Goal: Task Accomplishment & Management: Manage account settings

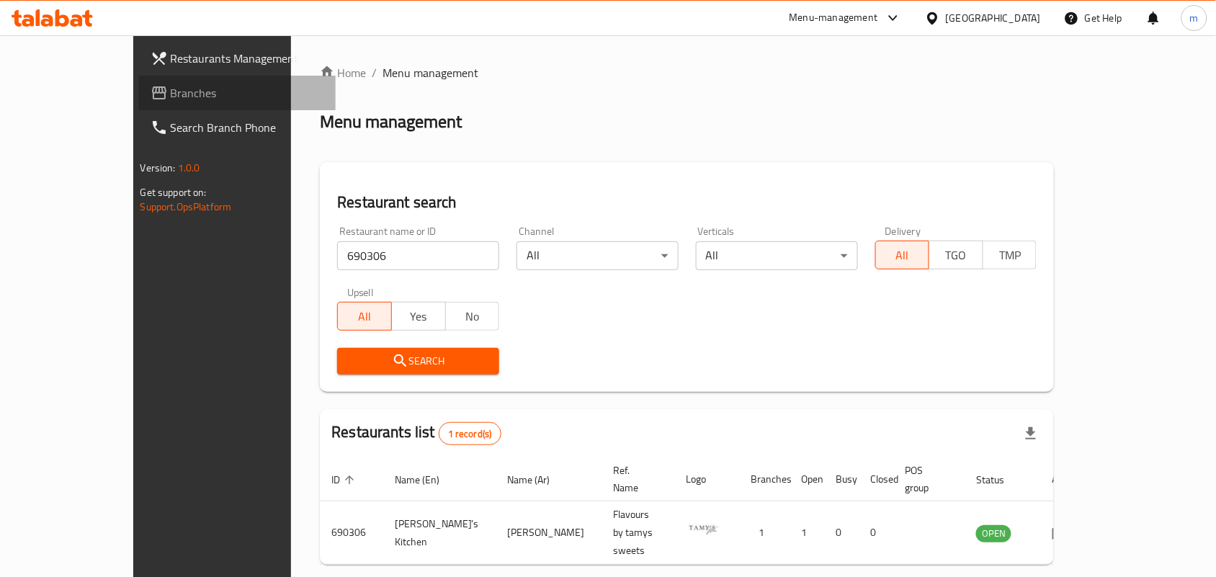
click at [139, 81] on link "Branches" at bounding box center [237, 93] width 197 height 35
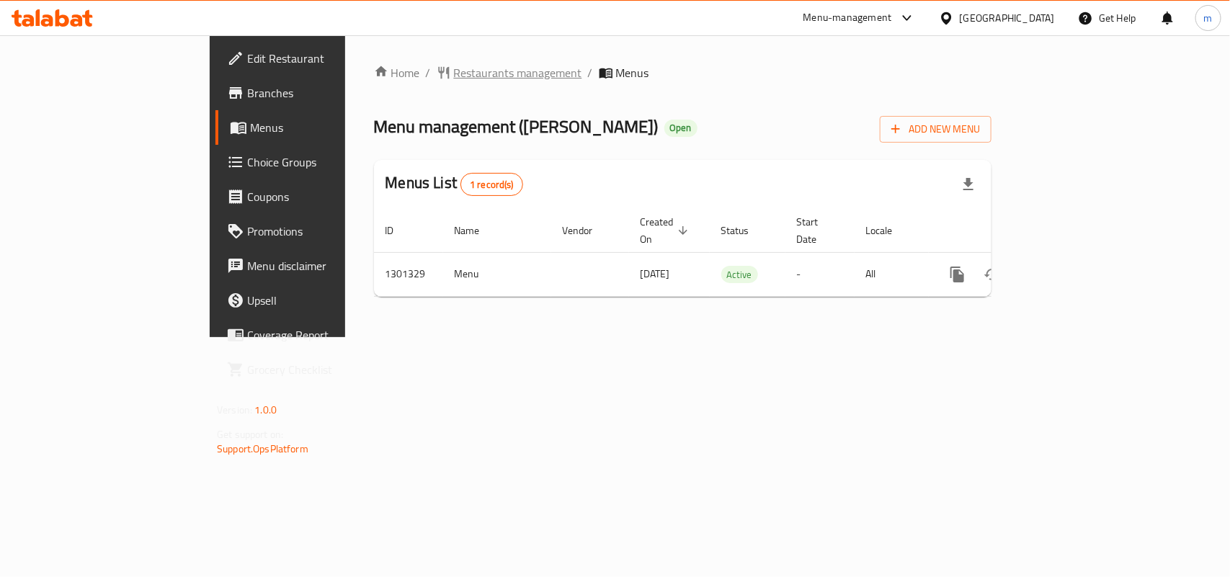
click at [454, 72] on span "Restaurants management" at bounding box center [518, 72] width 128 height 17
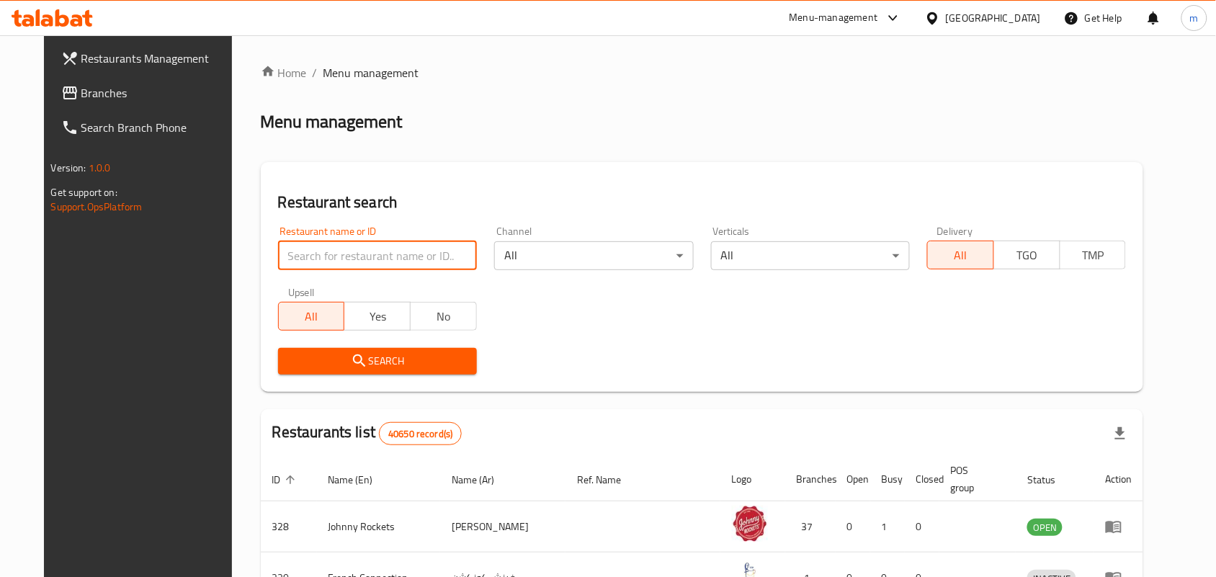
click at [283, 249] on input "search" at bounding box center [377, 255] width 199 height 29
paste input "701978"
type input "701978"
click at [379, 365] on span "Search" at bounding box center [378, 361] width 176 height 18
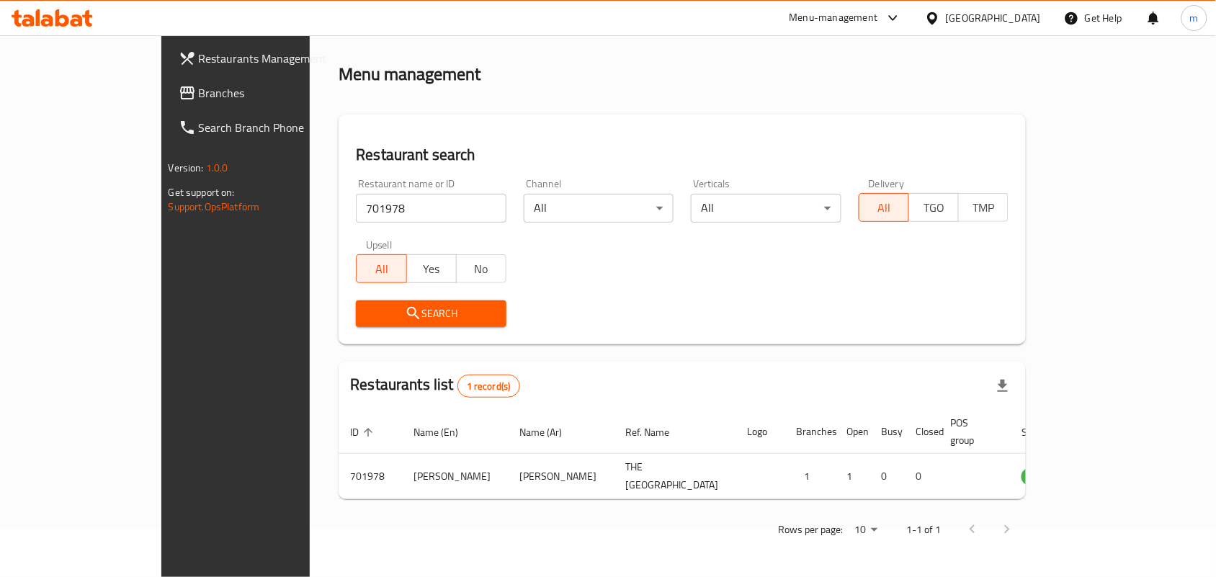
scroll to position [37, 0]
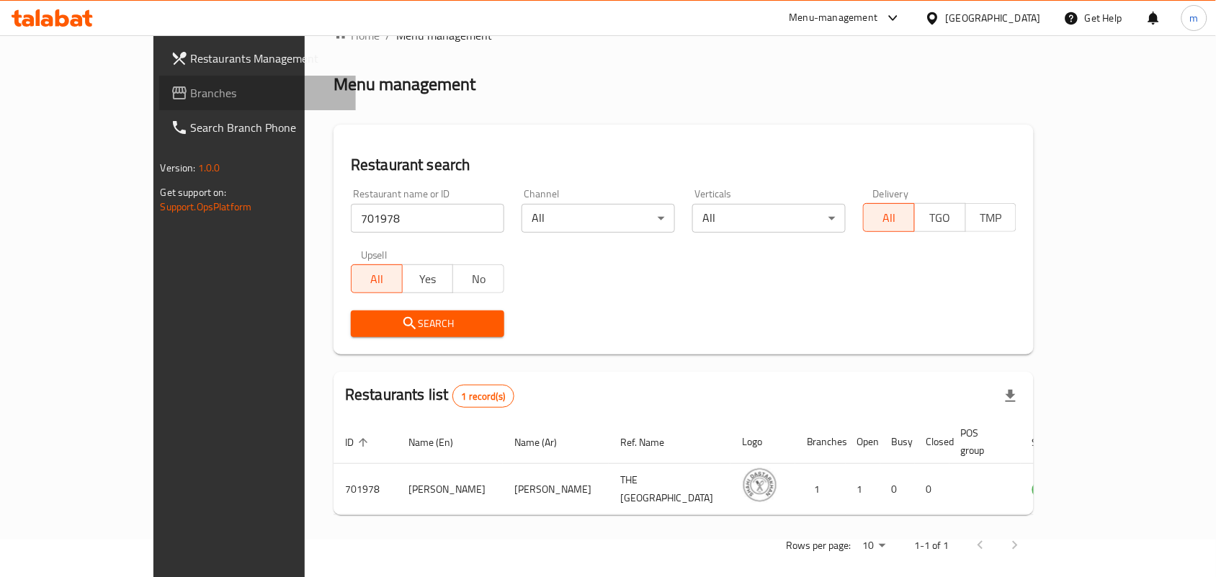
click at [191, 87] on span "Branches" at bounding box center [268, 92] width 154 height 17
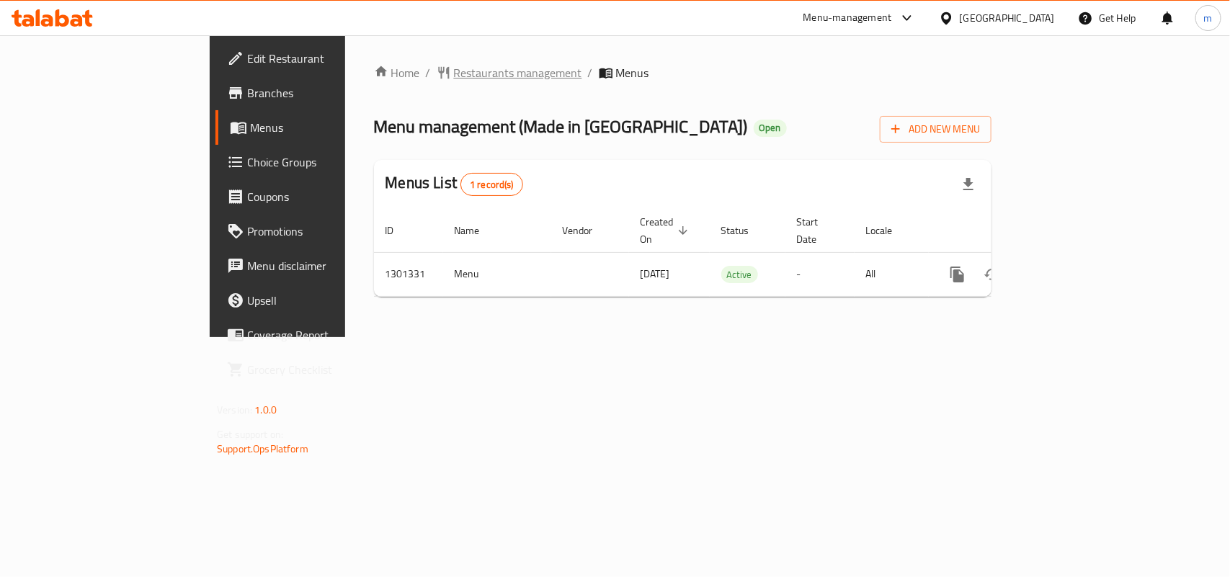
click at [454, 76] on span "Restaurants management" at bounding box center [518, 72] width 128 height 17
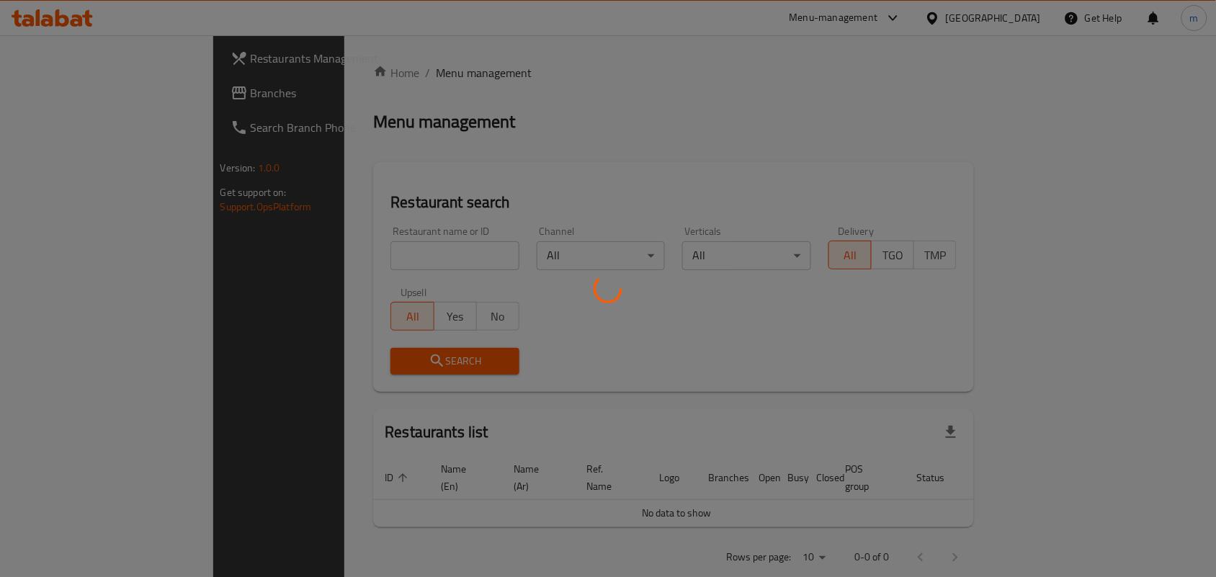
click at [275, 252] on div at bounding box center [608, 288] width 1216 height 577
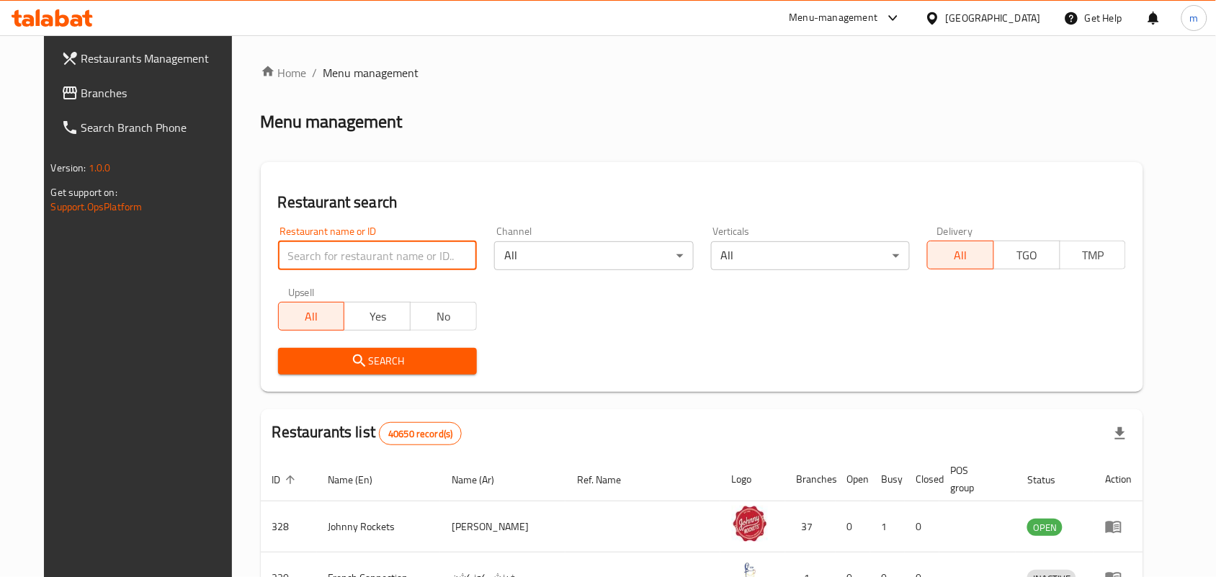
click at [278, 252] on input "search" at bounding box center [377, 255] width 199 height 29
paste input "701981"
type input "701981"
click button "Search" at bounding box center [377, 361] width 199 height 27
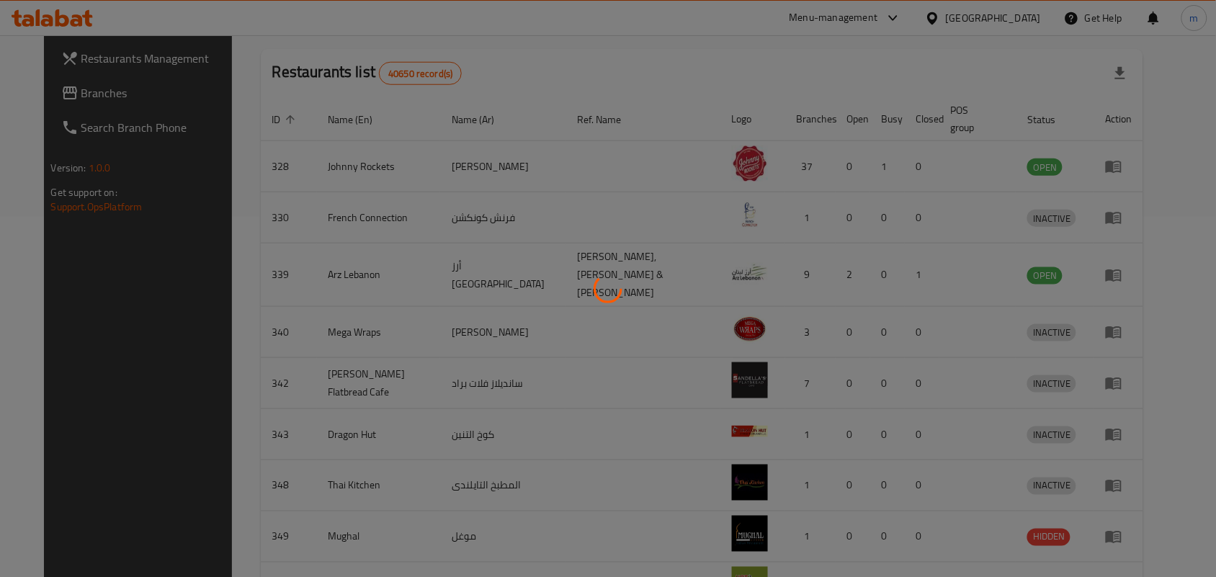
scroll to position [37, 0]
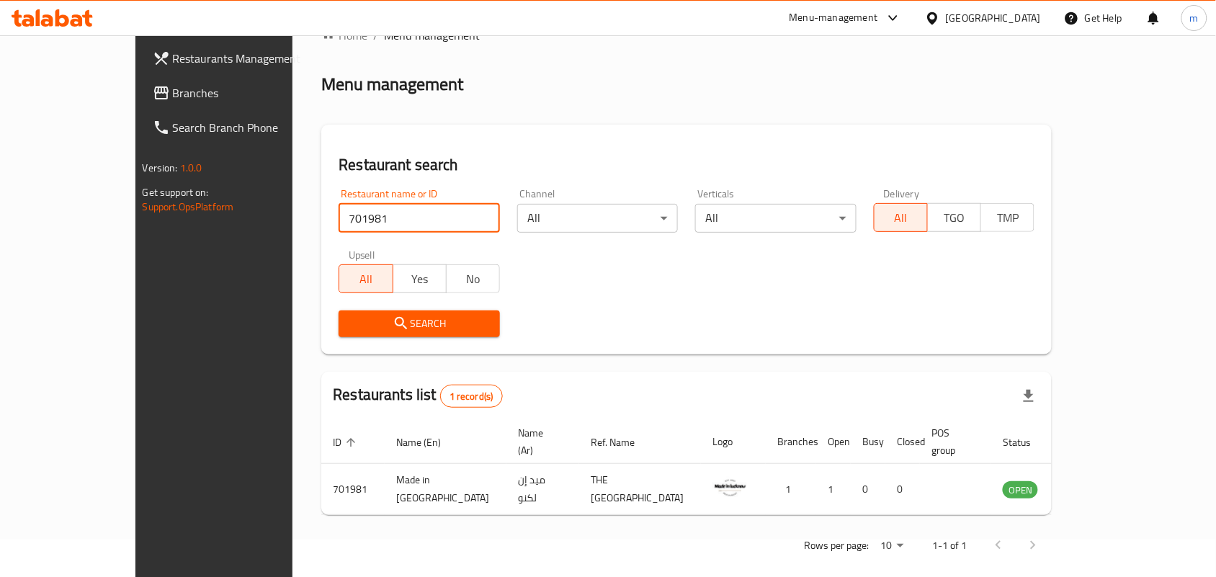
click at [940, 22] on icon at bounding box center [932, 18] width 15 height 15
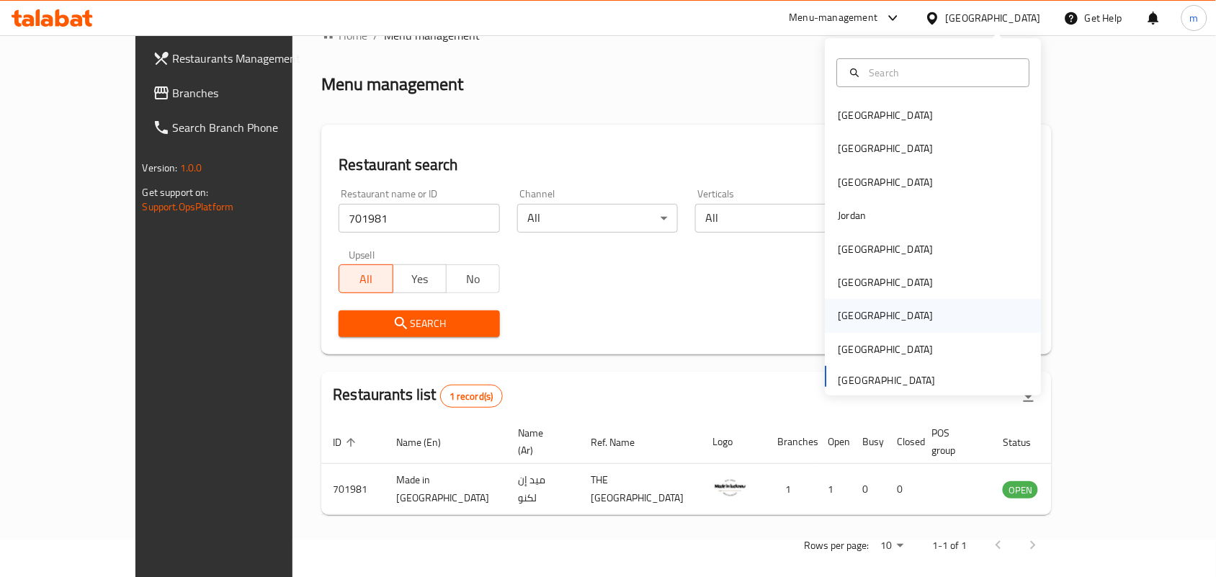
click at [862, 318] on div "[GEOGRAPHIC_DATA]" at bounding box center [934, 315] width 216 height 33
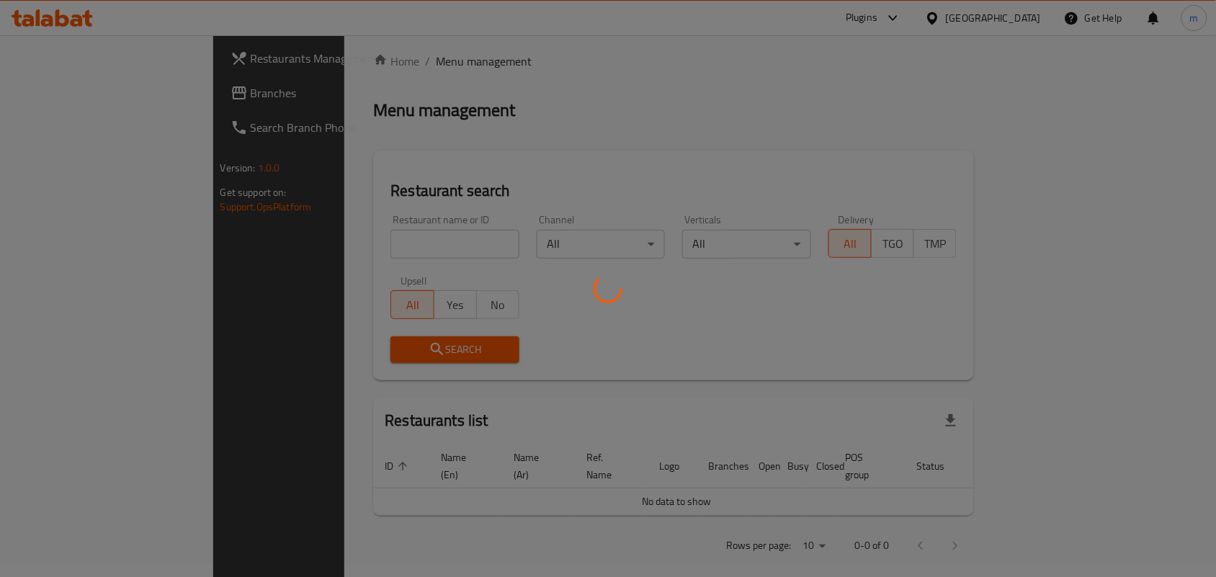
scroll to position [37, 0]
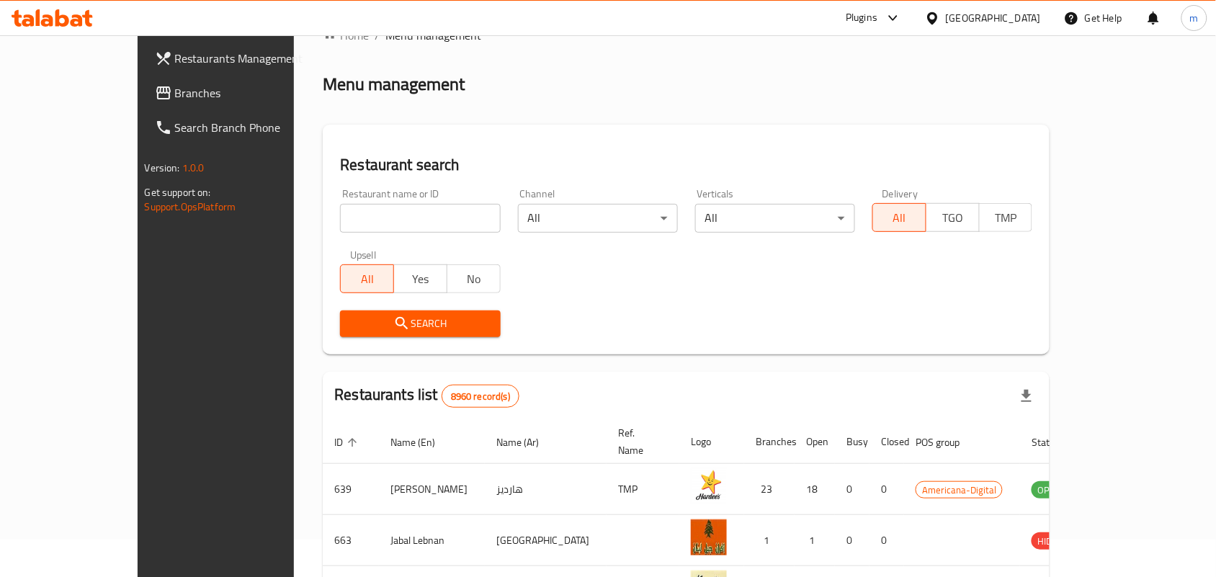
click at [155, 98] on span at bounding box center [165, 92] width 20 height 17
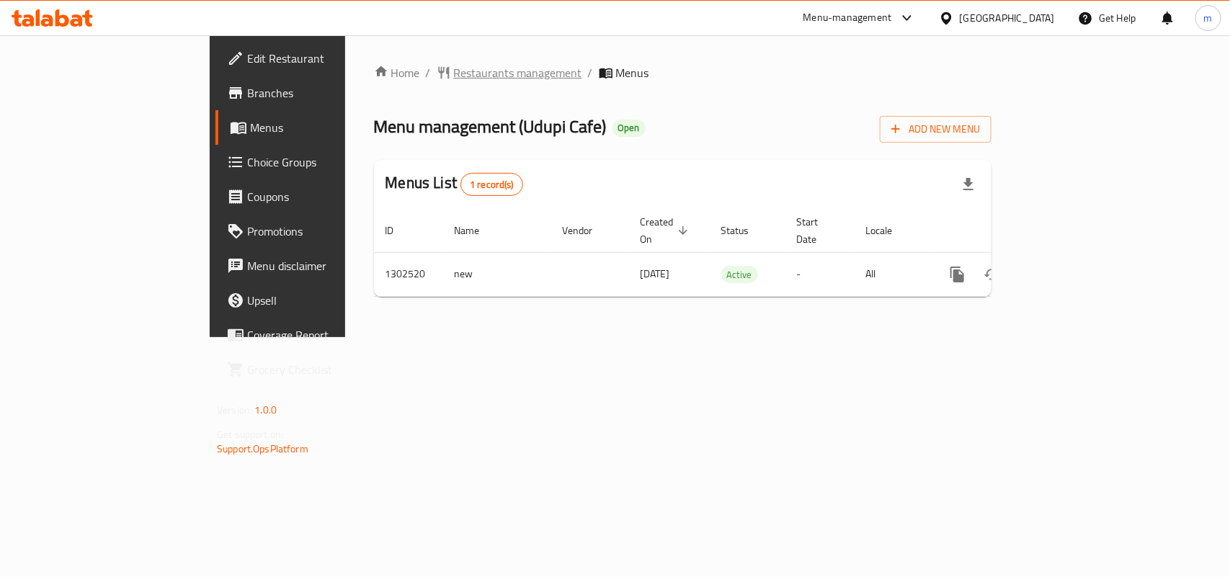
click at [454, 71] on span "Restaurants management" at bounding box center [518, 72] width 128 height 17
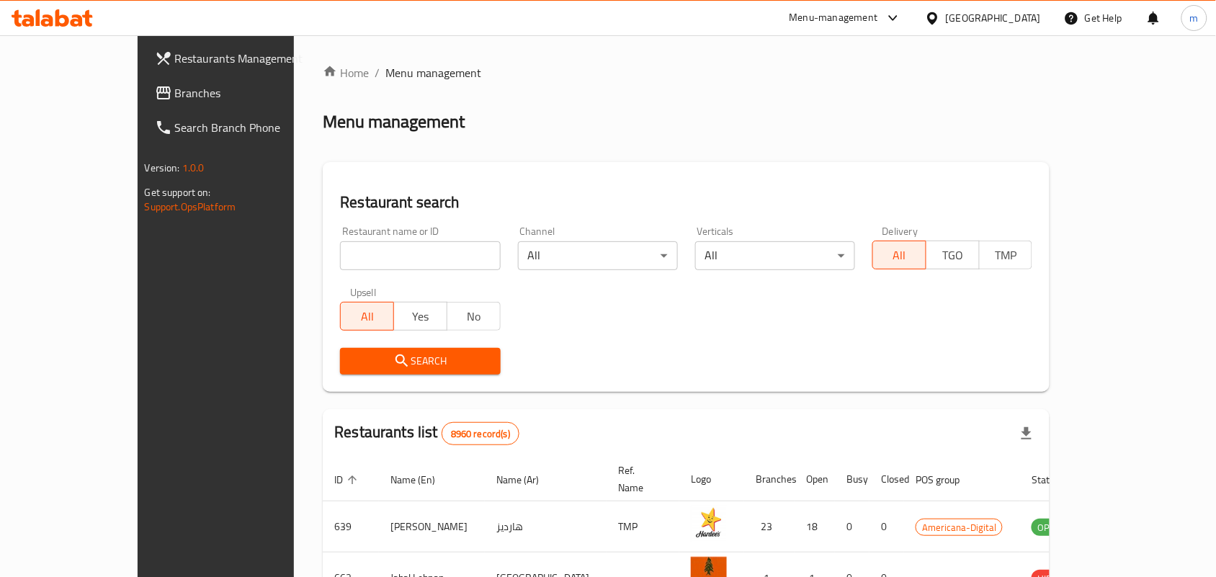
click at [340, 257] on input "search" at bounding box center [420, 255] width 160 height 29
paste input "702447"
type input "702447"
click button "Search" at bounding box center [420, 361] width 160 height 27
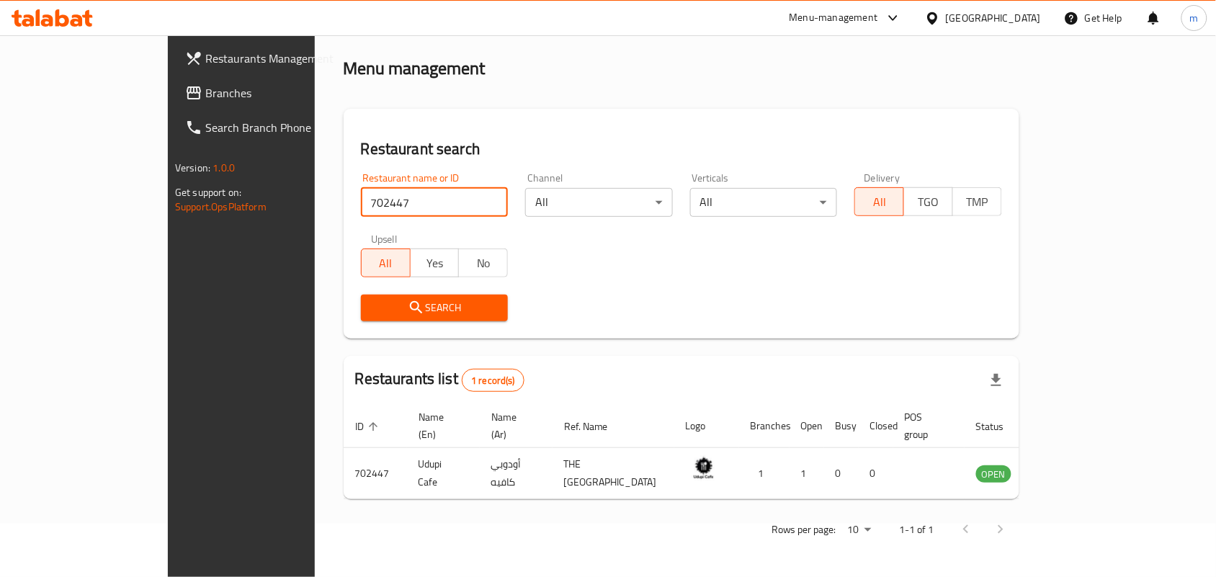
scroll to position [37, 0]
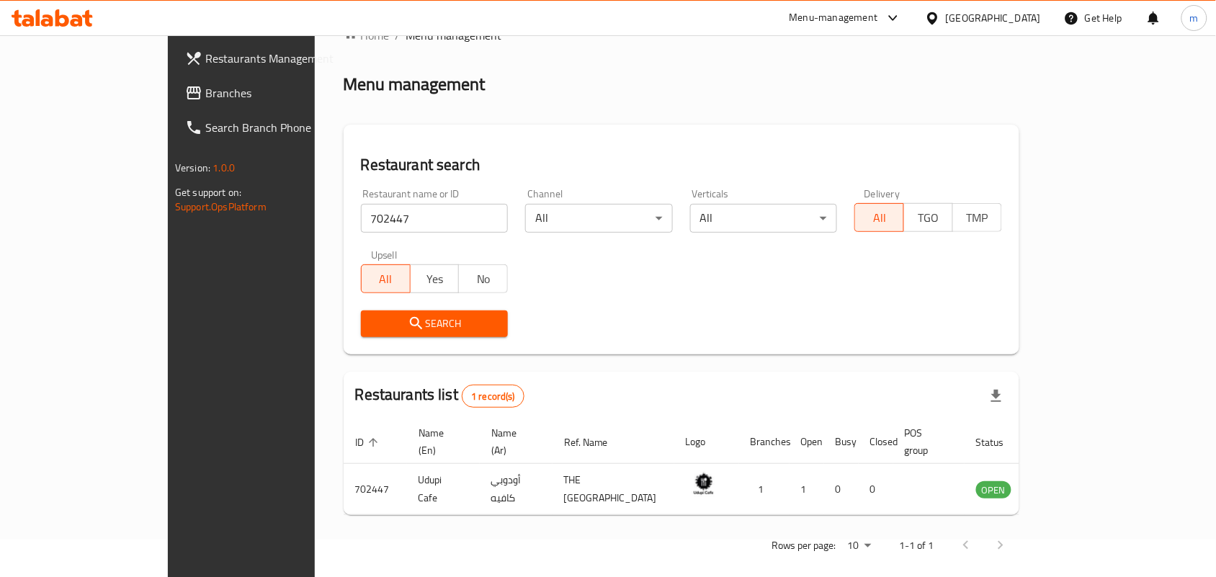
click at [940, 19] on icon at bounding box center [932, 18] width 15 height 15
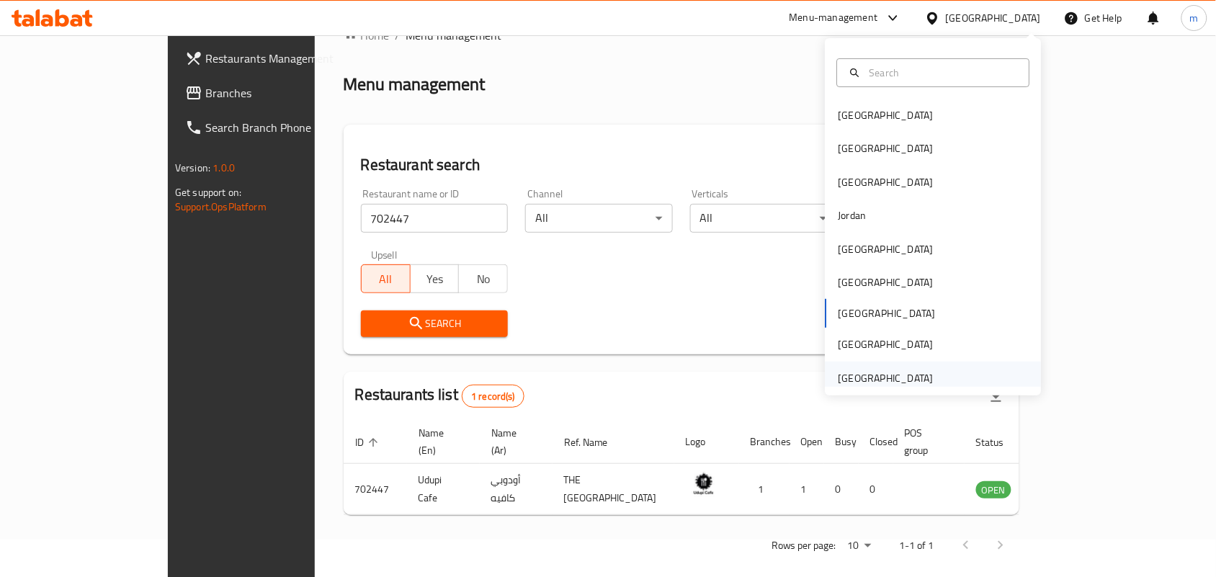
click at [897, 371] on div "[GEOGRAPHIC_DATA]" at bounding box center [886, 378] width 95 height 16
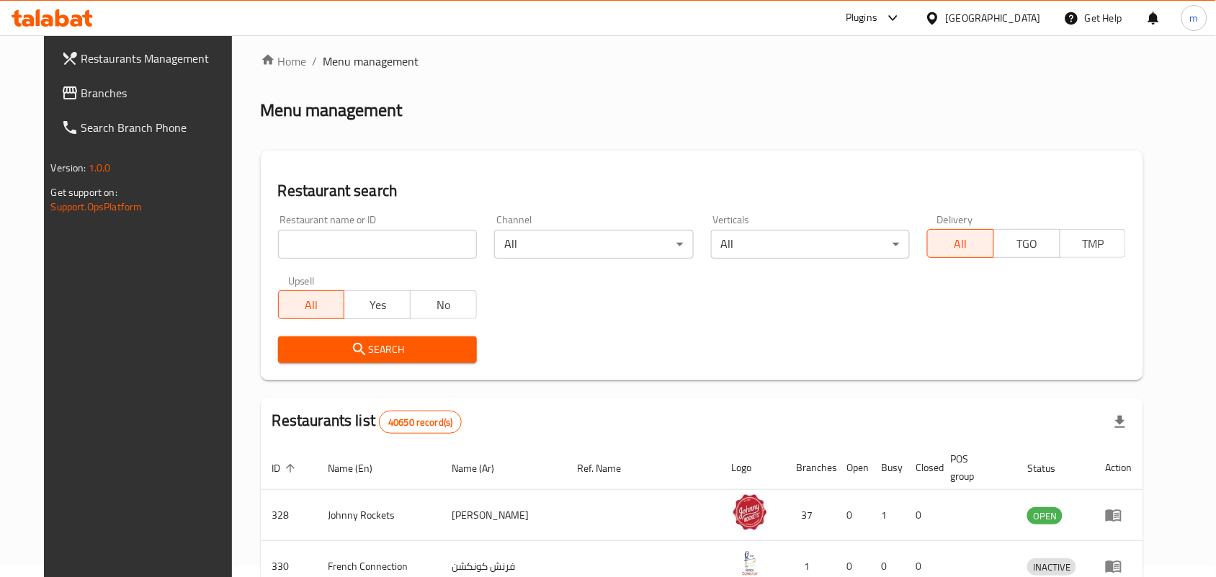
scroll to position [37, 0]
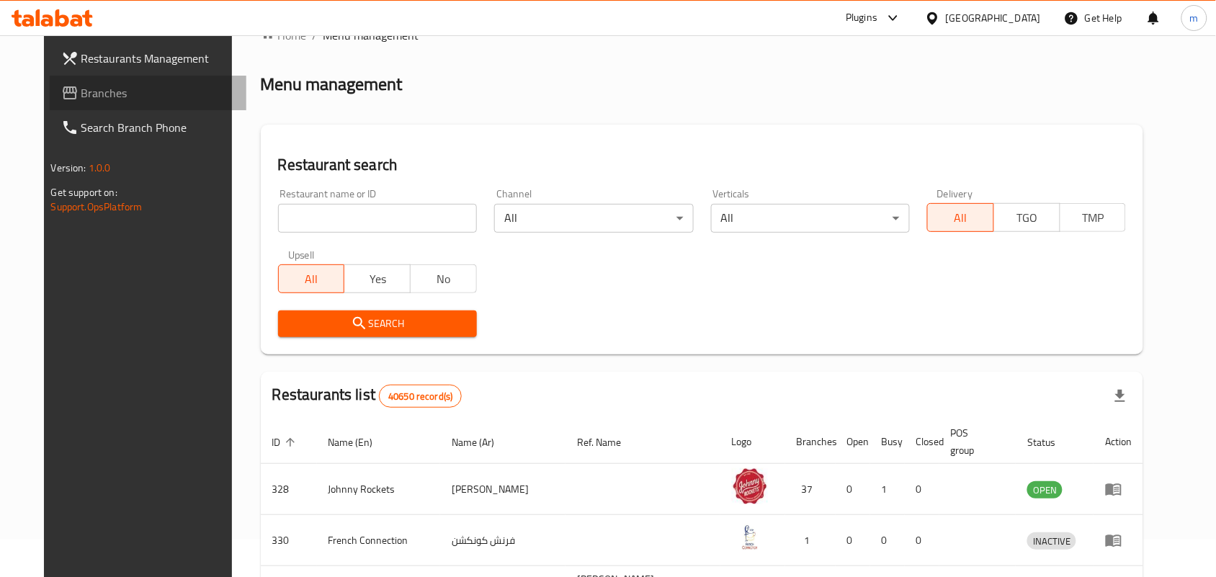
click at [81, 97] on span "Branches" at bounding box center [158, 92] width 154 height 17
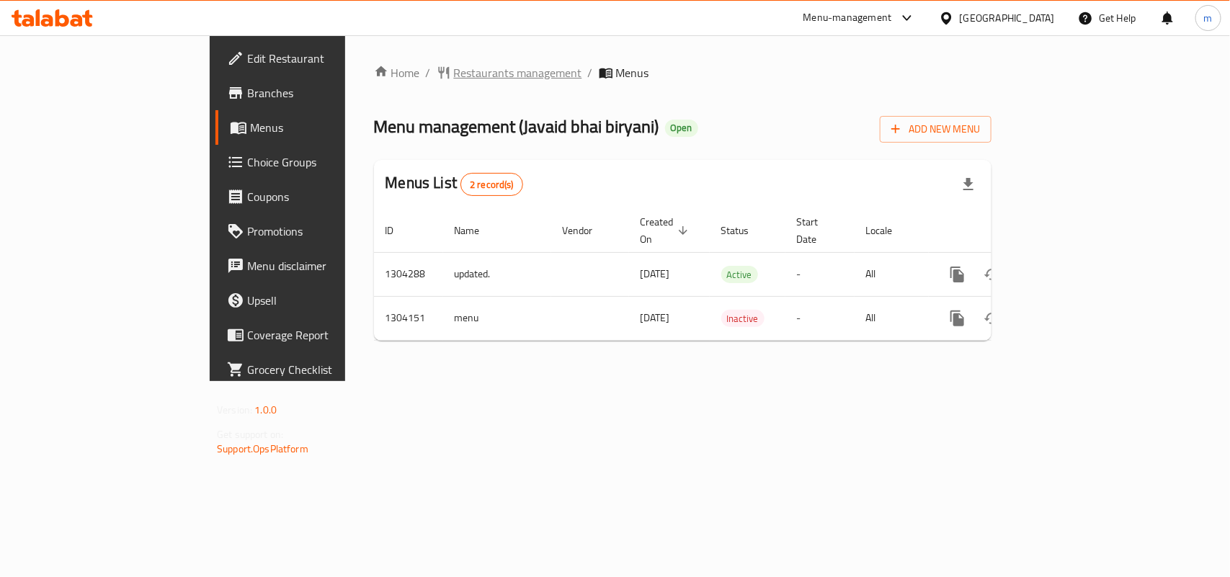
click at [454, 69] on span "Restaurants management" at bounding box center [518, 72] width 128 height 17
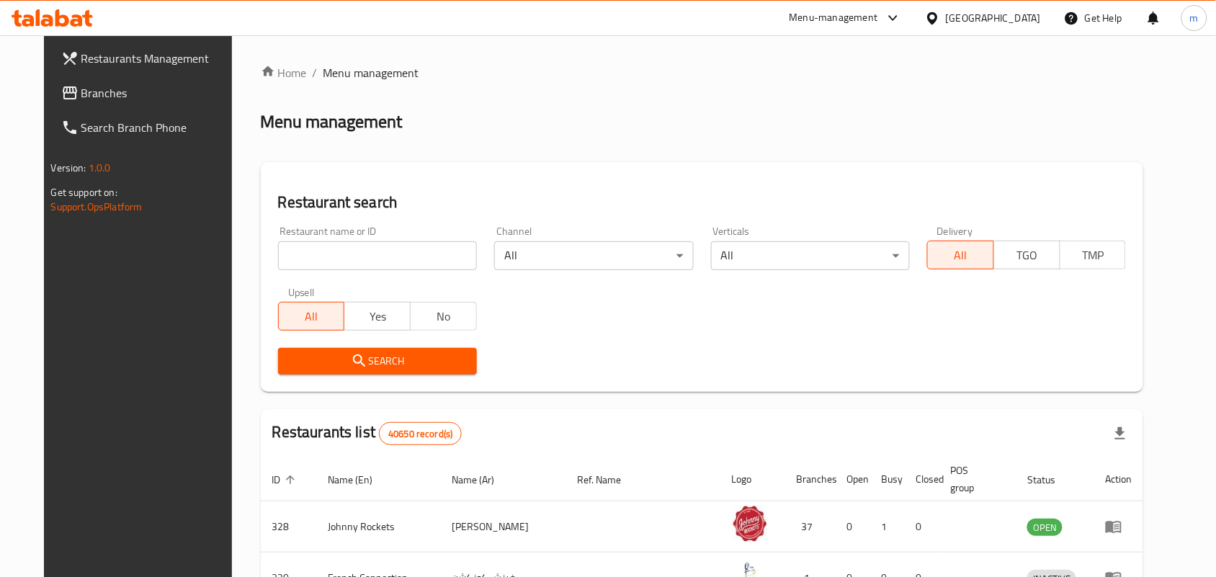
click at [289, 249] on input "search" at bounding box center [377, 255] width 199 height 29
paste input "703101"
type input "703101"
click button "Search" at bounding box center [377, 361] width 199 height 27
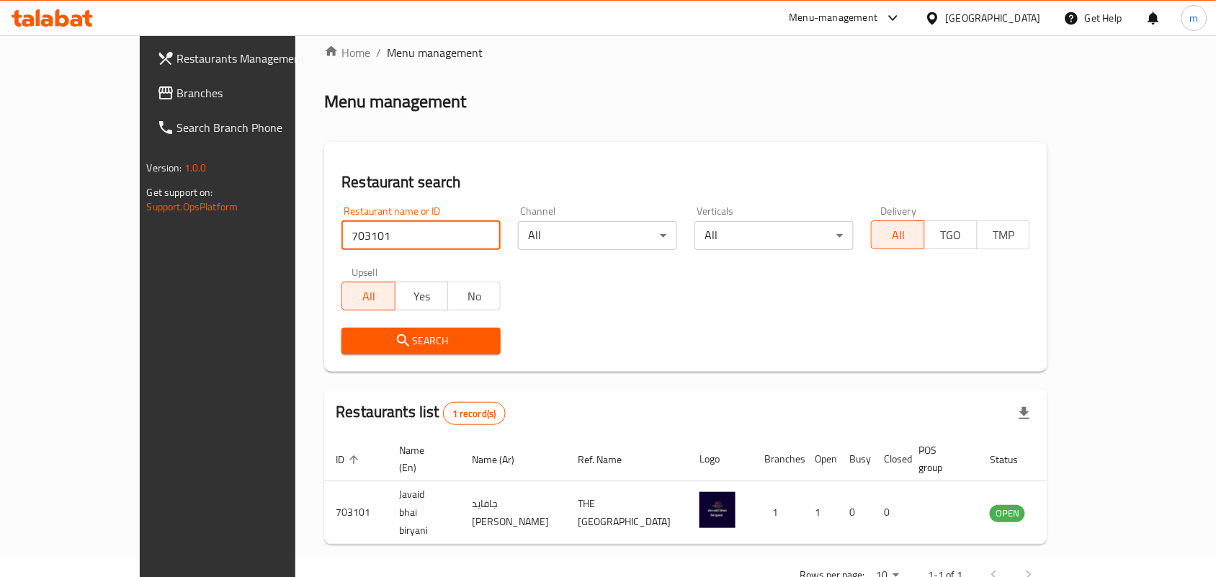
scroll to position [37, 0]
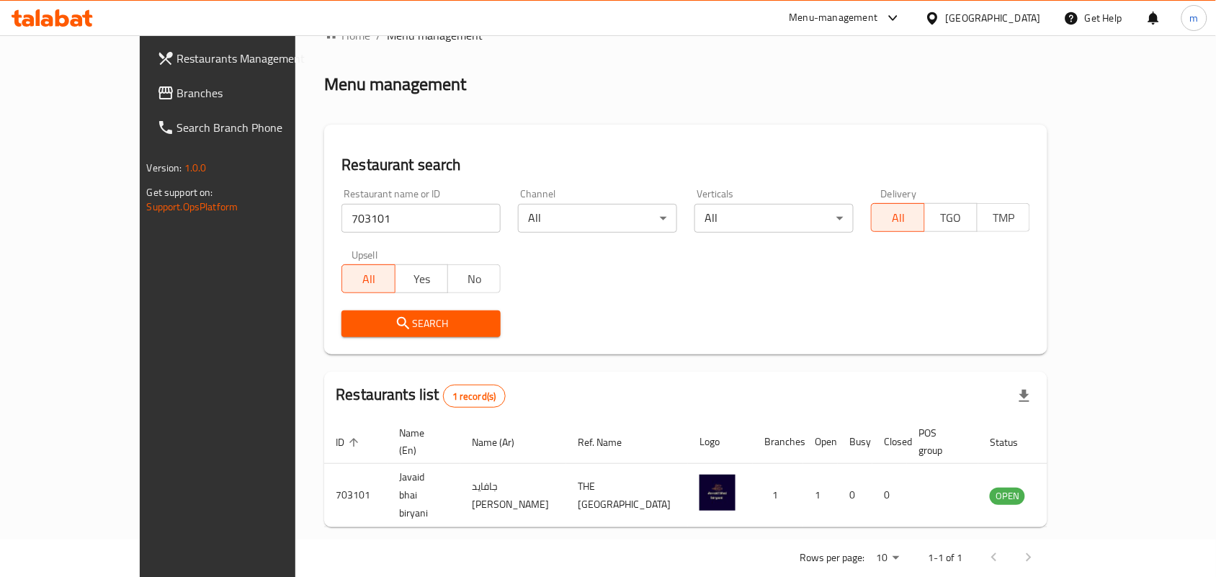
click at [971, 22] on div "[GEOGRAPHIC_DATA]" at bounding box center [993, 18] width 95 height 16
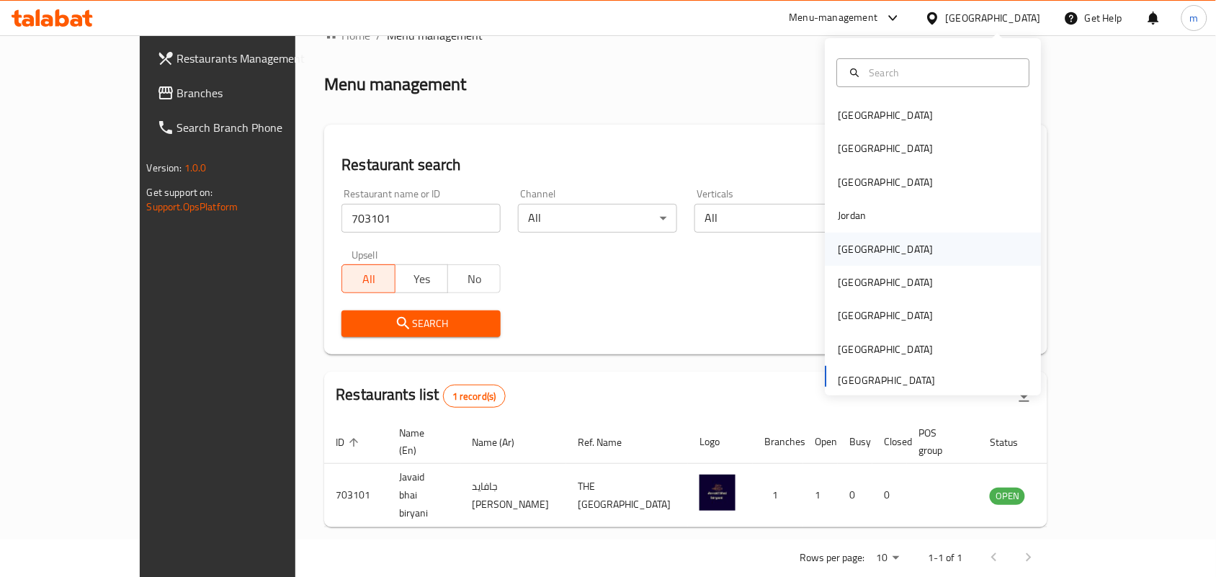
click at [865, 257] on div "[GEOGRAPHIC_DATA]" at bounding box center [886, 249] width 118 height 33
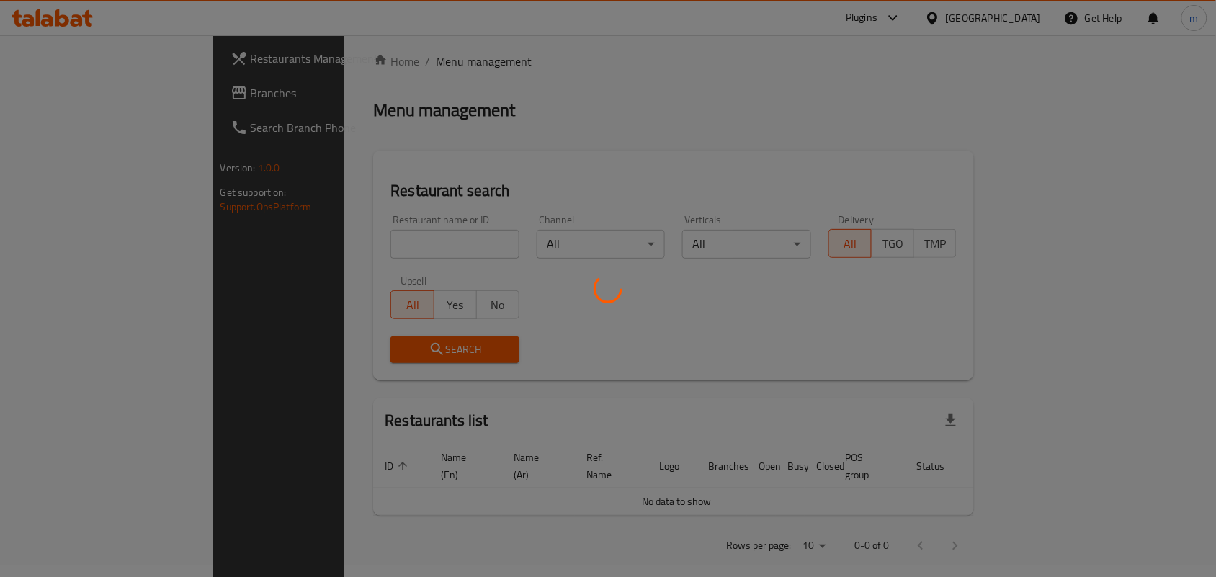
scroll to position [37, 0]
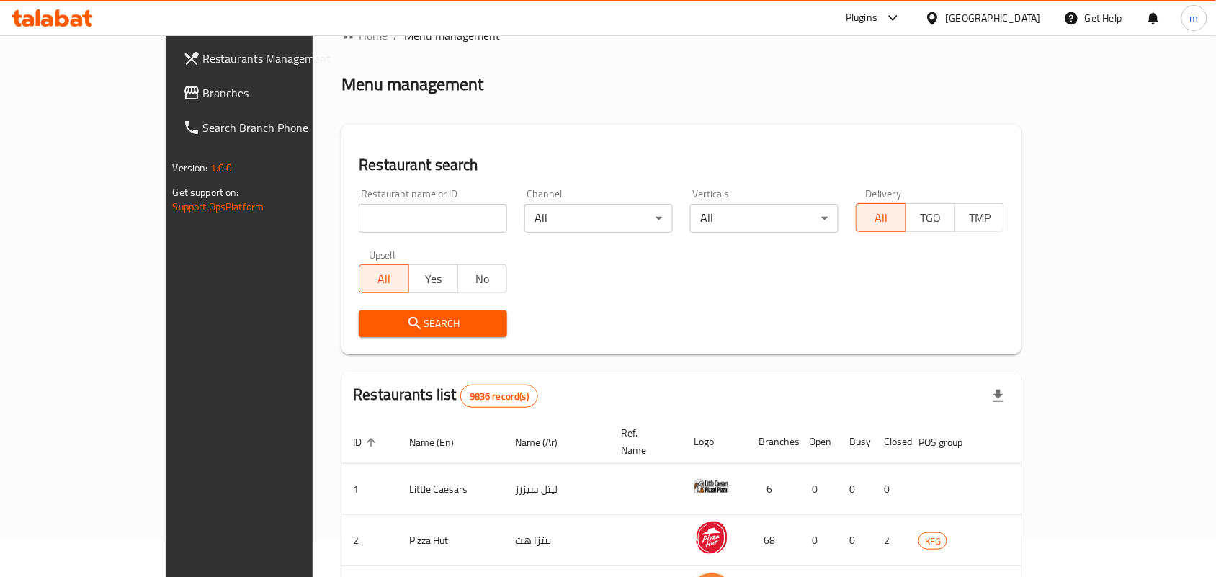
click at [203, 88] on span "Branches" at bounding box center [280, 92] width 154 height 17
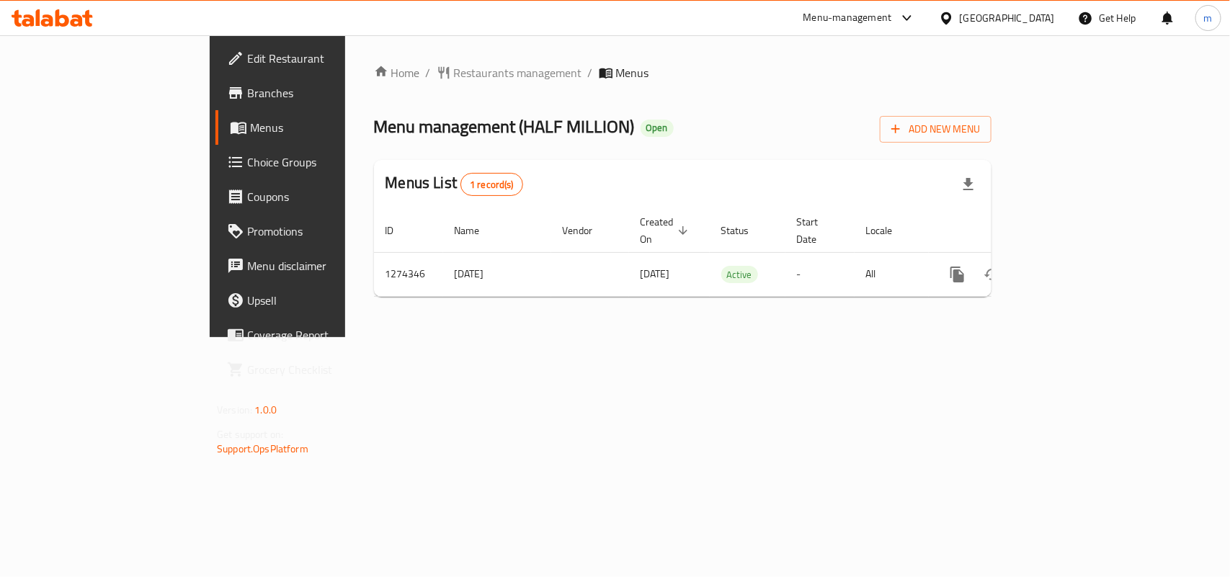
click at [454, 71] on span "Restaurants management" at bounding box center [518, 72] width 128 height 17
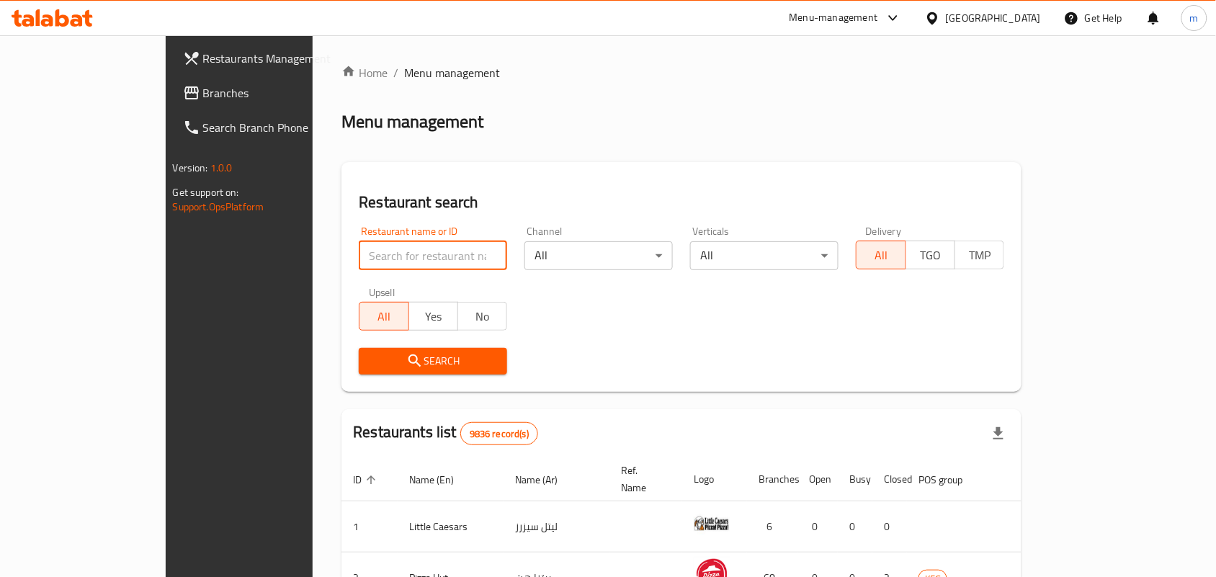
click at [359, 249] on input "search" at bounding box center [433, 255] width 148 height 29
paste input "691184"
type input "691184"
click button "Search" at bounding box center [433, 361] width 148 height 27
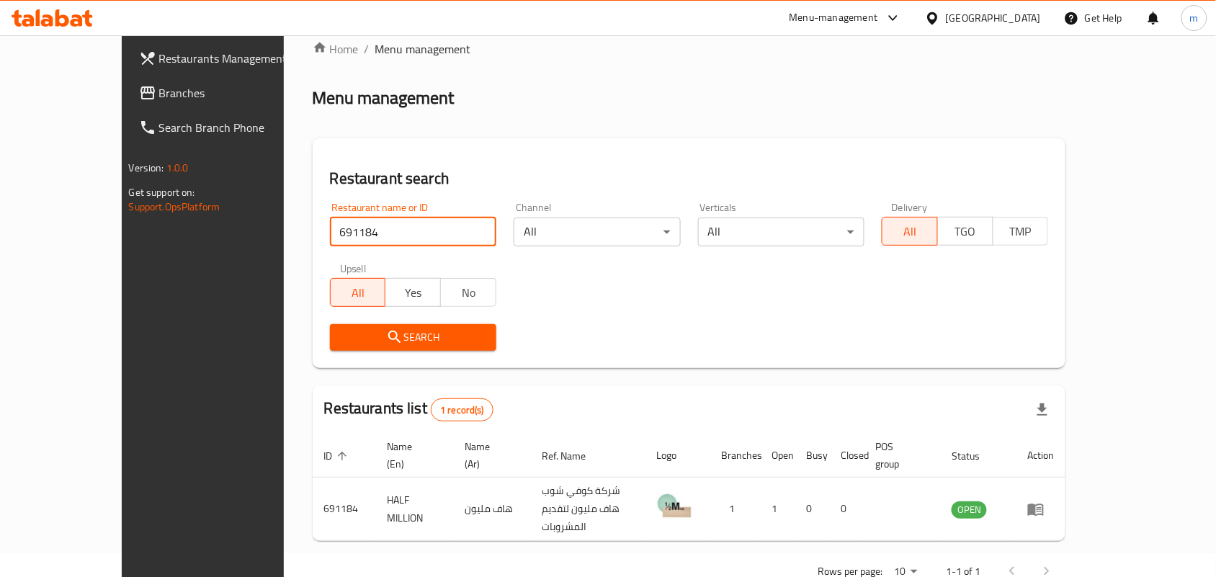
scroll to position [37, 0]
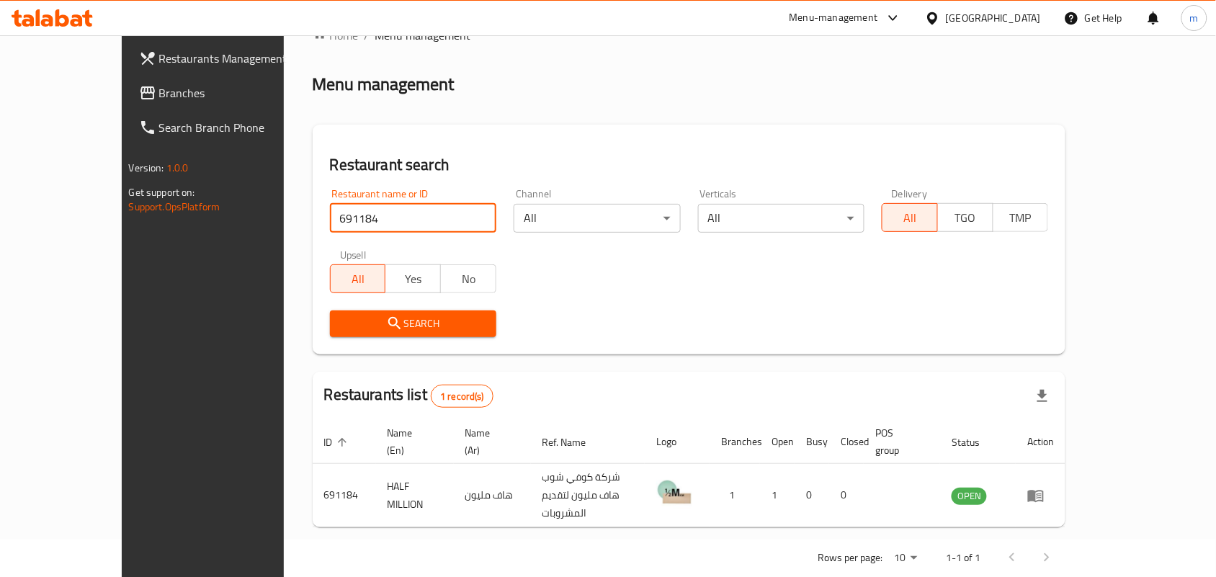
click at [845, 329] on div "Search" at bounding box center [689, 324] width 736 height 44
click at [159, 91] on span "Branches" at bounding box center [236, 92] width 154 height 17
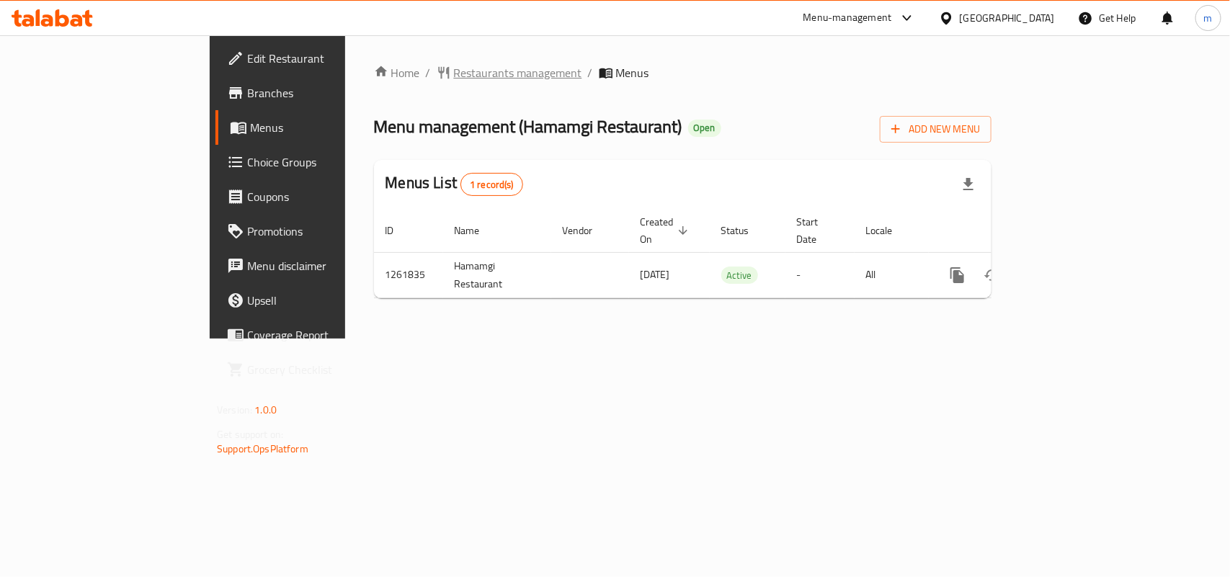
click at [454, 65] on span "Restaurants management" at bounding box center [518, 72] width 128 height 17
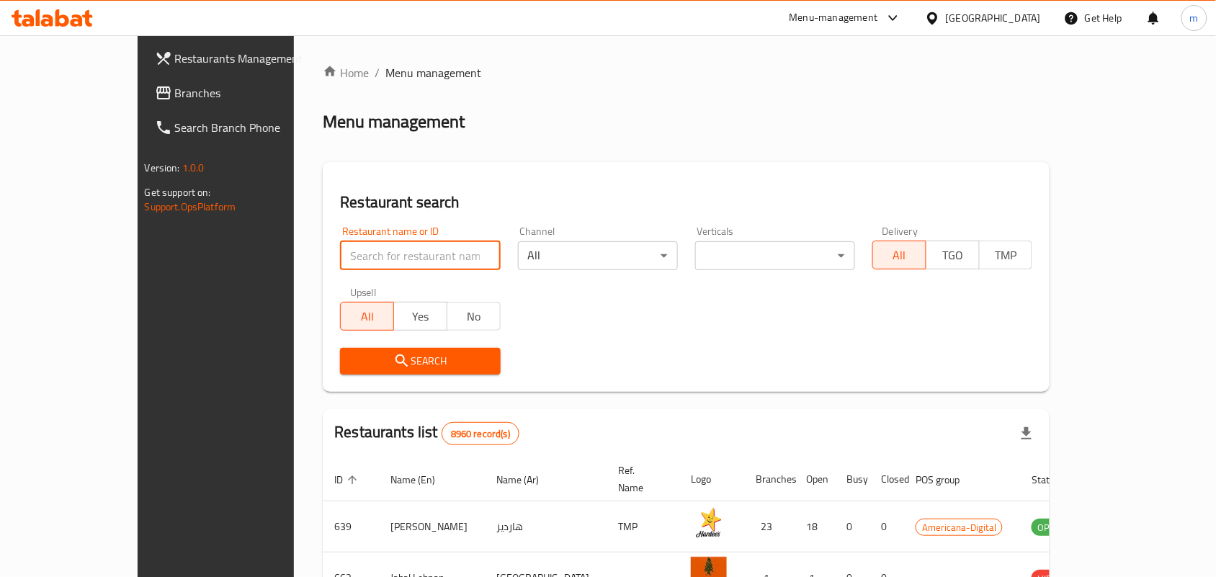
click at [340, 257] on input "search" at bounding box center [420, 255] width 160 height 29
paste input "685336"
type input "685336"
click button "Search" at bounding box center [420, 361] width 160 height 27
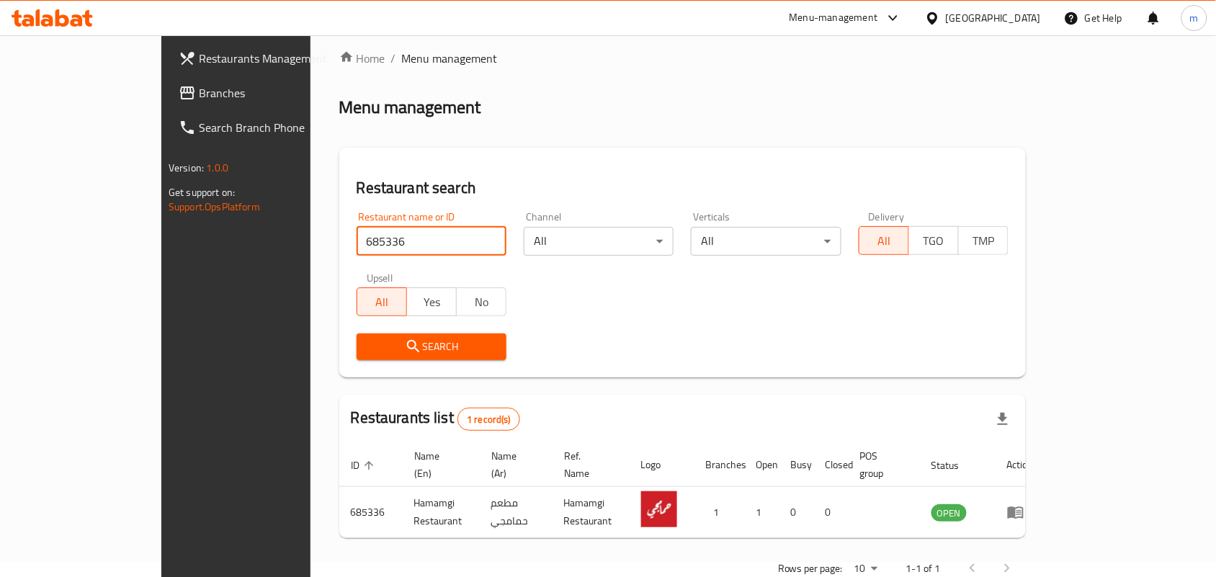
scroll to position [37, 0]
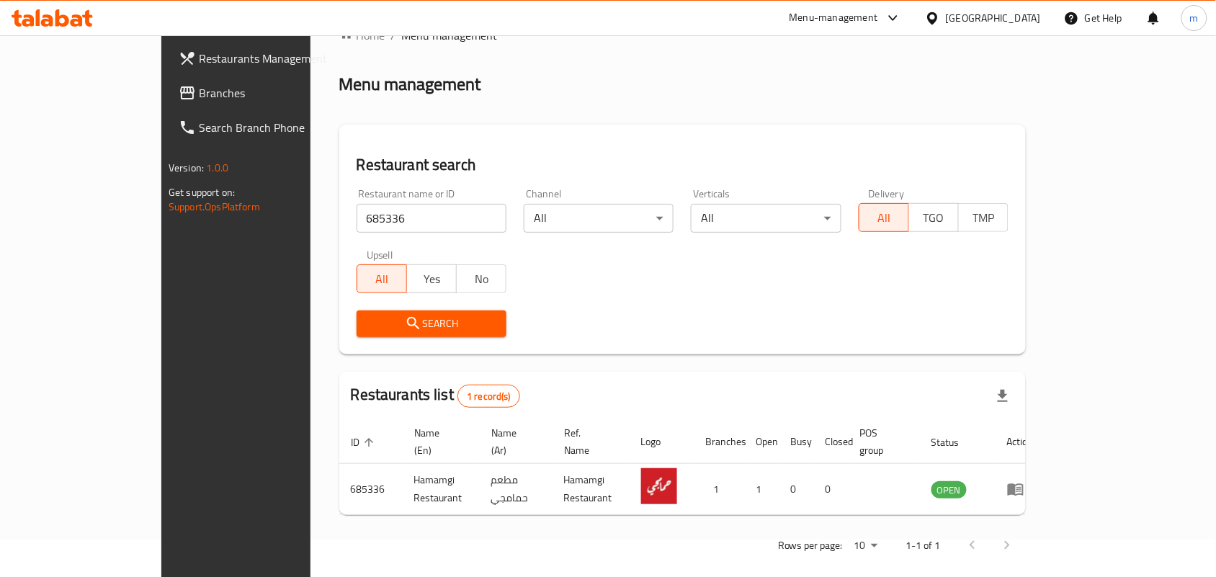
click at [946, 18] on div at bounding box center [935, 18] width 21 height 16
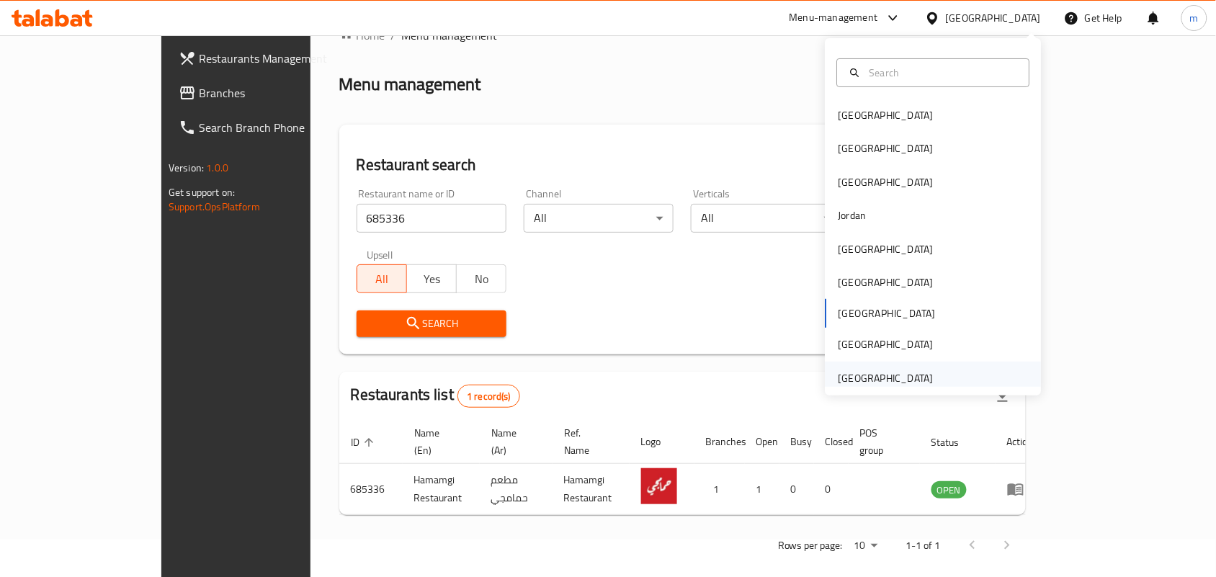
click at [839, 370] on div "United Arab Emirates" at bounding box center [886, 378] width 95 height 16
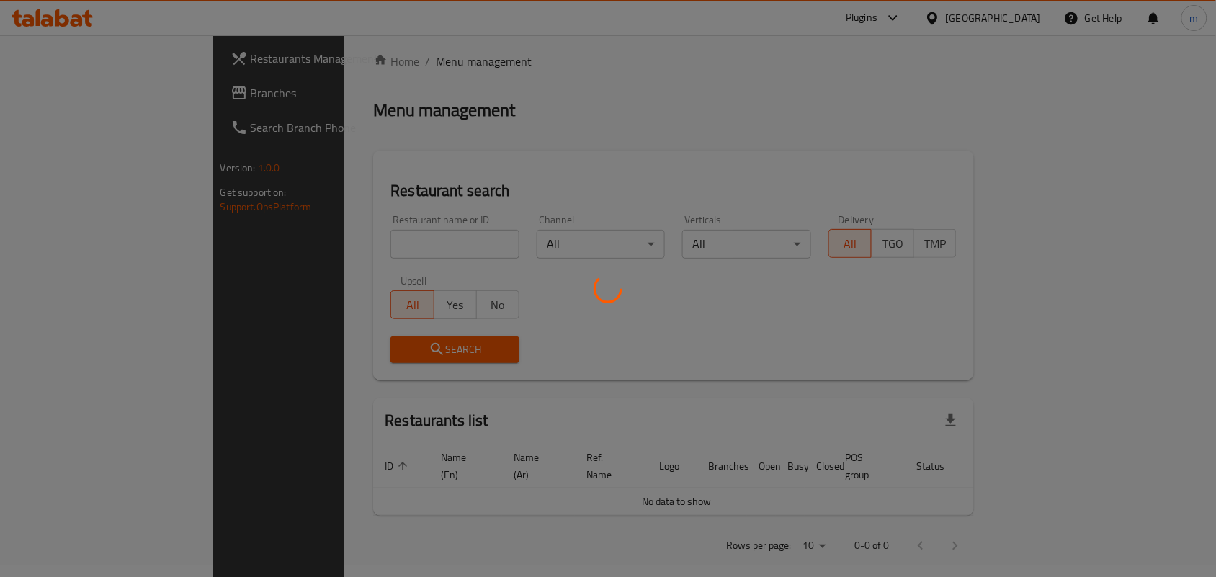
scroll to position [37, 0]
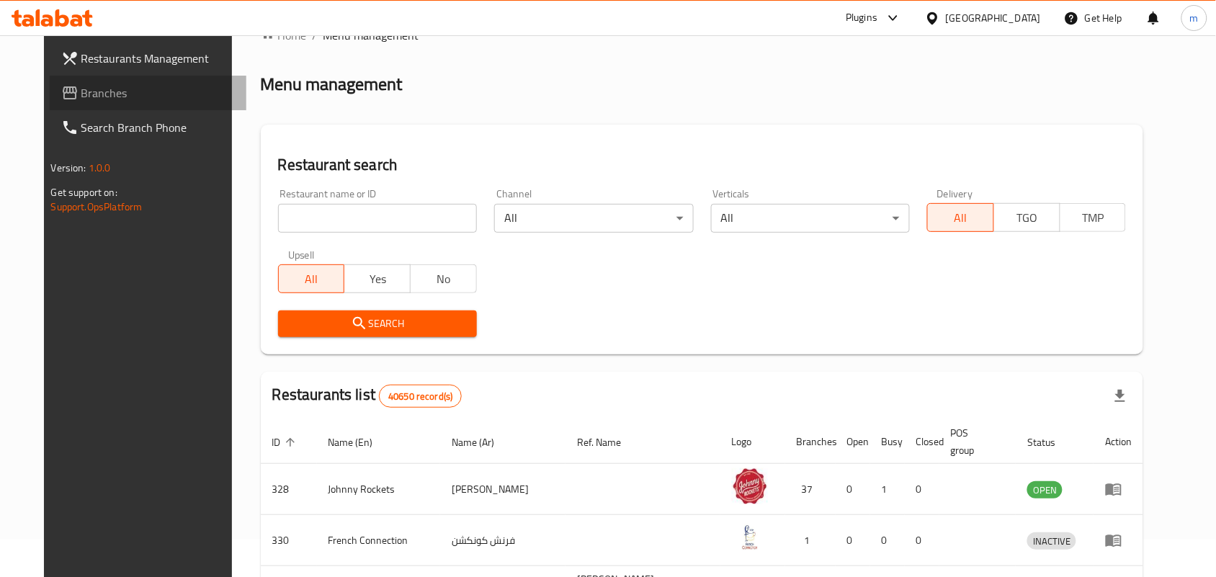
click at [81, 94] on span "Branches" at bounding box center [158, 92] width 154 height 17
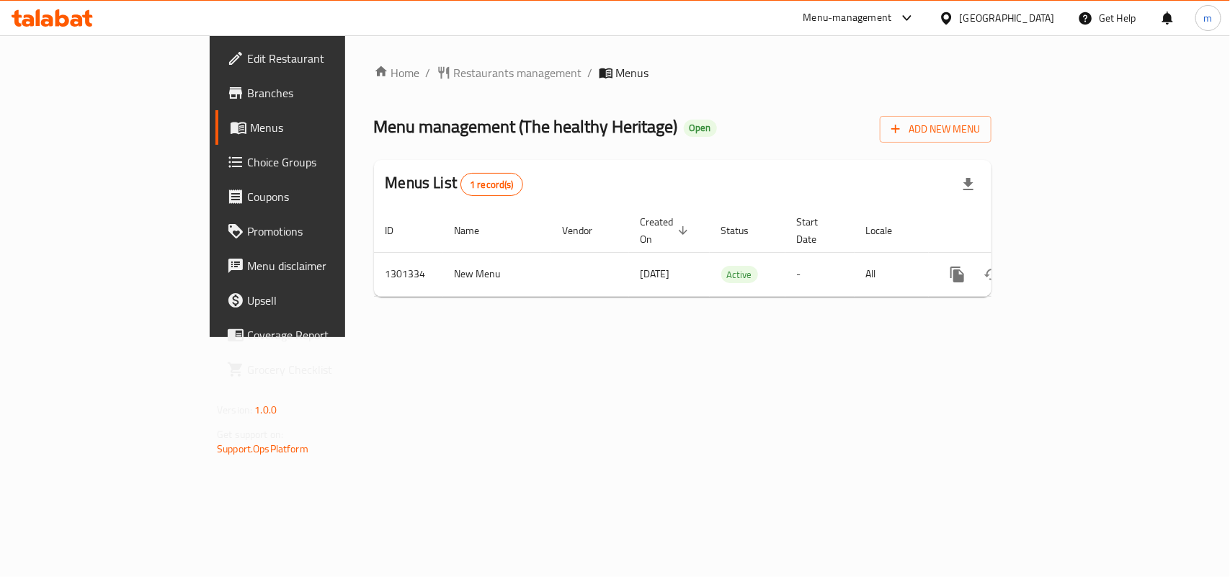
click at [355, 58] on div "Home / Restaurants management / Menus Menu management ( The healthy Heritage ) …" at bounding box center [682, 186] width 675 height 302
click at [454, 71] on span "Restaurants management" at bounding box center [518, 72] width 128 height 17
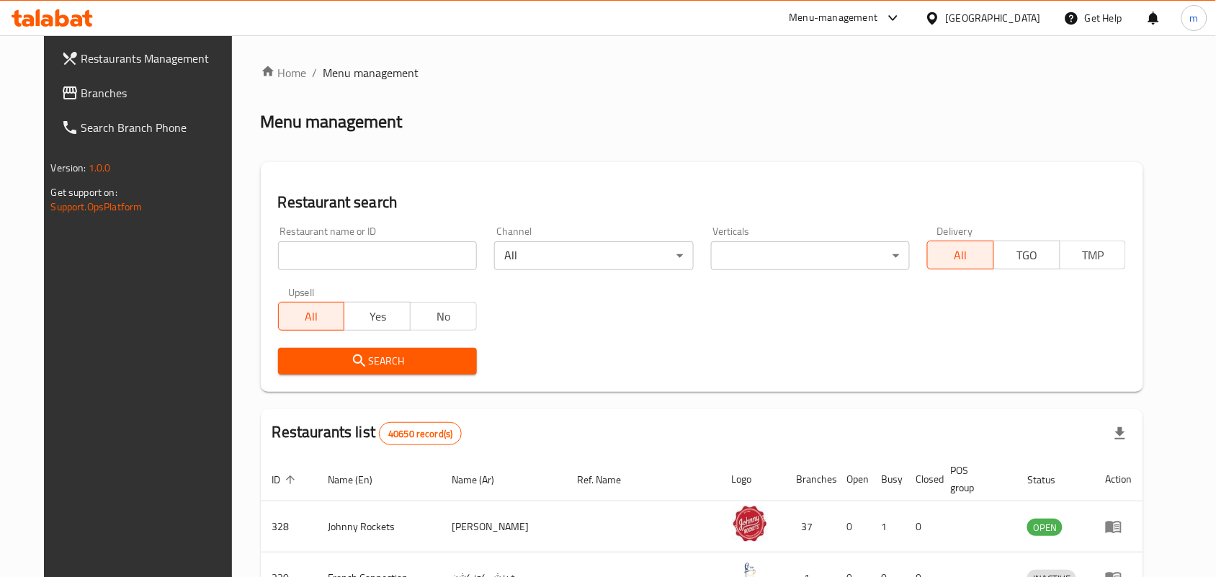
click at [290, 253] on input "search" at bounding box center [377, 255] width 199 height 29
paste input "701977"
type input "701977"
click button "Search" at bounding box center [377, 361] width 199 height 27
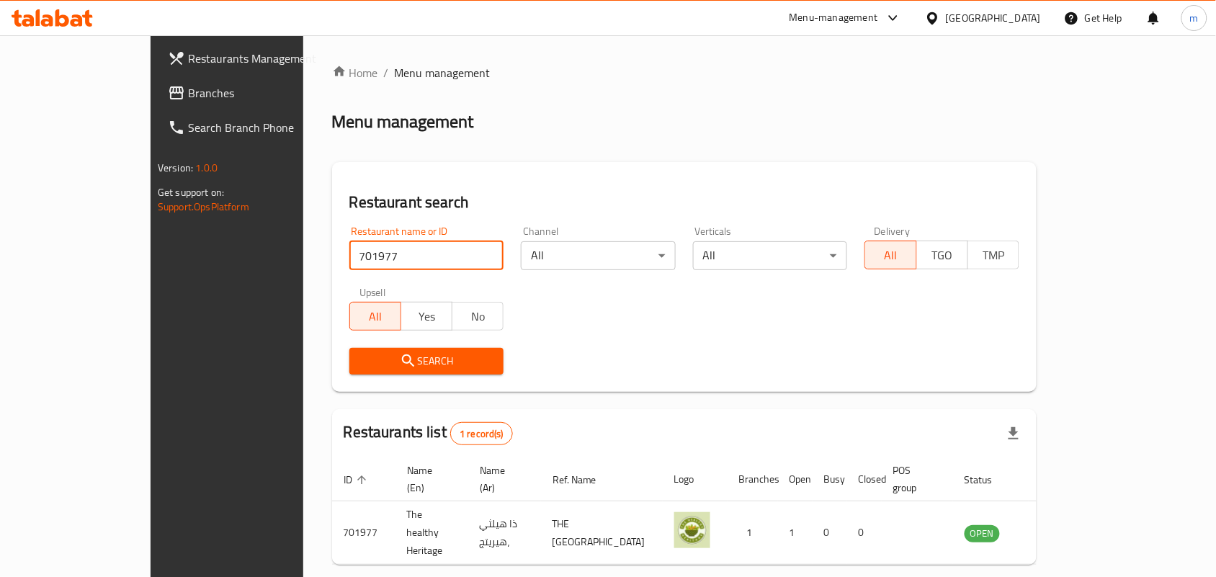
click at [188, 94] on span "Branches" at bounding box center [265, 92] width 154 height 17
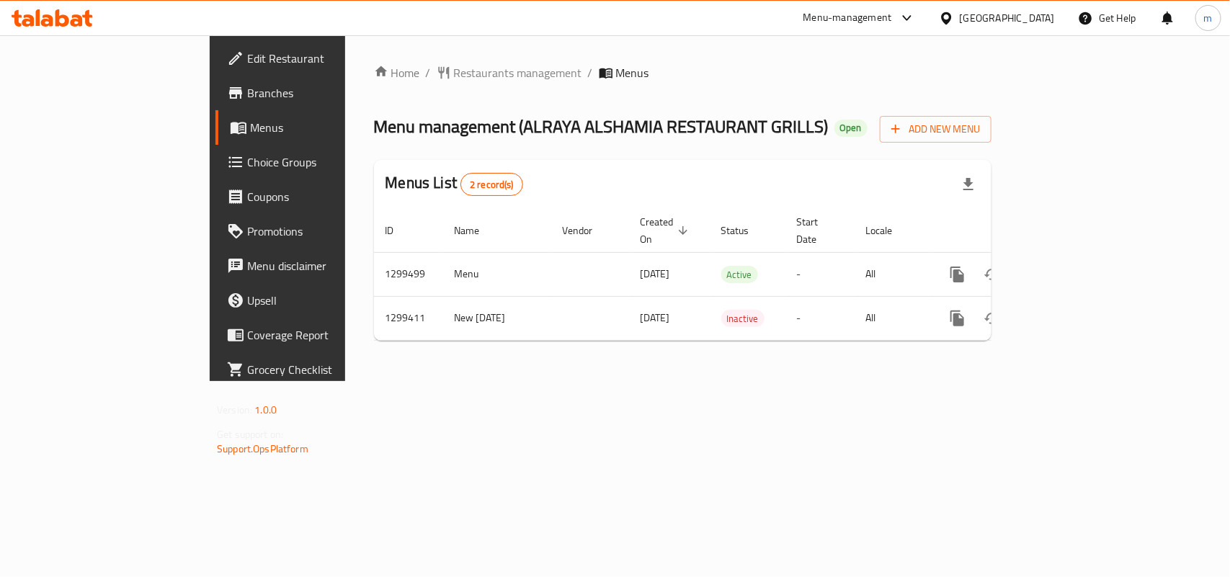
click at [401, 84] on div "Home / Restaurants management / Menus Menu management ( [GEOGRAPHIC_DATA] ALSHA…" at bounding box center [682, 208] width 617 height 288
click at [374, 85] on div "Home / Restaurants management / Menus Menu management ( [GEOGRAPHIC_DATA] ALSHA…" at bounding box center [682, 208] width 617 height 288
click at [454, 73] on span "Restaurants management" at bounding box center [518, 72] width 128 height 17
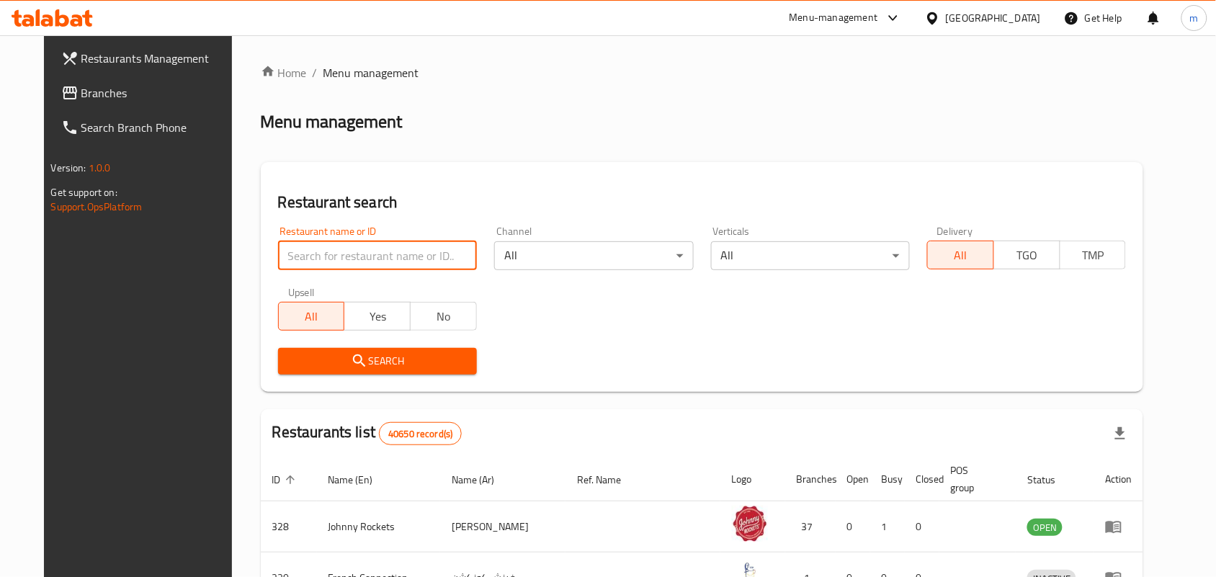
click at [278, 253] on input "search" at bounding box center [377, 255] width 199 height 29
paste input "701342"
type input "701342"
click button "Search" at bounding box center [377, 361] width 199 height 27
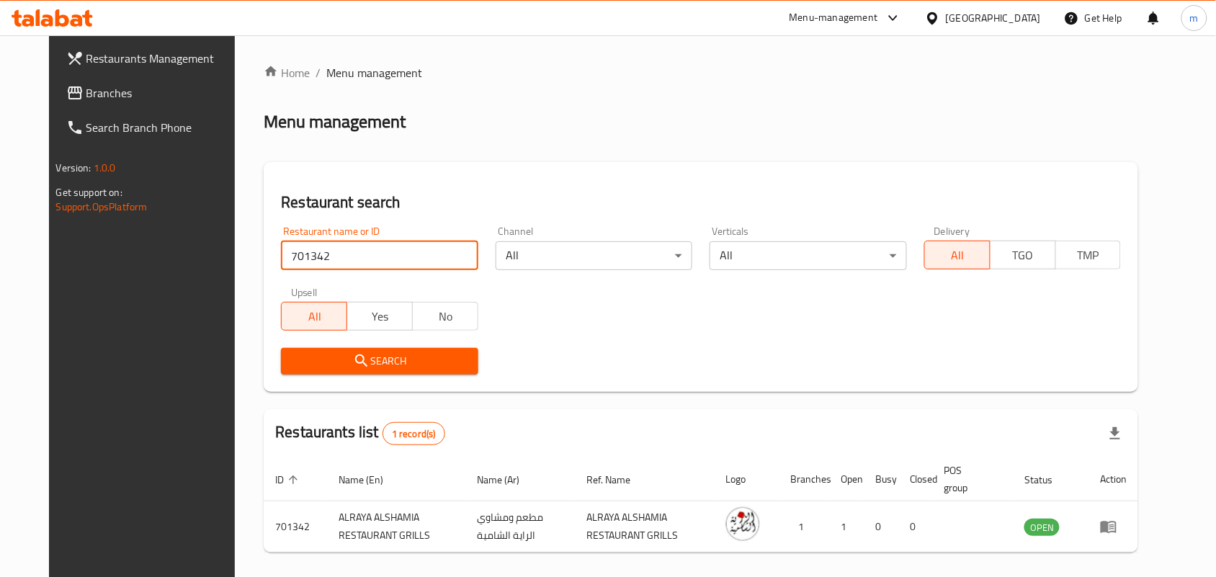
click at [86, 89] on span "Branches" at bounding box center [163, 92] width 154 height 17
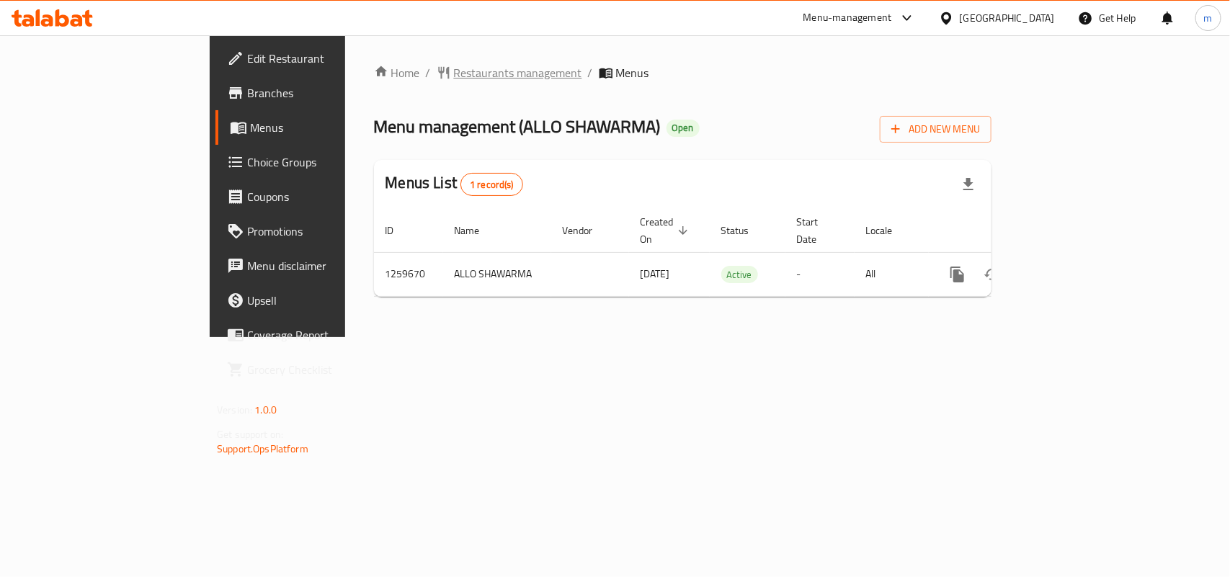
click at [454, 70] on span "Restaurants management" at bounding box center [518, 72] width 128 height 17
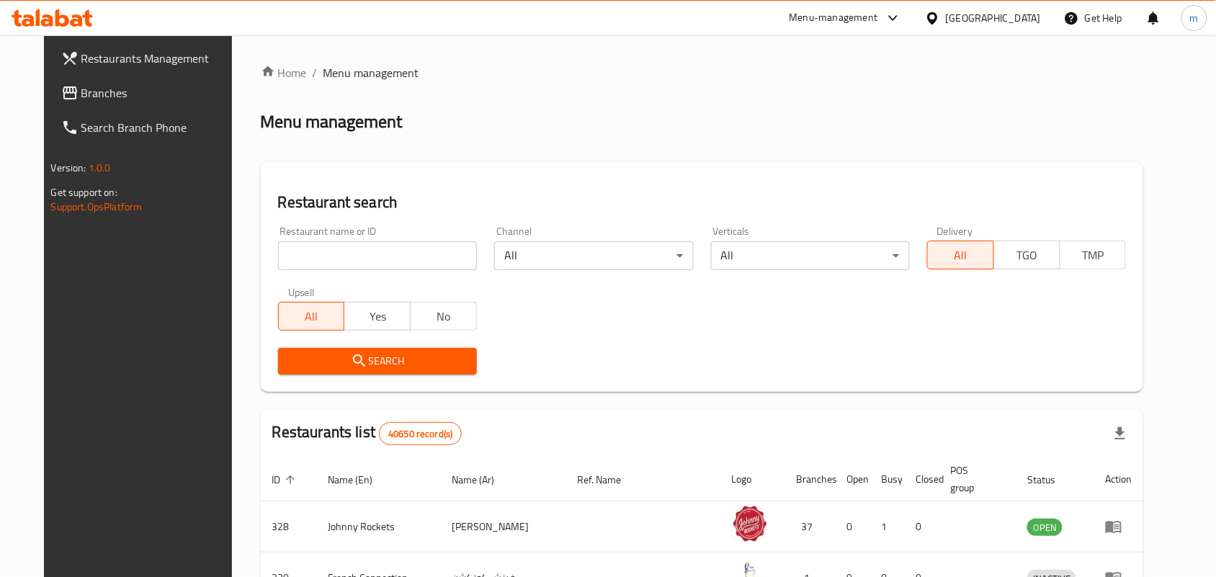
click at [281, 244] on input "search" at bounding box center [377, 255] width 199 height 29
paste input "684653"
type input "684653"
click button "Search" at bounding box center [377, 361] width 199 height 27
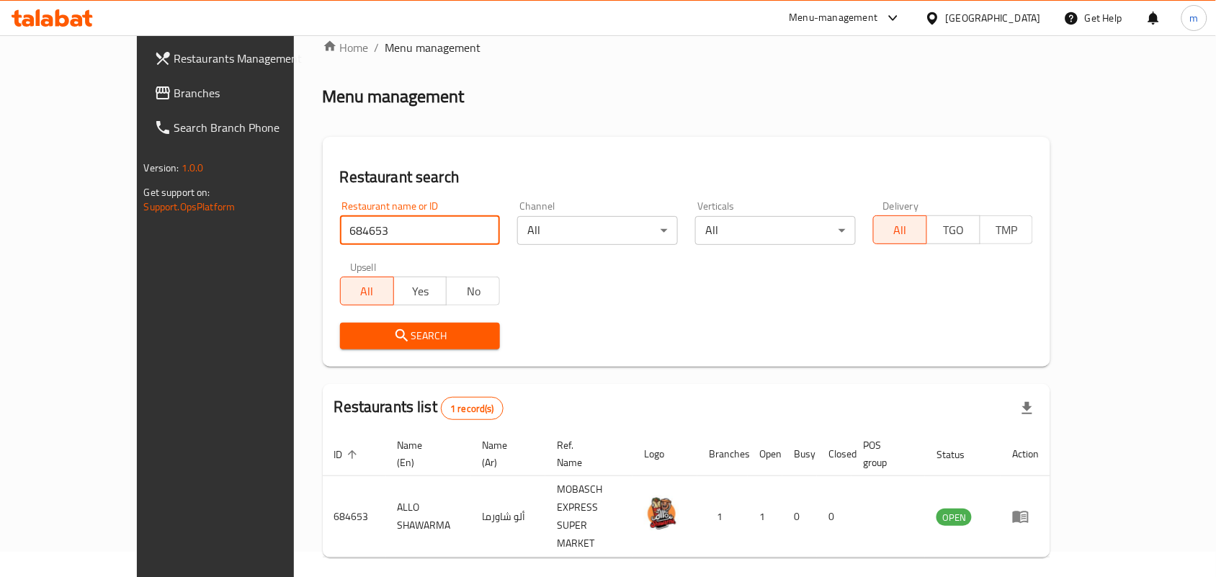
scroll to position [37, 0]
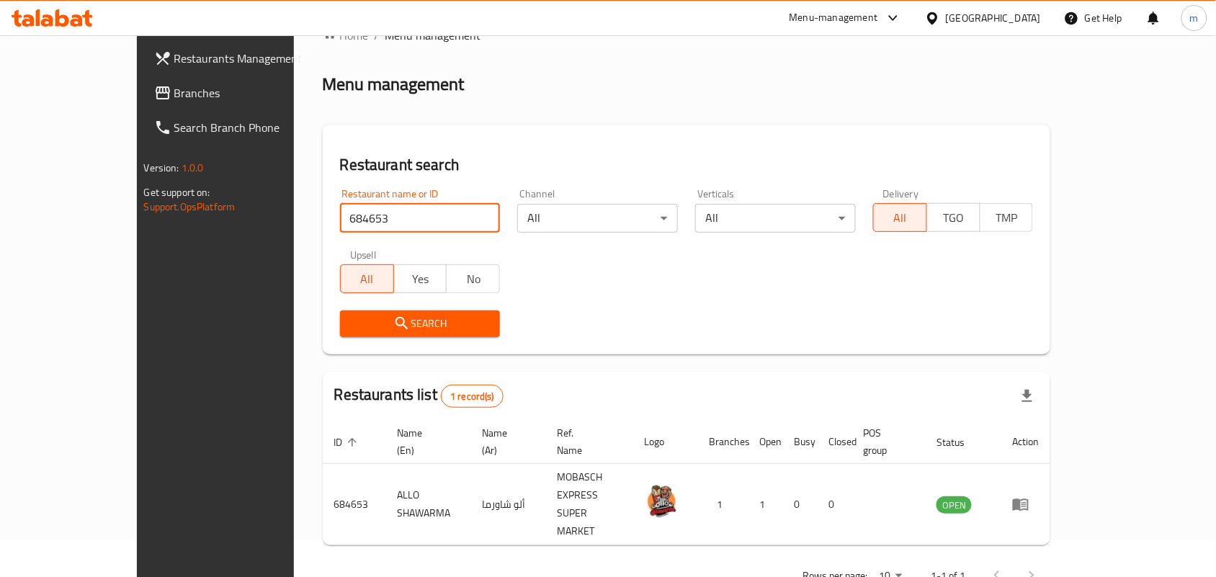
click at [174, 89] on span "Branches" at bounding box center [251, 92] width 154 height 17
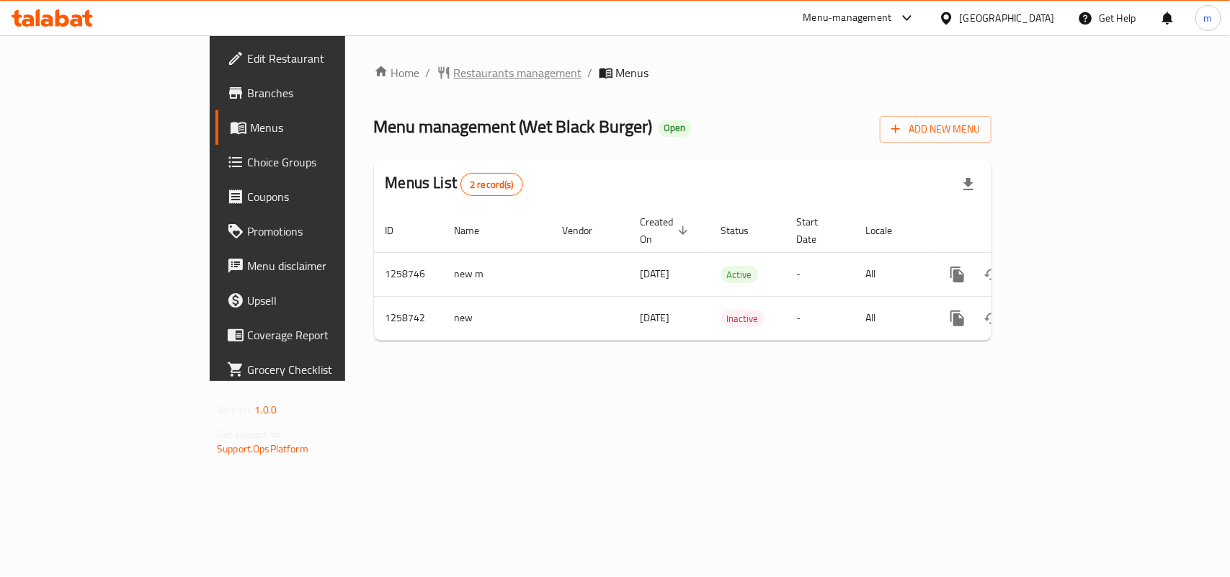
click at [419, 83] on div "Home / Restaurants management / Menus Menu management ( Wet Black Burger ) Open…" at bounding box center [682, 208] width 617 height 288
click at [454, 76] on span "Restaurants management" at bounding box center [518, 72] width 128 height 17
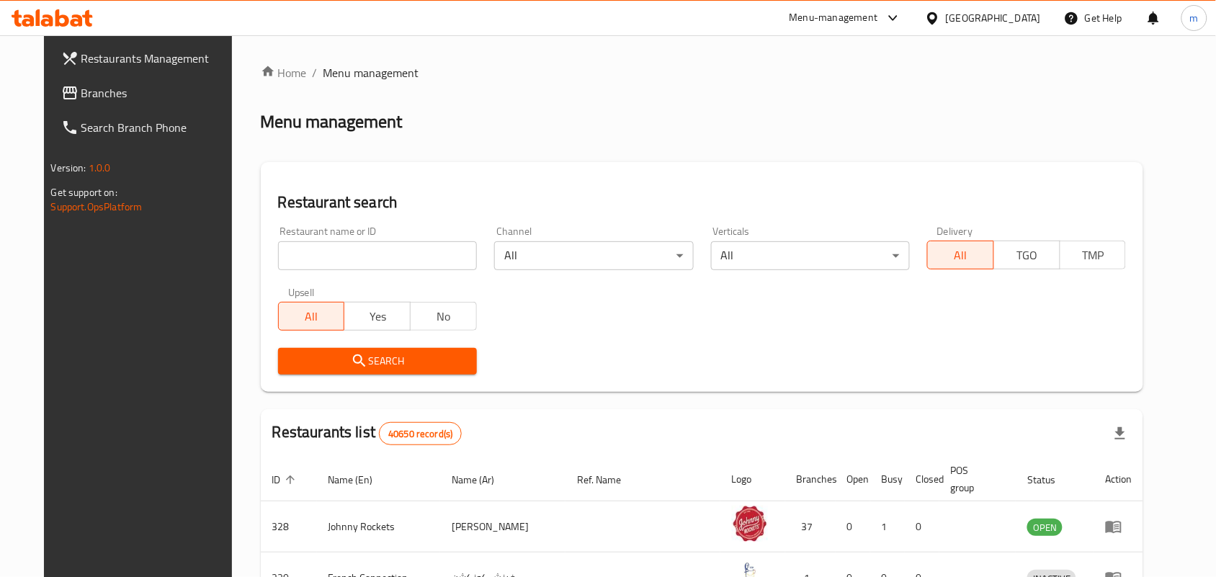
click at [281, 257] on div "Home / Menu management Menu management Restaurant search Restaurant name or ID …" at bounding box center [702, 522] width 883 height 916
click at [281, 257] on input "search" at bounding box center [377, 255] width 199 height 29
paste input "684140"
type input "684140"
click button "Search" at bounding box center [377, 361] width 199 height 27
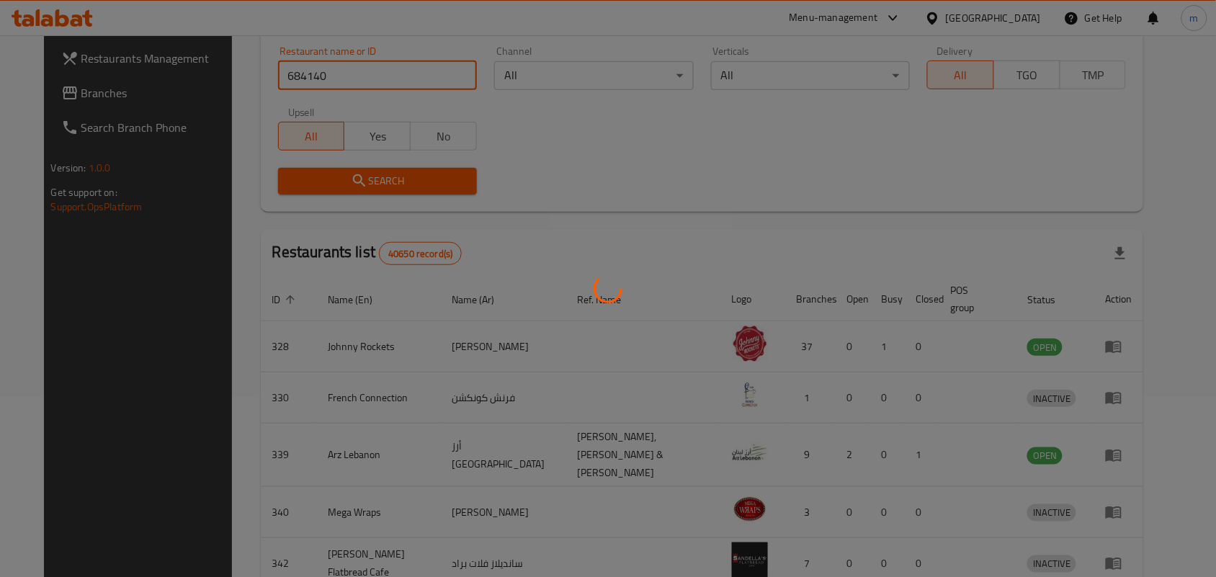
scroll to position [37, 0]
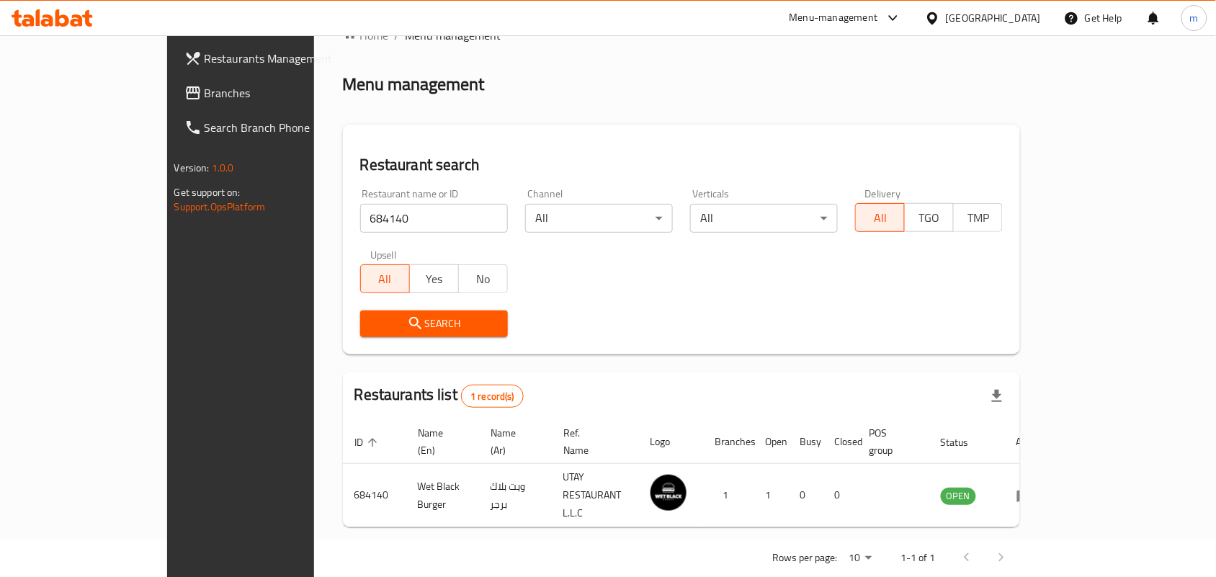
click at [974, 17] on div "[GEOGRAPHIC_DATA]" at bounding box center [993, 18] width 95 height 16
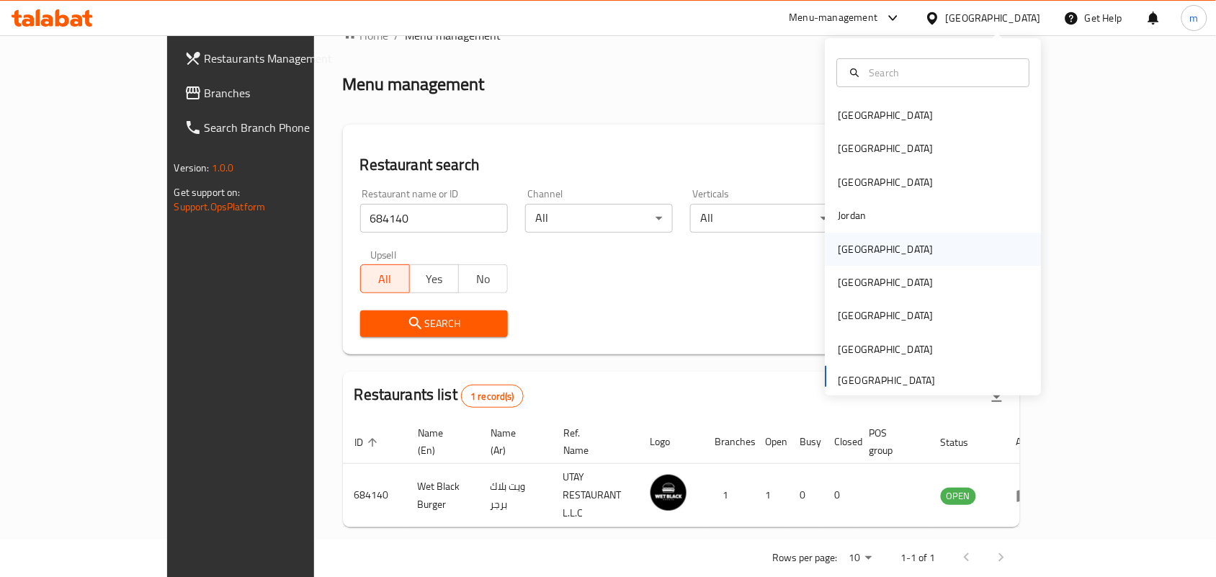
click at [858, 249] on div "[GEOGRAPHIC_DATA]" at bounding box center [886, 249] width 118 height 33
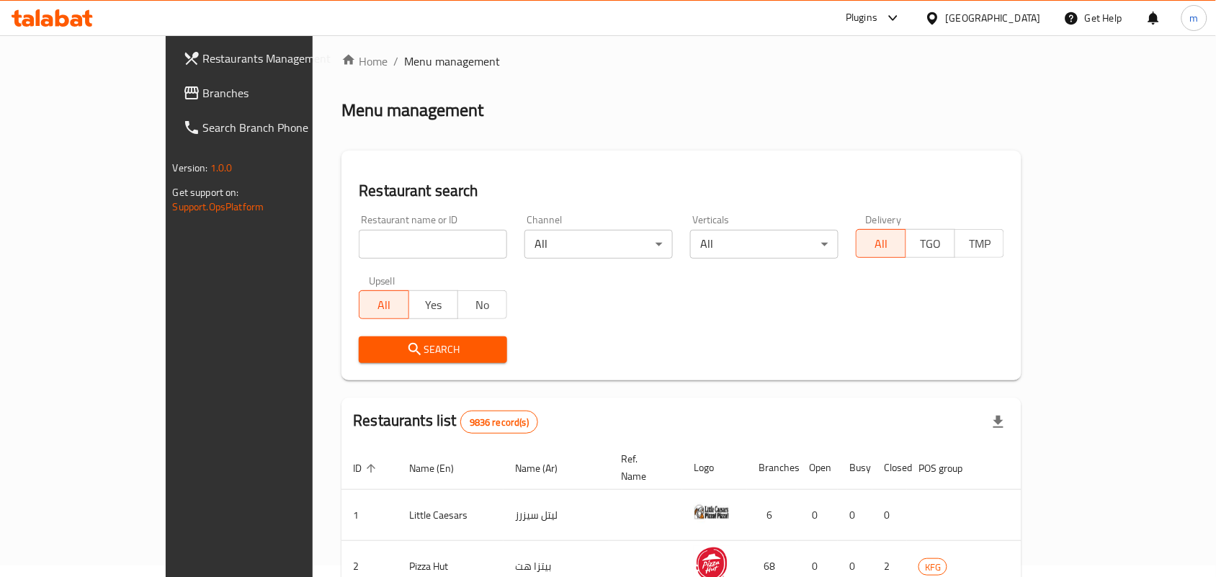
scroll to position [37, 0]
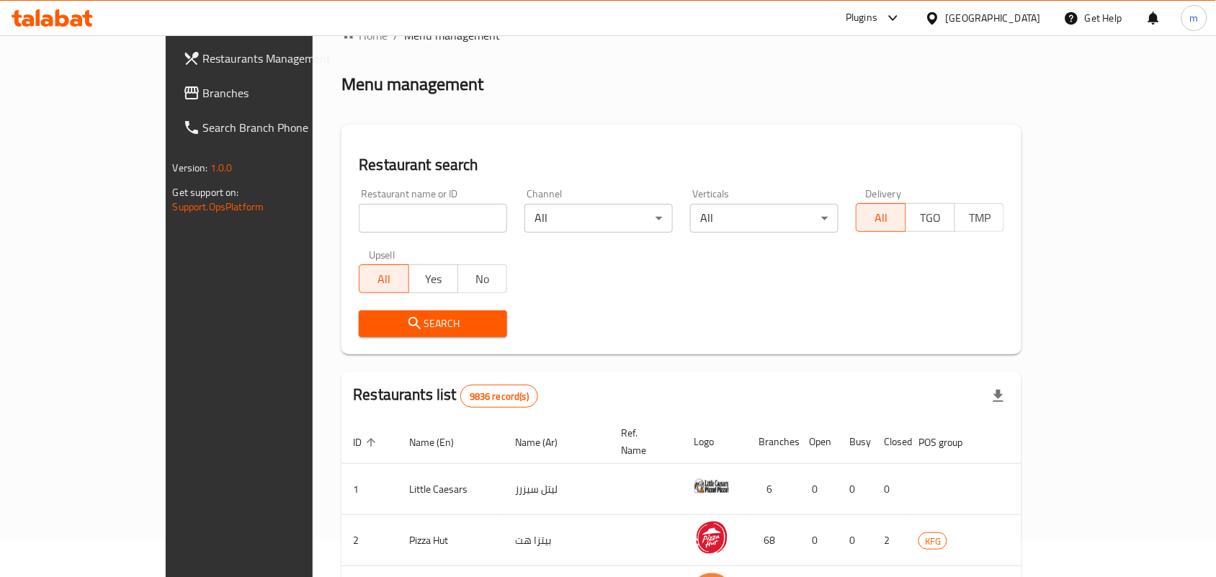
drag, startPoint x: 43, startPoint y: 96, endPoint x: 5, endPoint y: 113, distance: 41.9
click at [203, 96] on span "Branches" at bounding box center [280, 92] width 154 height 17
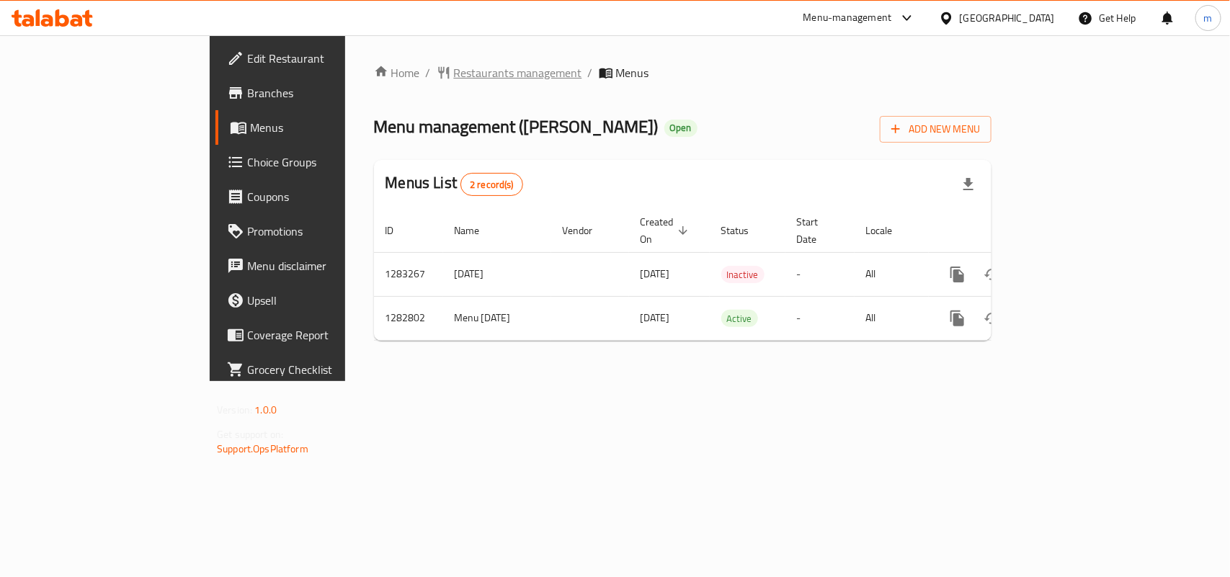
click at [454, 69] on span "Restaurants management" at bounding box center [518, 72] width 128 height 17
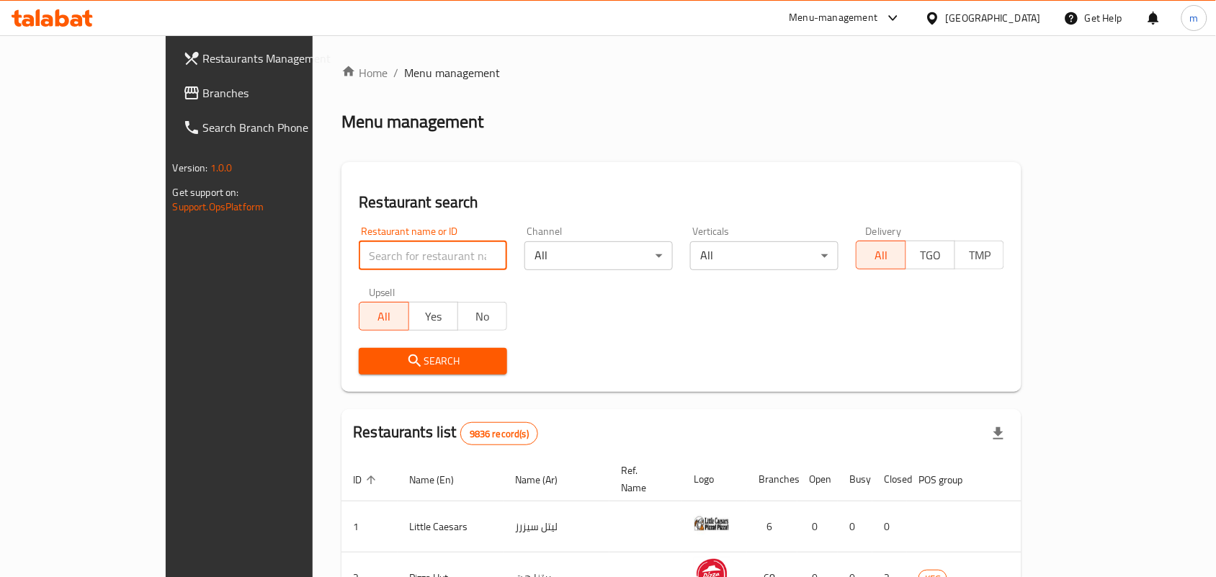
click at [359, 256] on input "search" at bounding box center [433, 255] width 148 height 29
paste input "695018"
type input "695018"
click button "Search" at bounding box center [433, 361] width 148 height 27
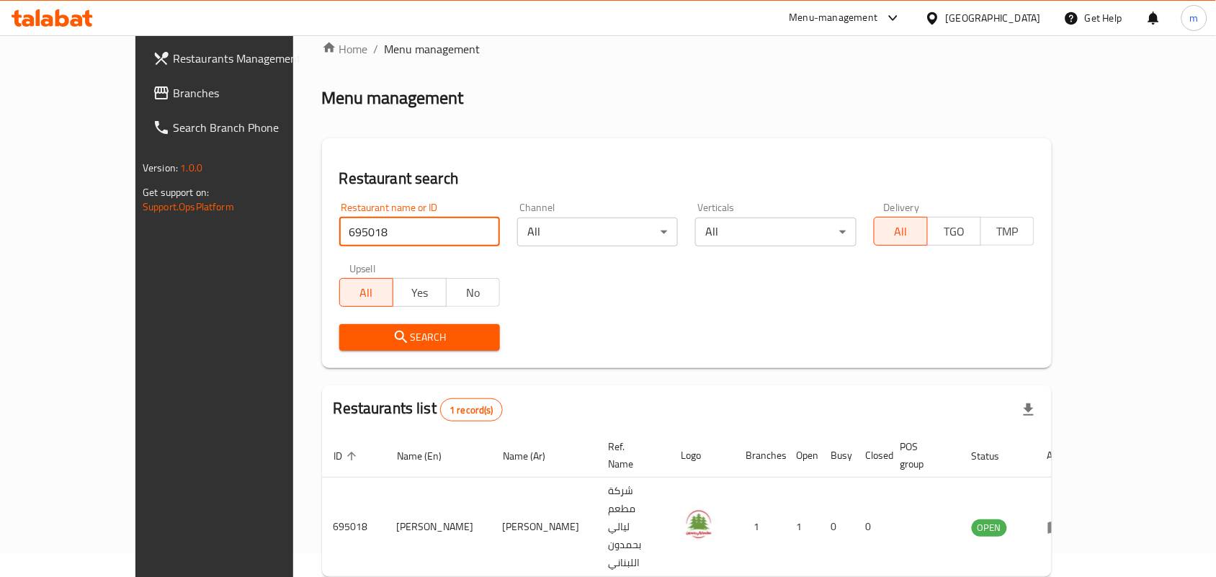
scroll to position [37, 0]
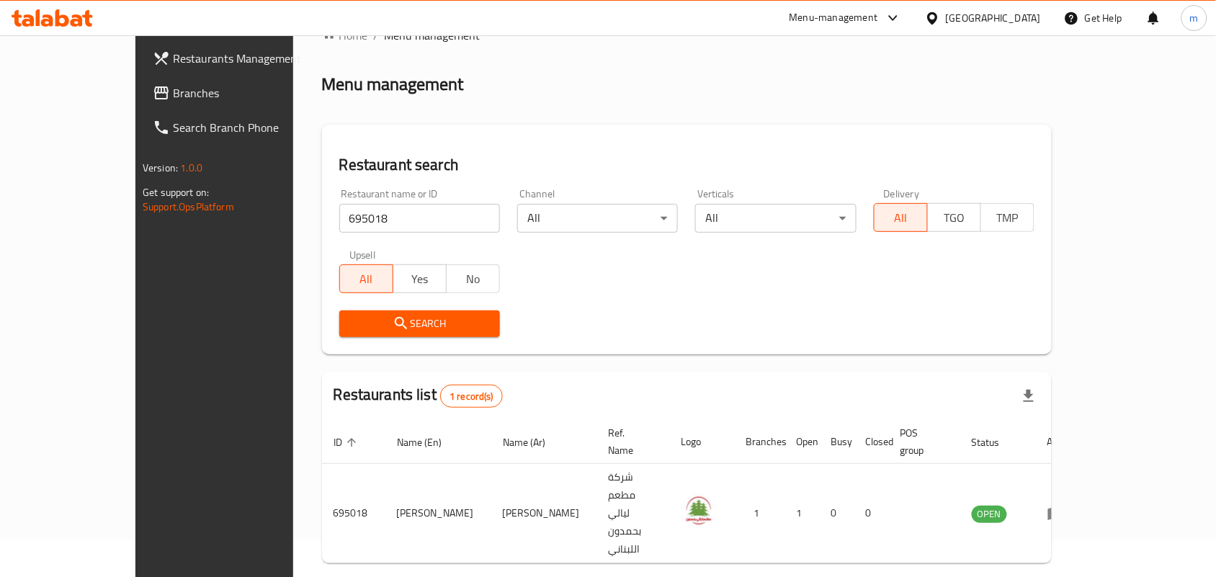
click at [1038, 19] on div "Kuwait" at bounding box center [993, 18] width 95 height 16
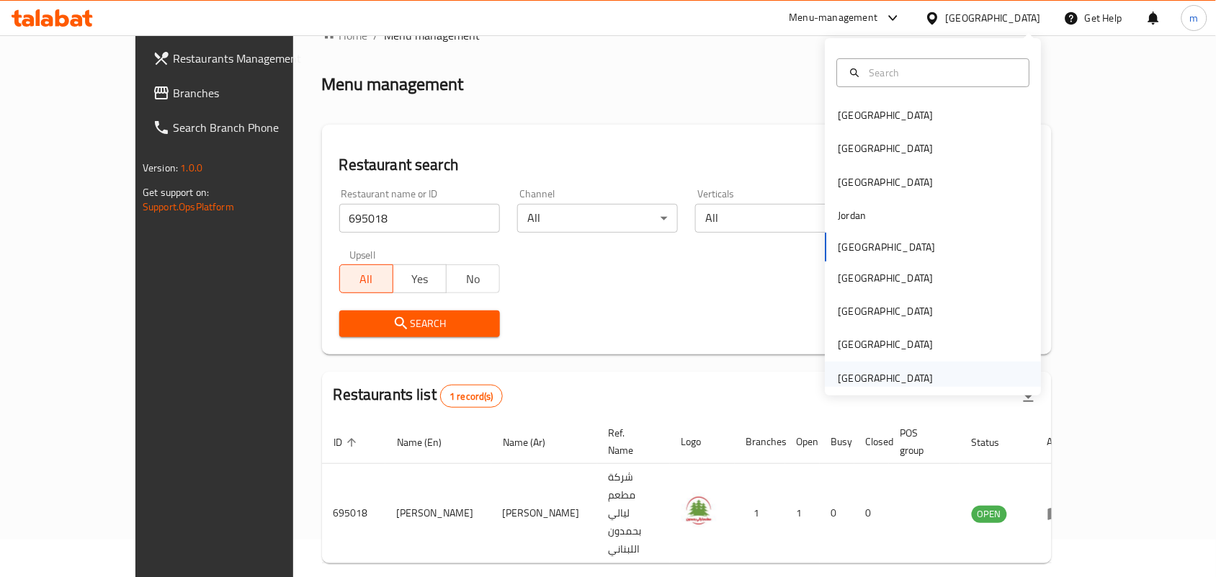
click at [855, 367] on div "[GEOGRAPHIC_DATA]" at bounding box center [886, 378] width 118 height 33
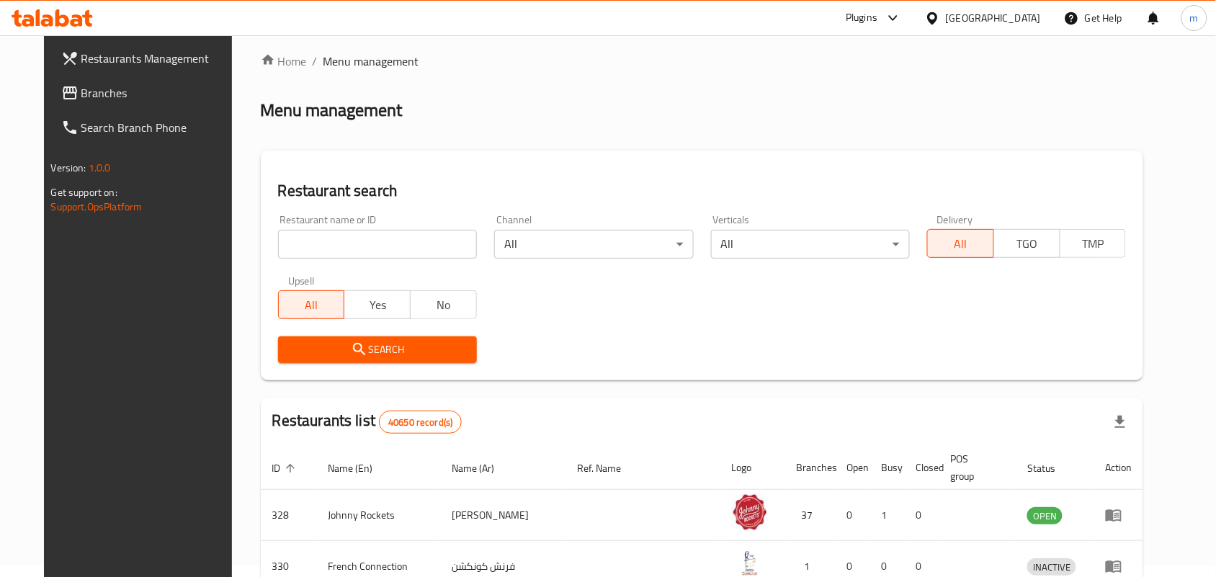
scroll to position [37, 0]
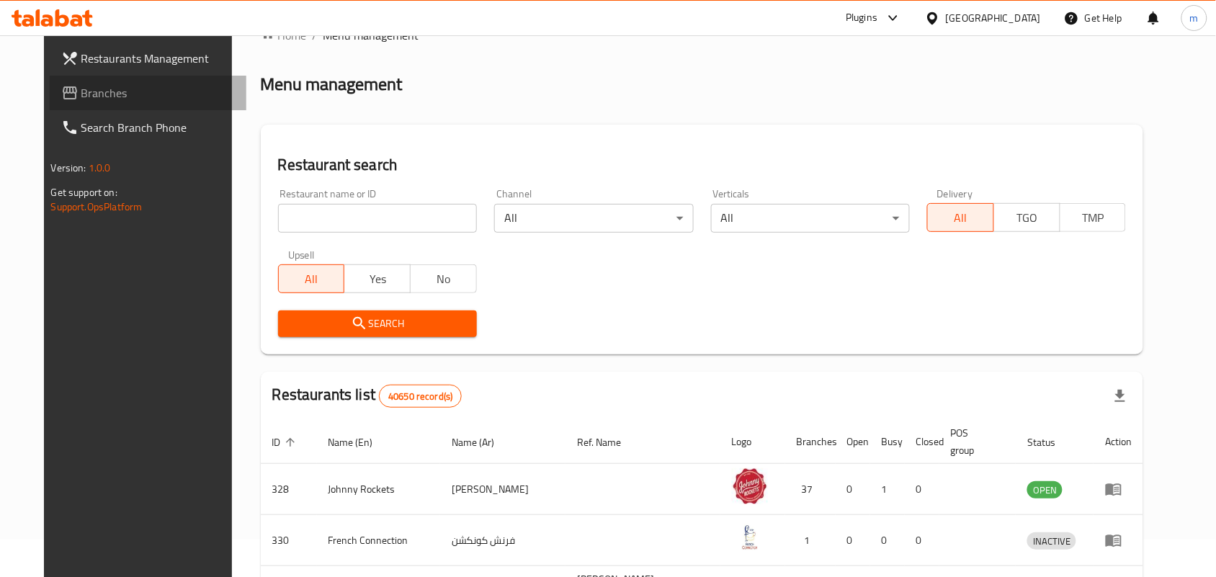
click at [92, 81] on link "Branches" at bounding box center [148, 93] width 197 height 35
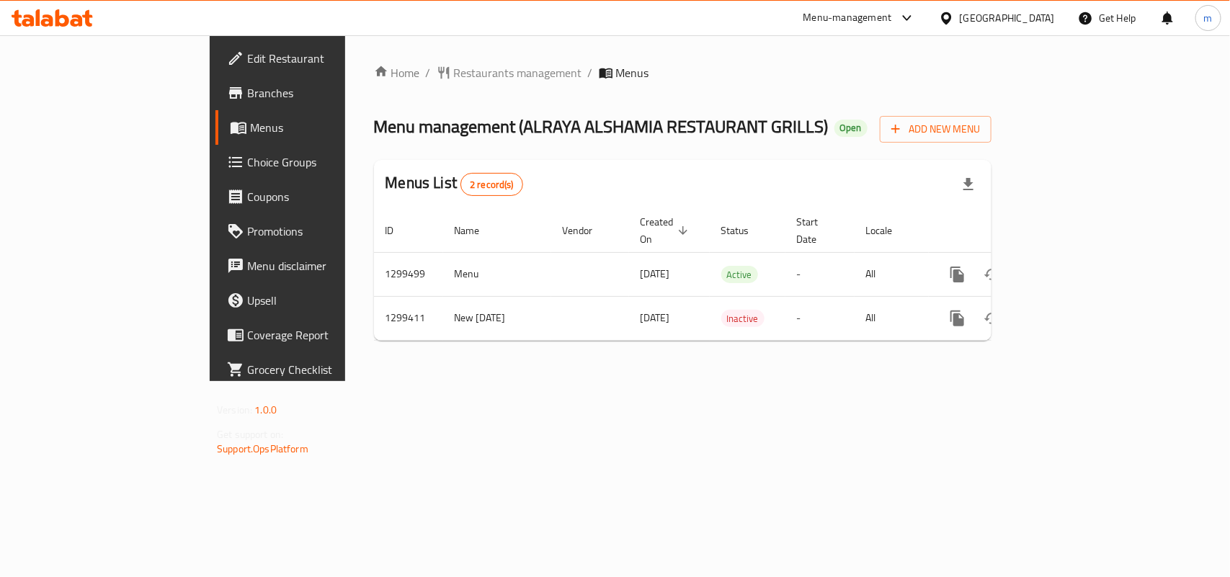
click at [375, 74] on div at bounding box center [615, 288] width 1230 height 577
click at [454, 72] on span "Restaurants management" at bounding box center [518, 72] width 128 height 17
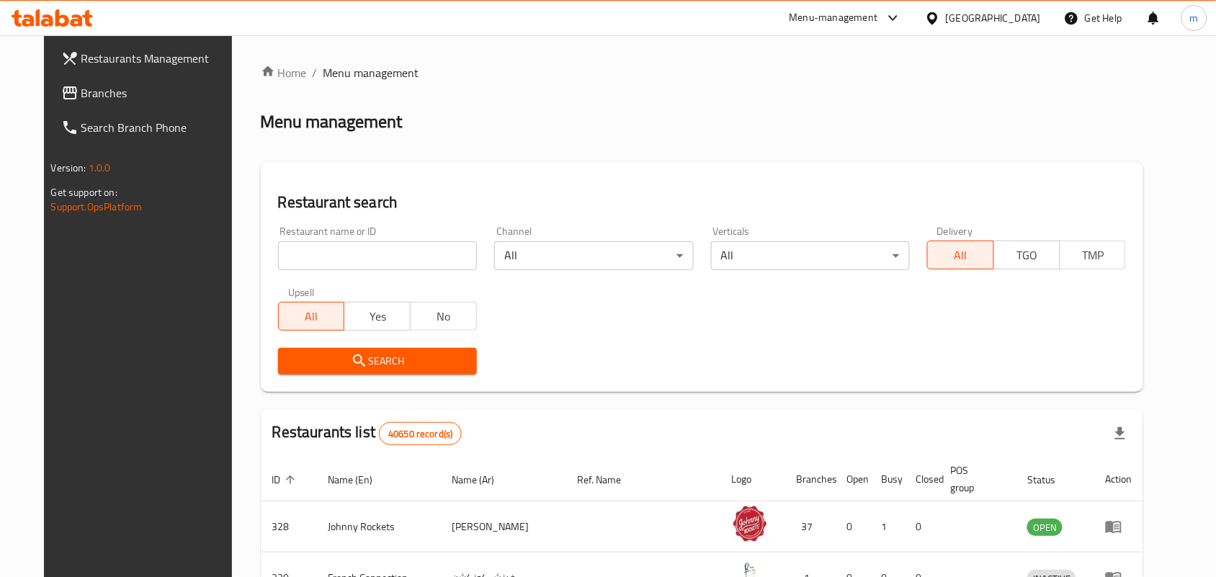
click at [293, 253] on input "search" at bounding box center [377, 255] width 199 height 29
paste input "701342"
type input "701342"
click button "Search" at bounding box center [377, 361] width 199 height 27
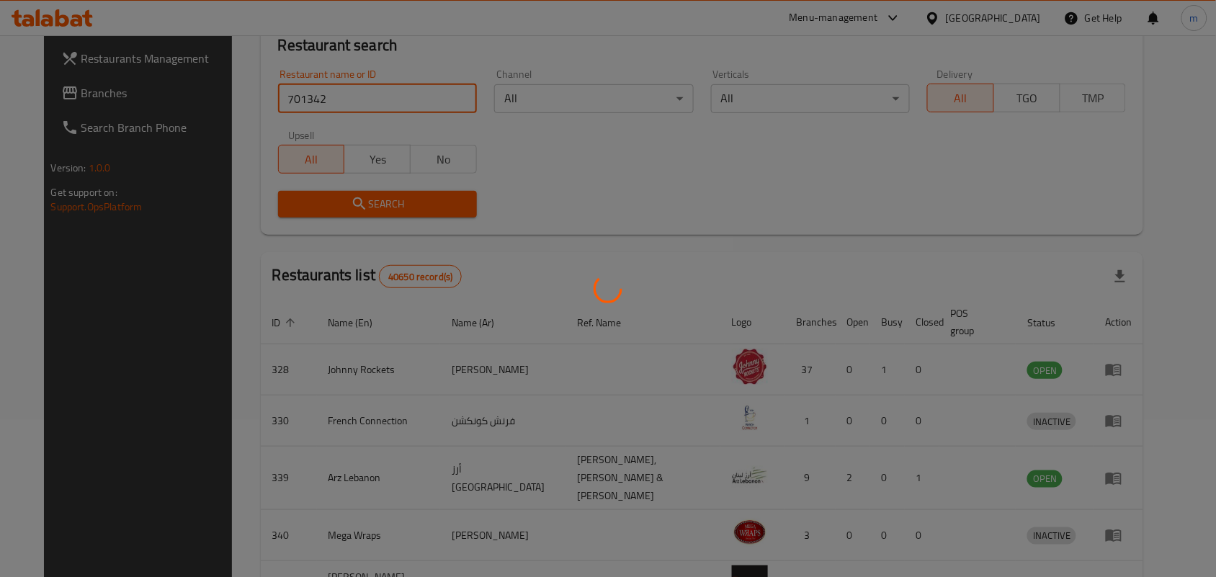
scroll to position [54, 0]
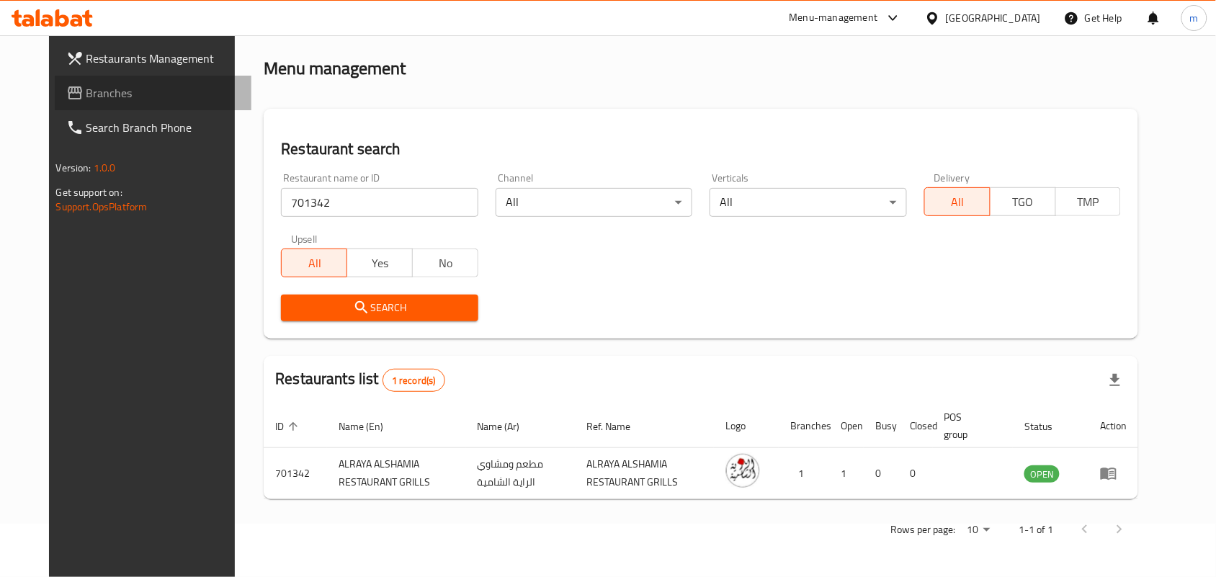
click at [86, 101] on span "Branches" at bounding box center [163, 92] width 154 height 17
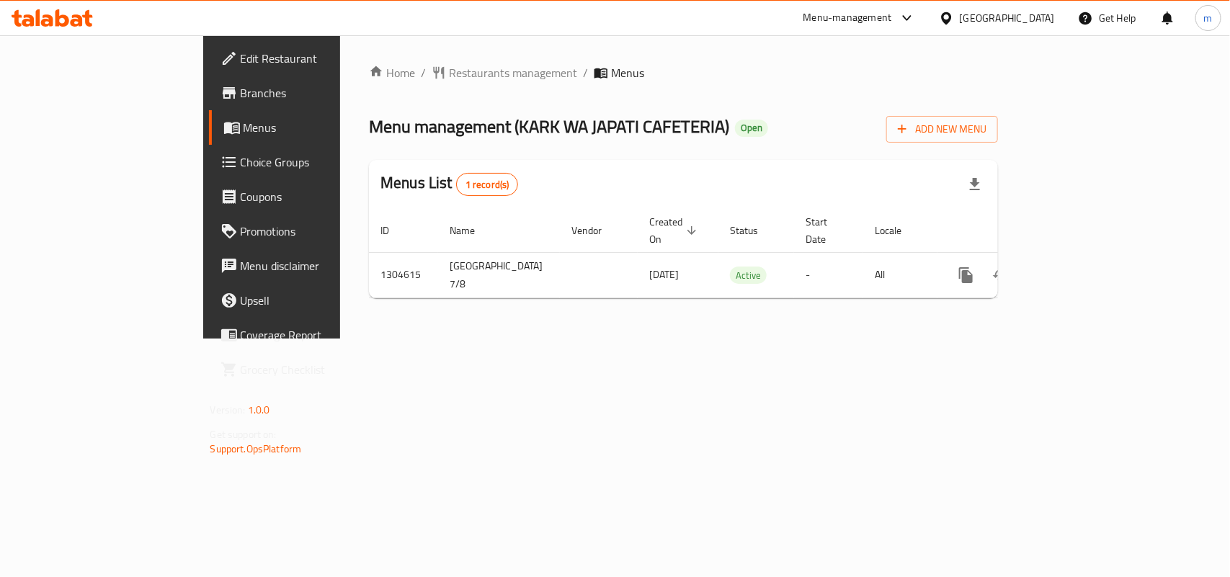
click at [449, 72] on span "Restaurants management" at bounding box center [513, 72] width 128 height 17
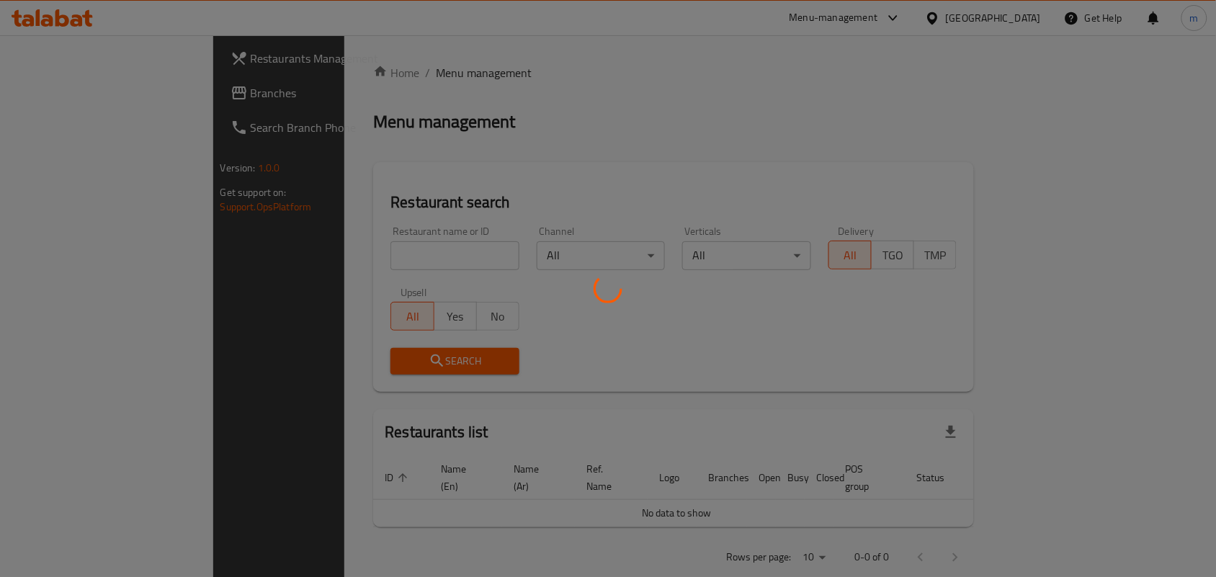
click at [287, 254] on div at bounding box center [608, 288] width 1216 height 577
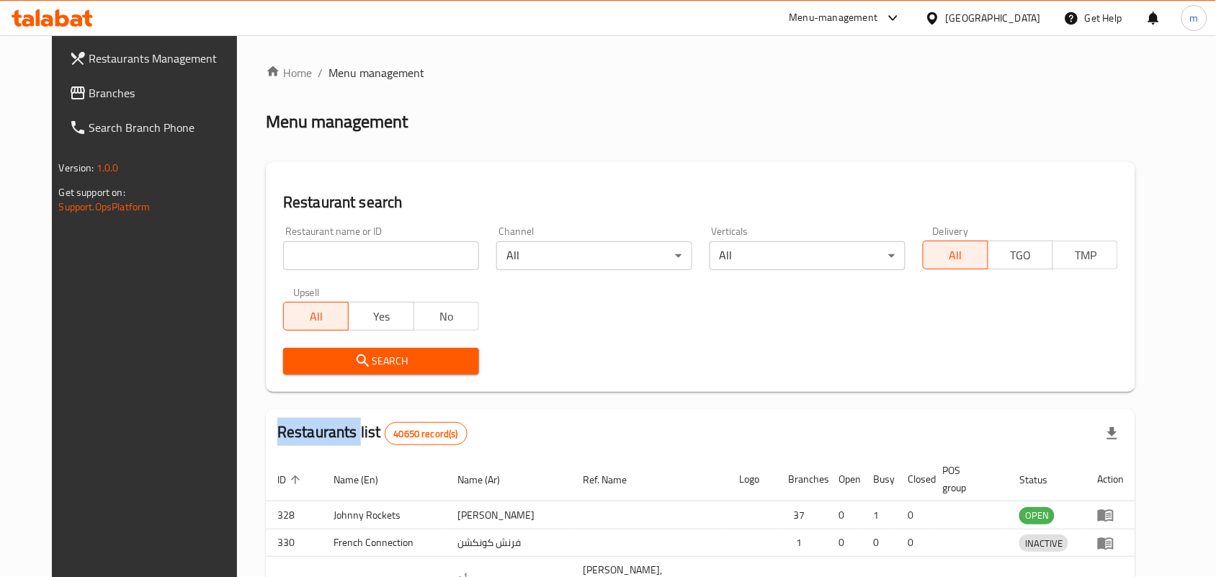
click at [287, 254] on div at bounding box center [608, 288] width 1216 height 577
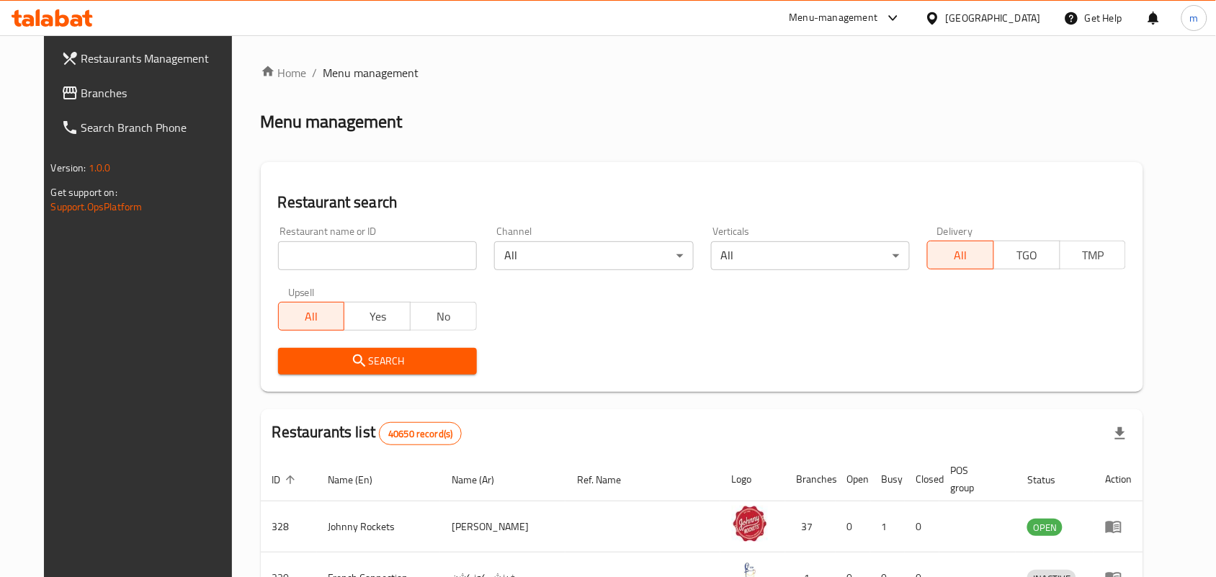
click at [287, 254] on input "search" at bounding box center [377, 255] width 199 height 29
paste input "703040"
type input "703040"
click button "Search" at bounding box center [377, 361] width 199 height 27
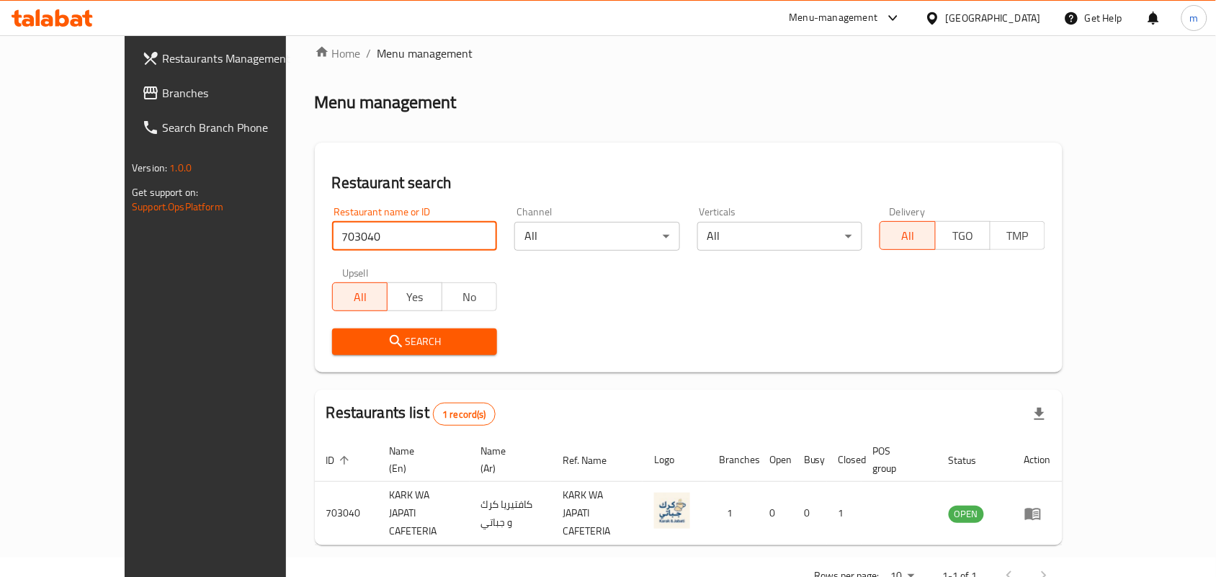
scroll to position [37, 0]
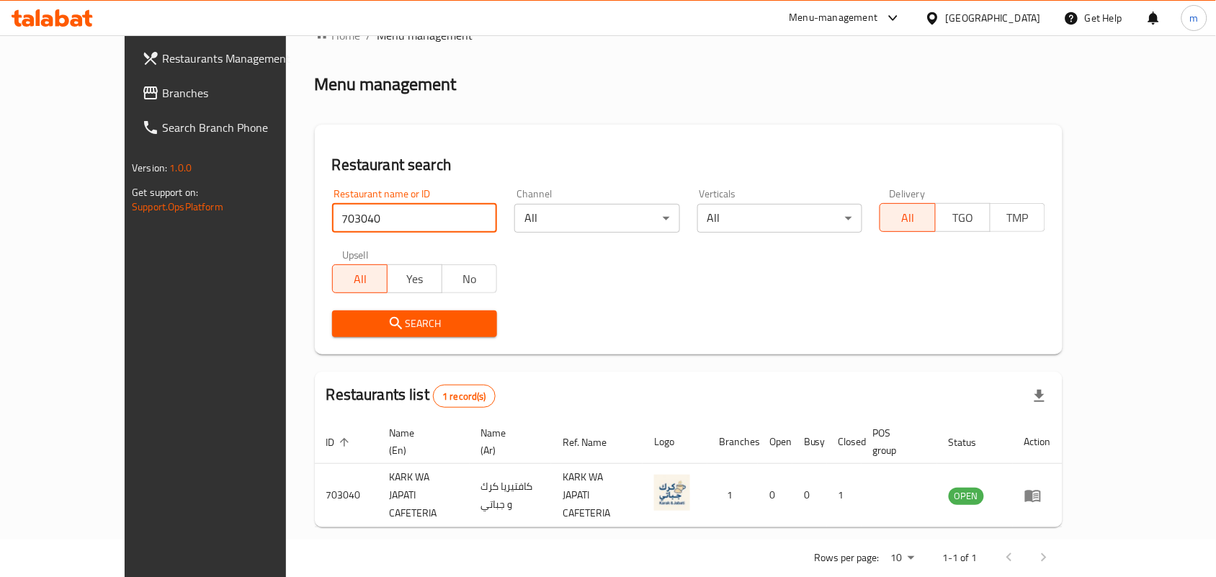
click at [632, 308] on div "Search" at bounding box center [689, 324] width 731 height 44
click at [162, 99] on span "Branches" at bounding box center [239, 92] width 154 height 17
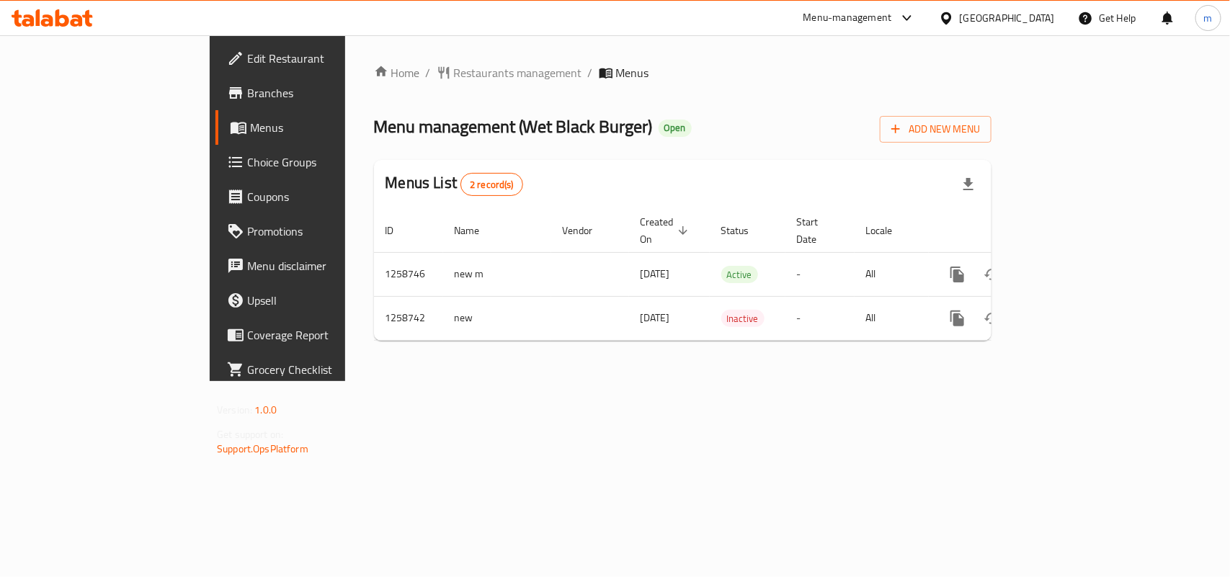
click at [454, 72] on span "Restaurants management" at bounding box center [518, 72] width 128 height 17
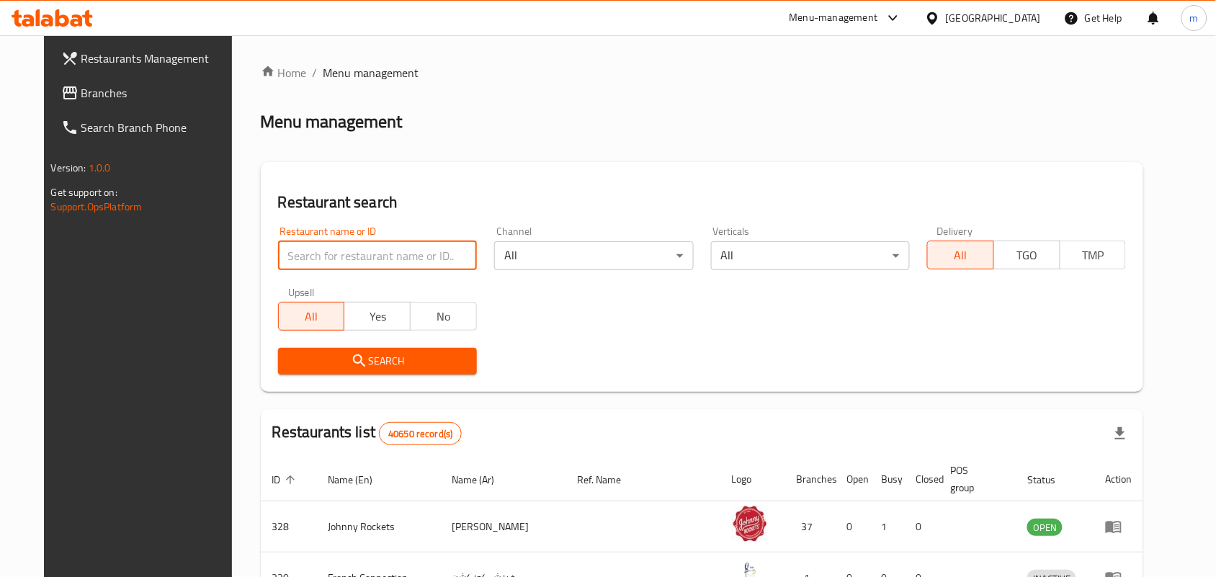
click at [288, 254] on input "search" at bounding box center [377, 255] width 199 height 29
paste input "684140"
type input "684140"
click button "Search" at bounding box center [377, 361] width 199 height 27
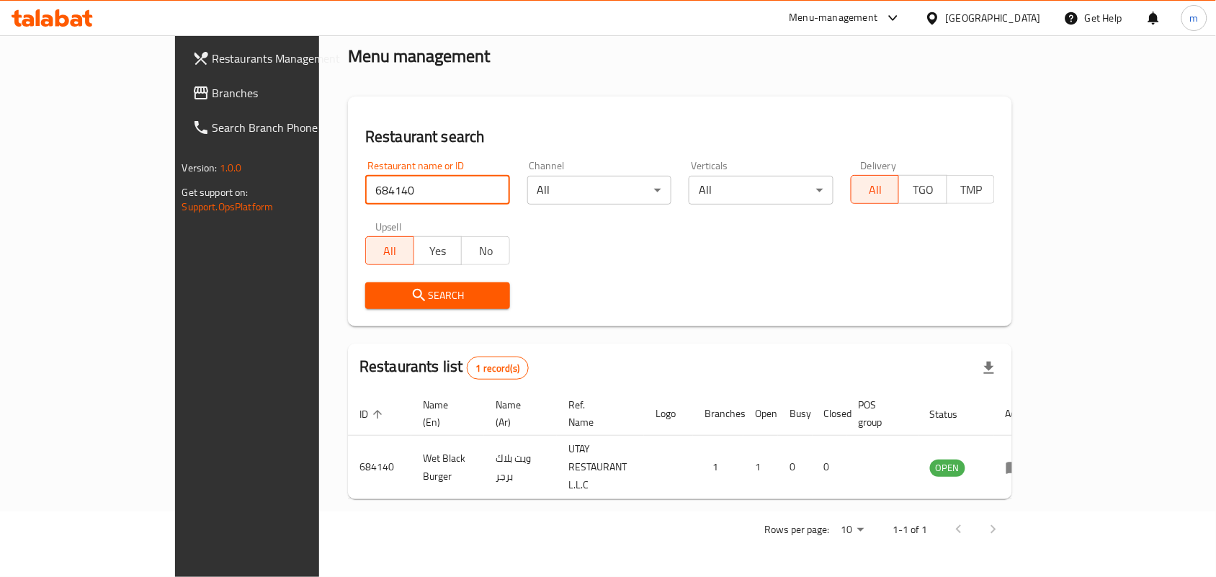
scroll to position [37, 0]
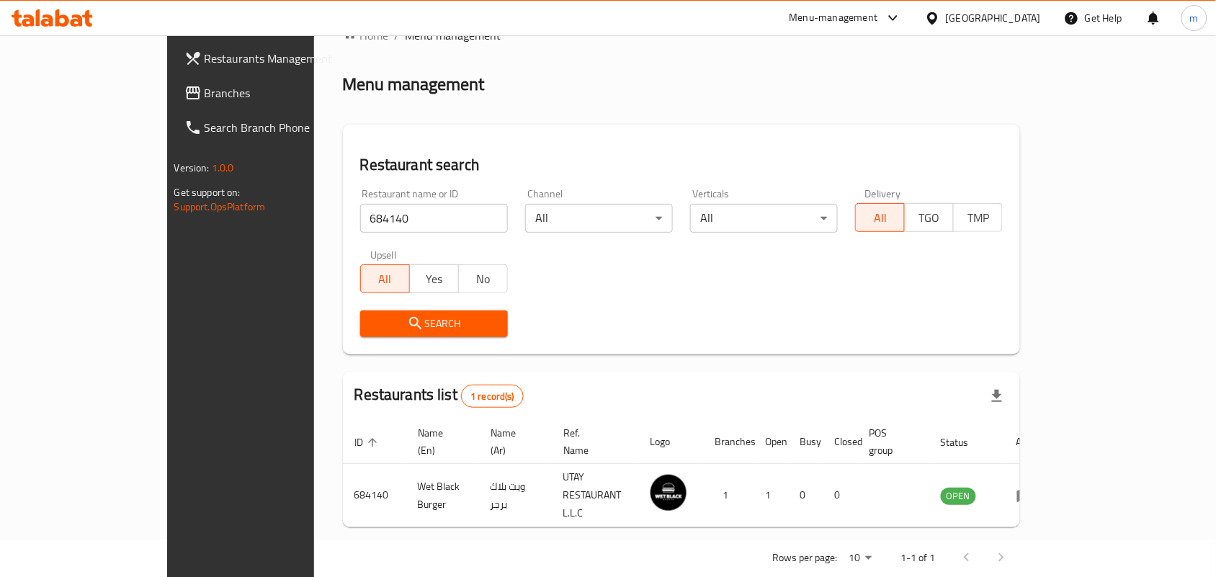
click at [931, 17] on icon at bounding box center [932, 18] width 10 height 12
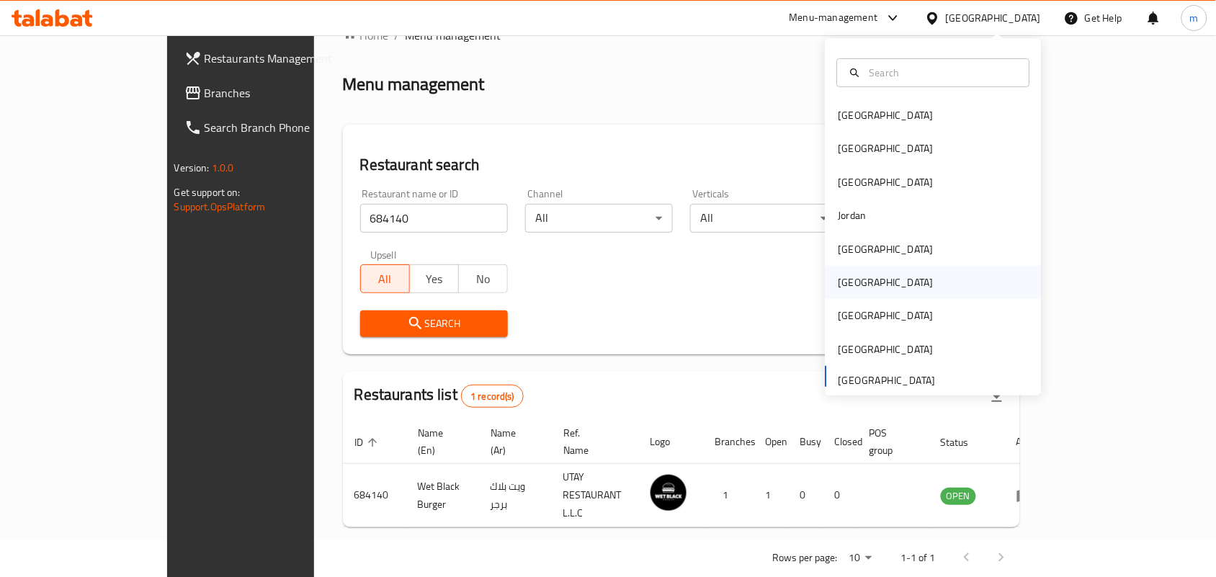
click at [850, 292] on div "[GEOGRAPHIC_DATA]" at bounding box center [886, 282] width 118 height 33
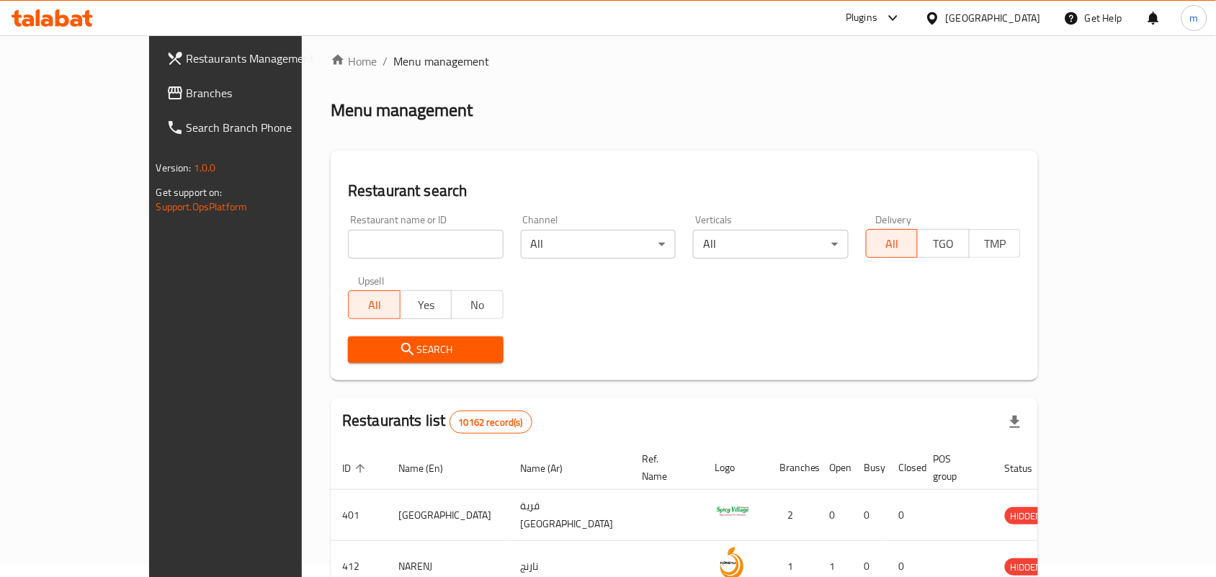
scroll to position [37, 0]
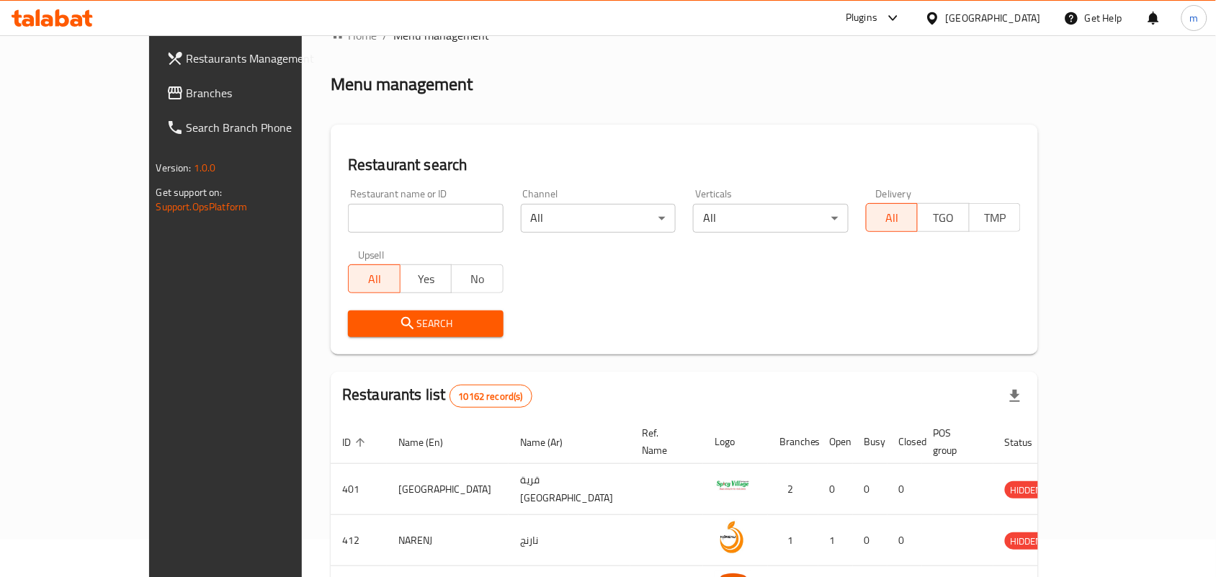
click at [187, 92] on span "Branches" at bounding box center [264, 92] width 154 height 17
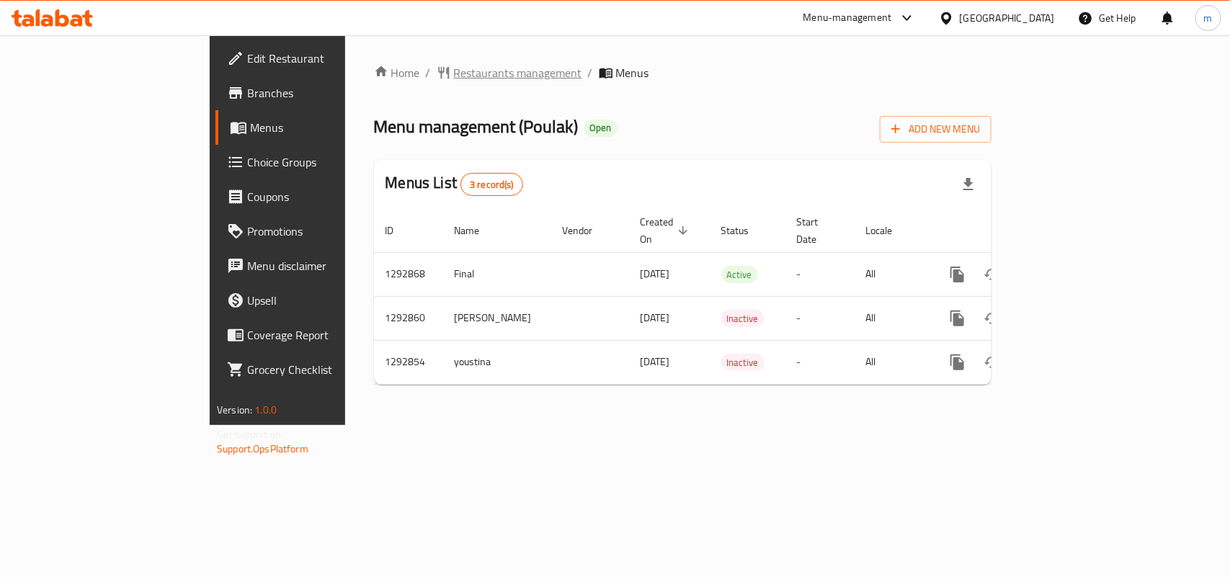
click at [454, 66] on span "Restaurants management" at bounding box center [518, 72] width 128 height 17
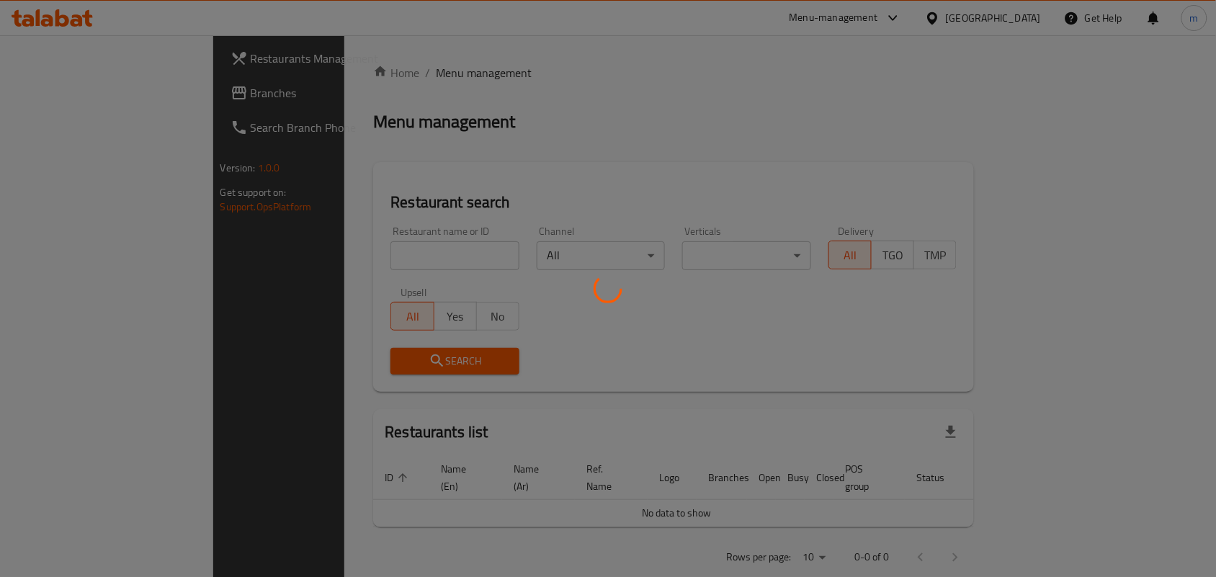
click at [652, 105] on div at bounding box center [608, 288] width 1216 height 577
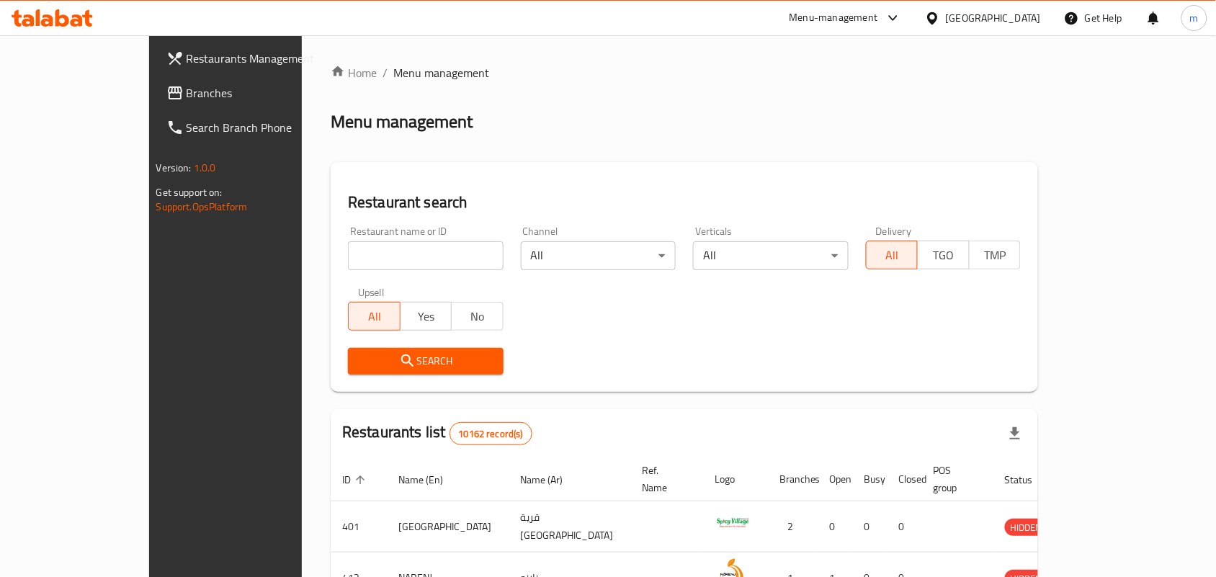
click at [348, 238] on div "Restaurant name or ID Restaurant name or ID" at bounding box center [426, 248] width 156 height 44
click at [348, 251] on input "search" at bounding box center [426, 255] width 156 height 29
paste input "699277"
type input "699277"
click button "Search" at bounding box center [426, 361] width 156 height 27
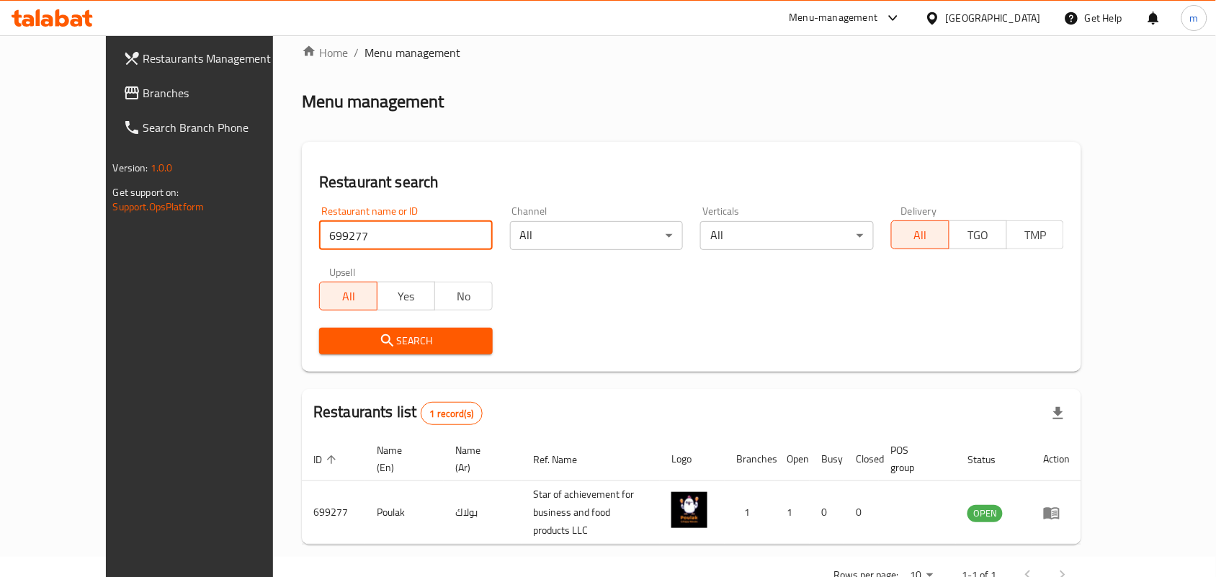
scroll to position [37, 0]
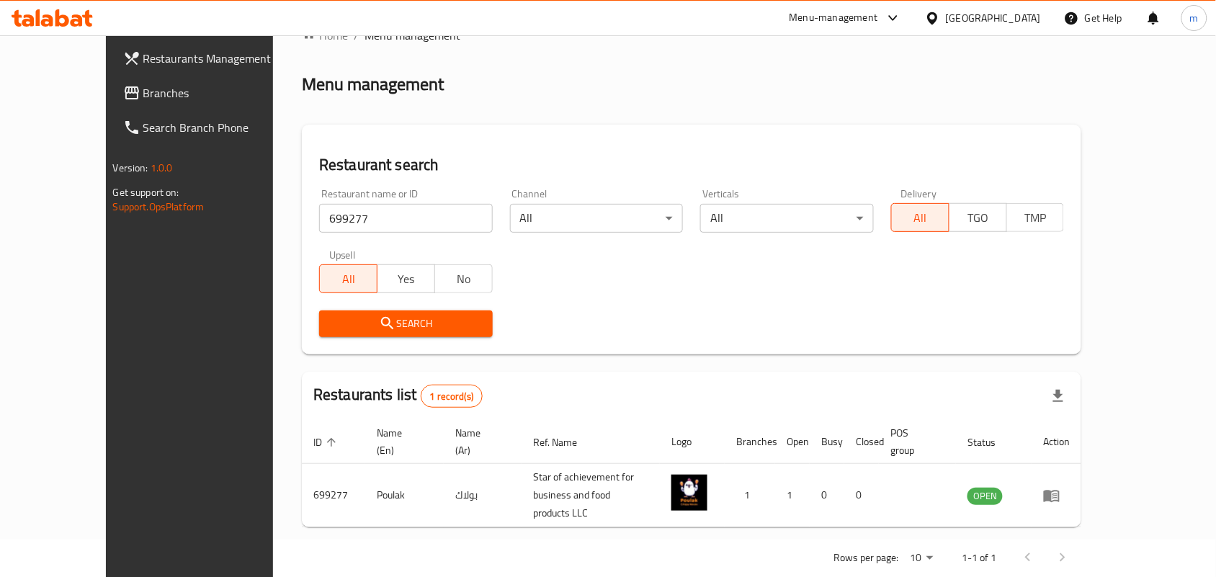
click at [1014, 25] on div "[GEOGRAPHIC_DATA]" at bounding box center [993, 18] width 95 height 16
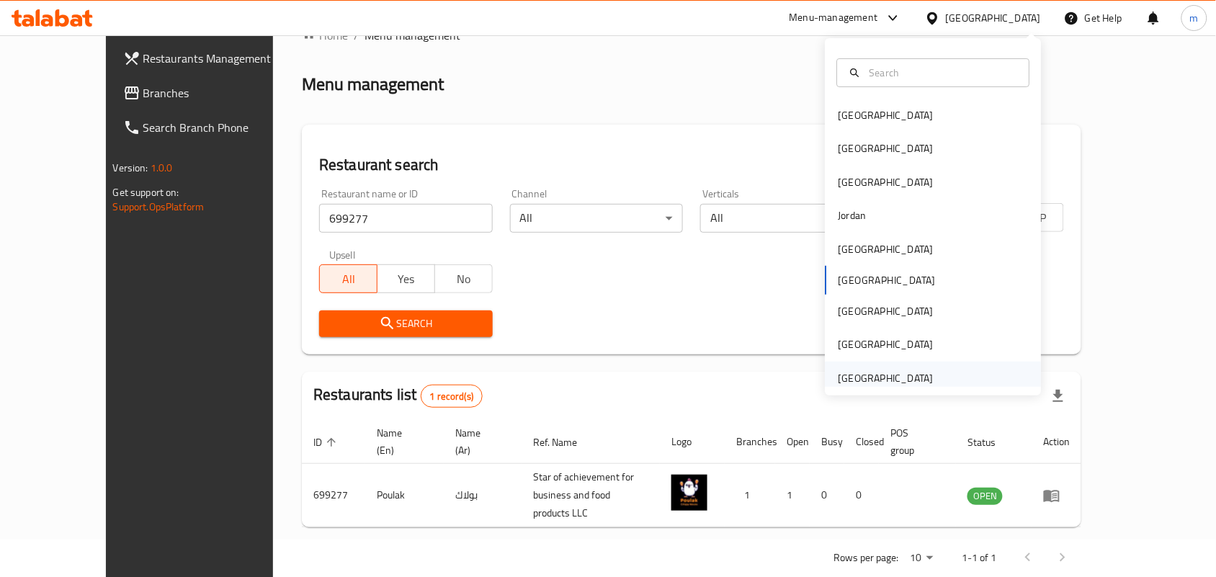
click at [881, 370] on div "[GEOGRAPHIC_DATA]" at bounding box center [886, 378] width 95 height 16
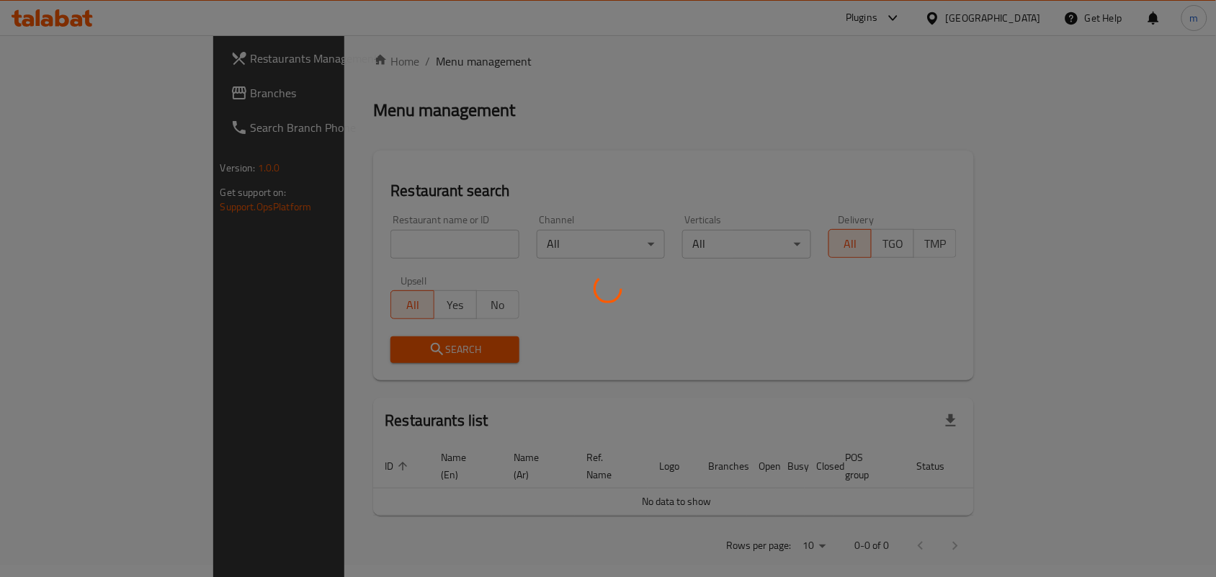
scroll to position [37, 0]
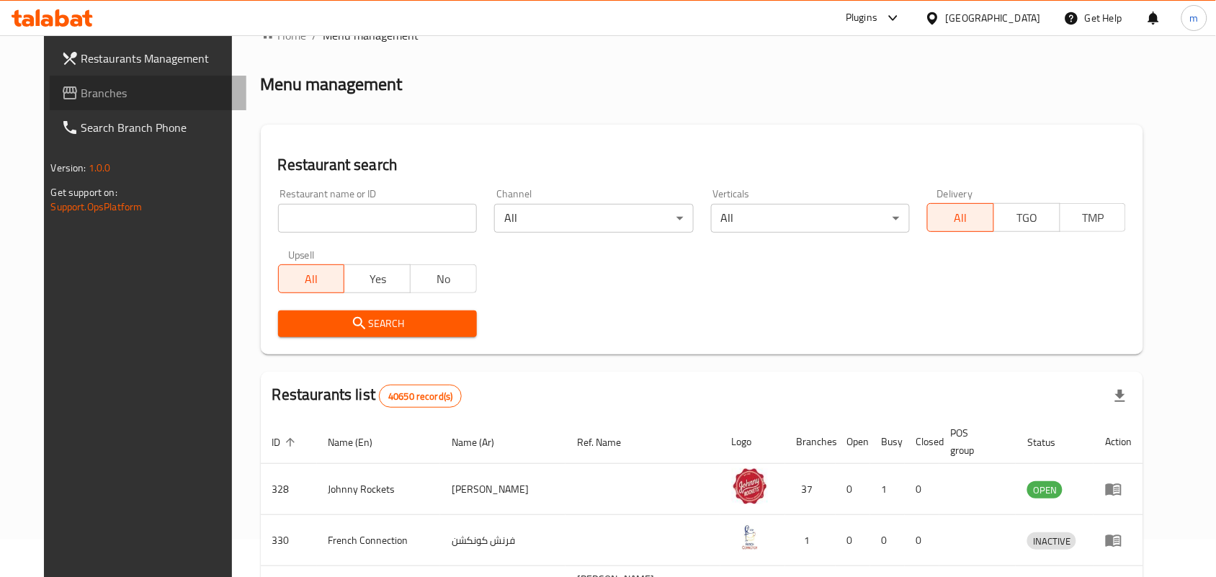
click at [102, 87] on span "Branches" at bounding box center [158, 92] width 154 height 17
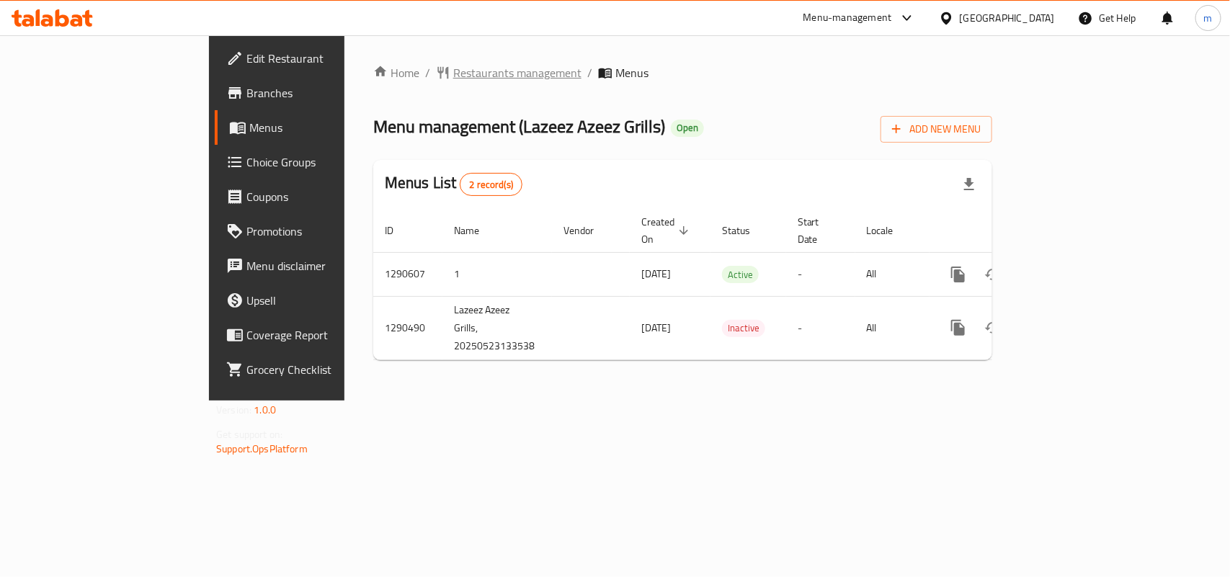
click at [453, 73] on span "Restaurants management" at bounding box center [517, 72] width 128 height 17
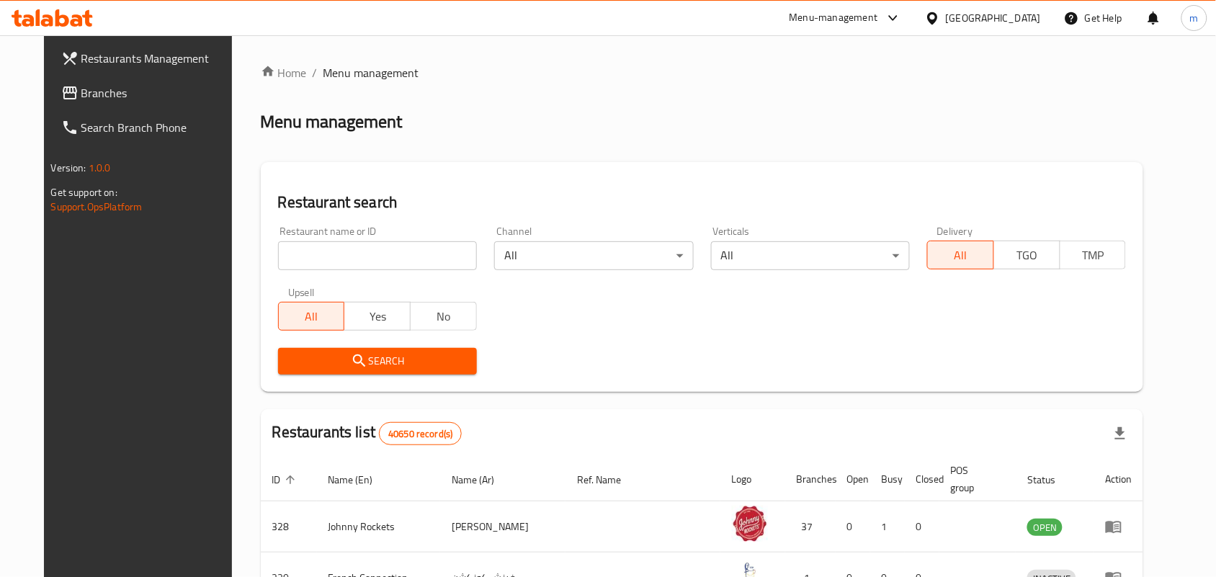
click at [298, 257] on input "search" at bounding box center [377, 255] width 199 height 29
paste input "698276"
type input "698276"
click button "Search" at bounding box center [377, 361] width 199 height 27
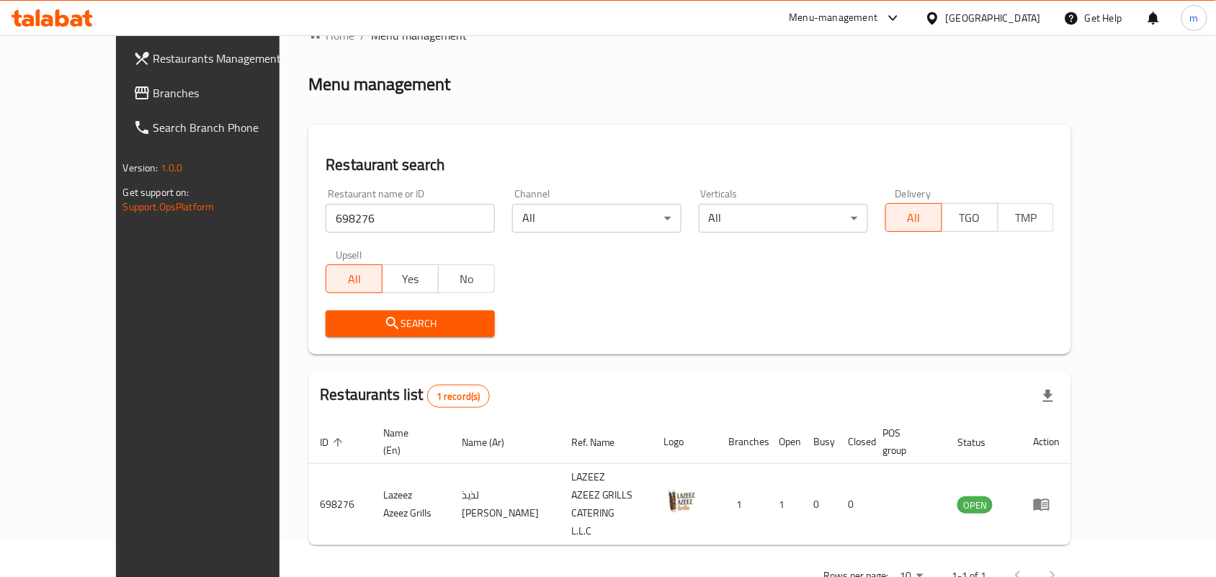
scroll to position [1, 0]
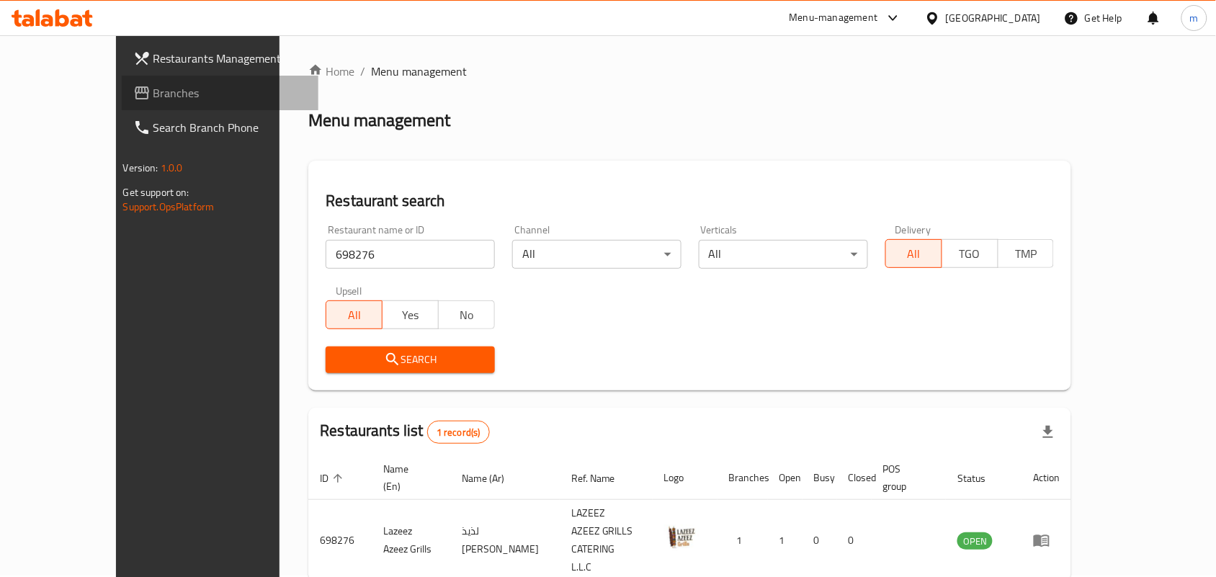
click at [153, 84] on span "Branches" at bounding box center [230, 92] width 154 height 17
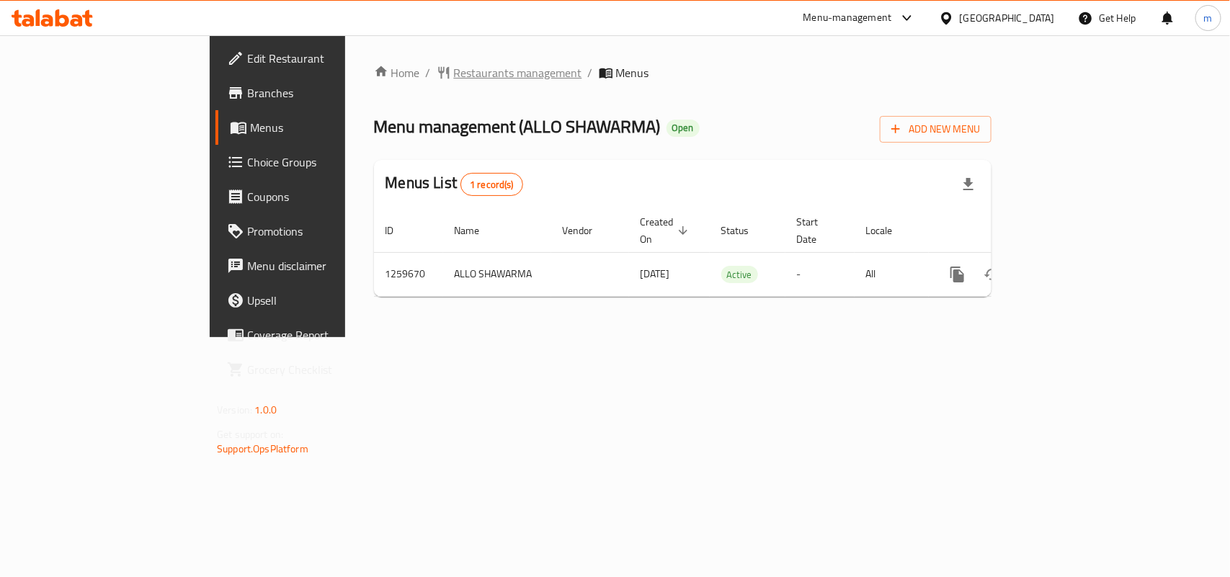
click at [454, 66] on span "Restaurants management" at bounding box center [518, 72] width 128 height 17
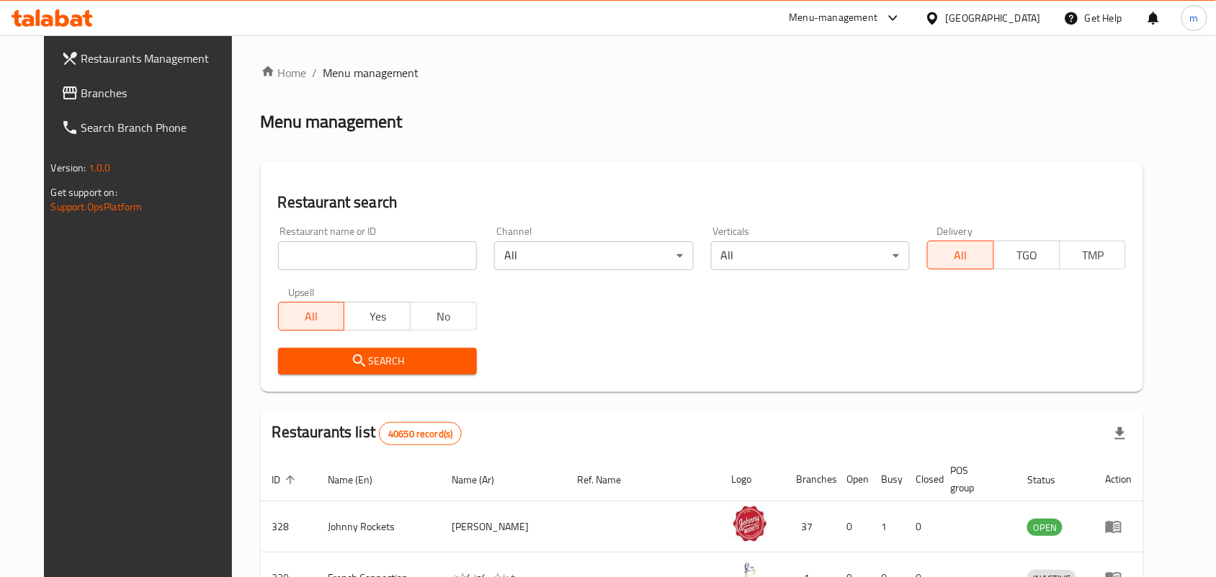
click at [279, 258] on input "search" at bounding box center [377, 255] width 199 height 29
paste input "684653"
type input "684653"
click button "Search" at bounding box center [377, 361] width 199 height 27
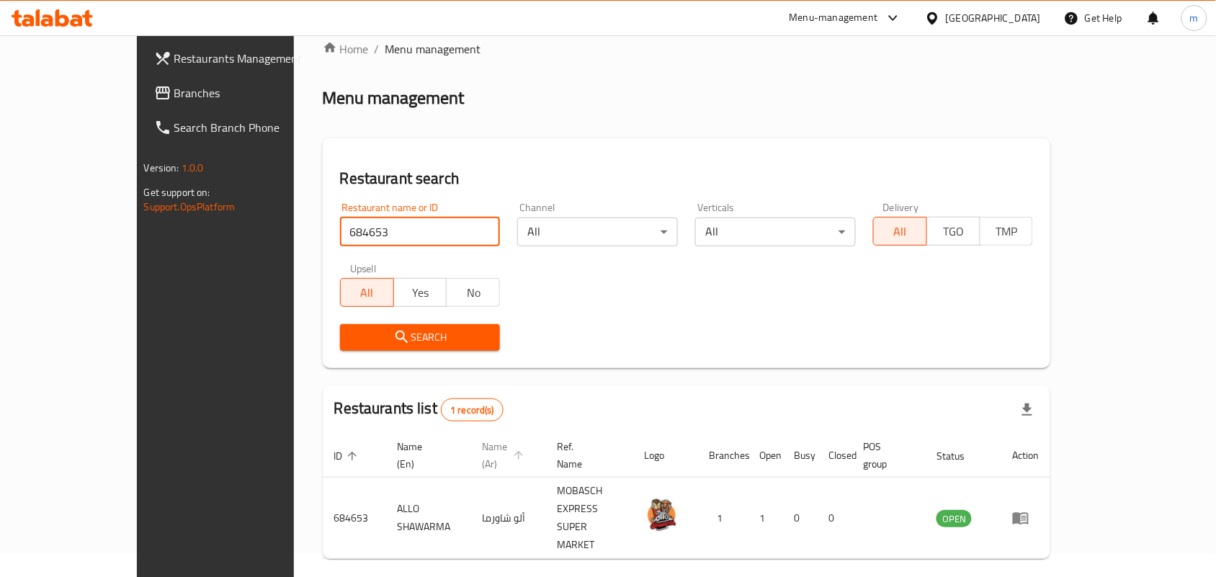
scroll to position [37, 0]
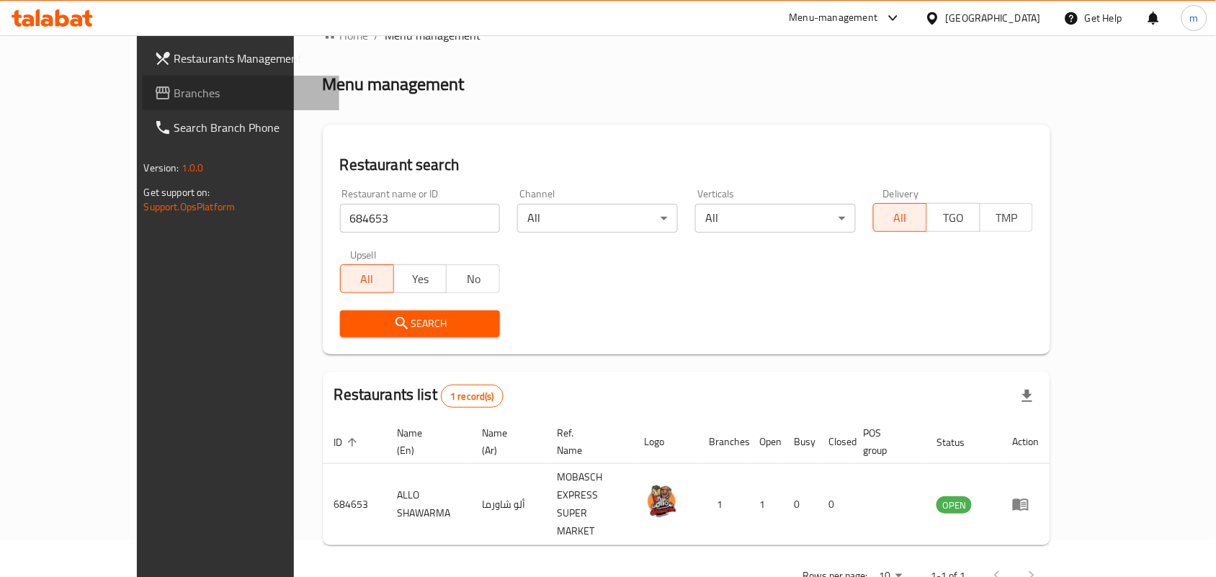
click at [174, 98] on span "Branches" at bounding box center [251, 92] width 154 height 17
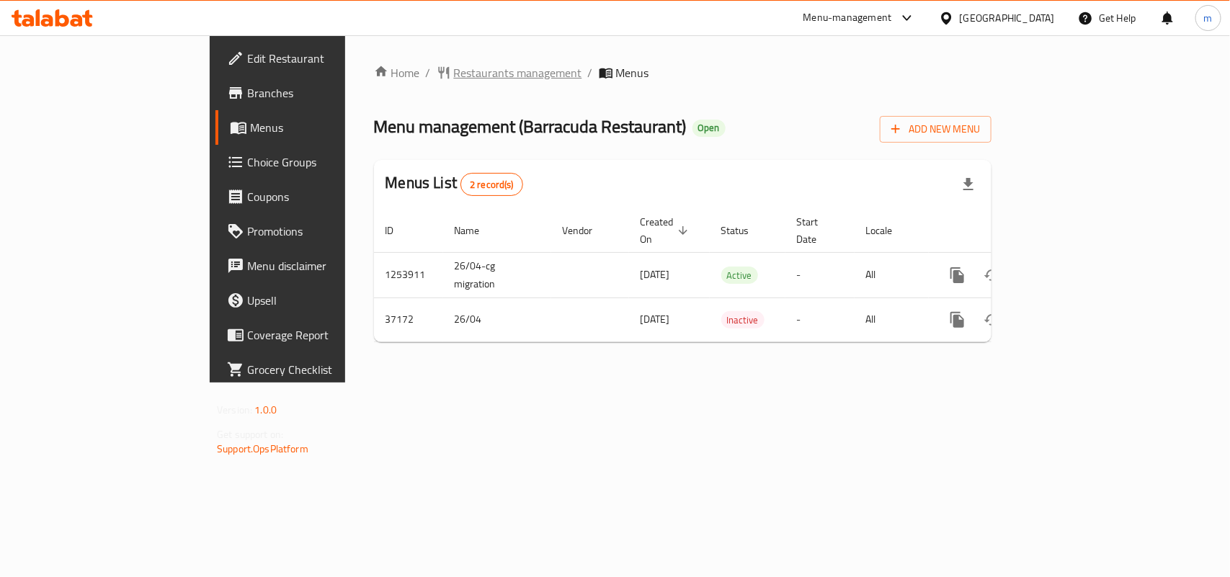
click at [454, 78] on span "Restaurants management" at bounding box center [518, 72] width 128 height 17
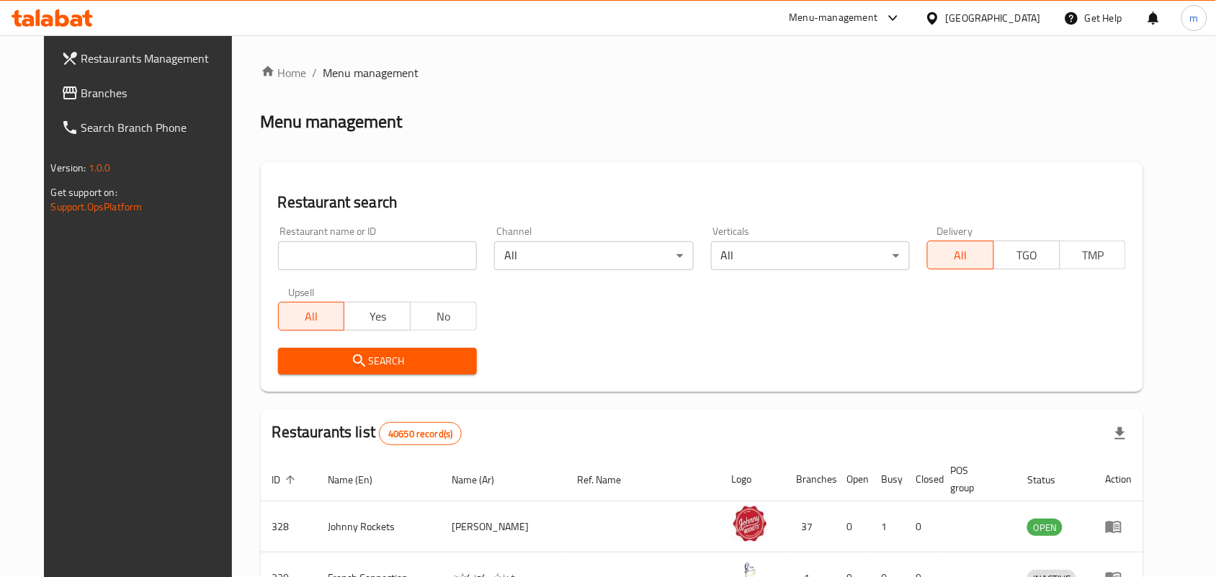
click at [292, 251] on input "search" at bounding box center [377, 255] width 199 height 29
paste input "19249"
type input "19249"
click button "Search" at bounding box center [377, 361] width 199 height 27
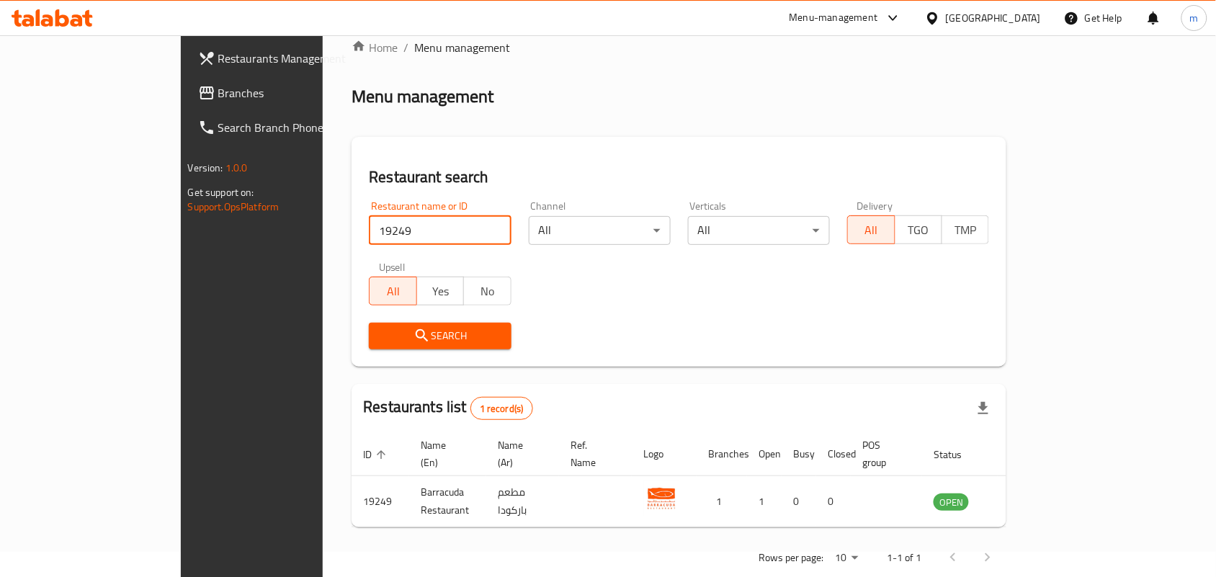
scroll to position [37, 0]
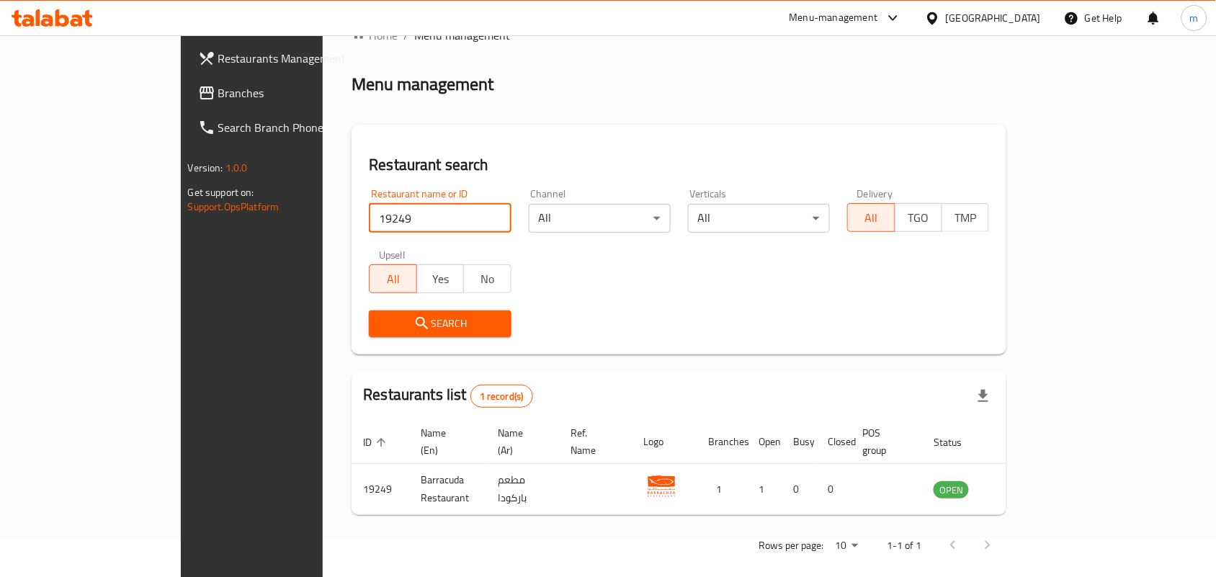
click at [949, 11] on div "United Arab Emirates" at bounding box center [993, 18] width 95 height 16
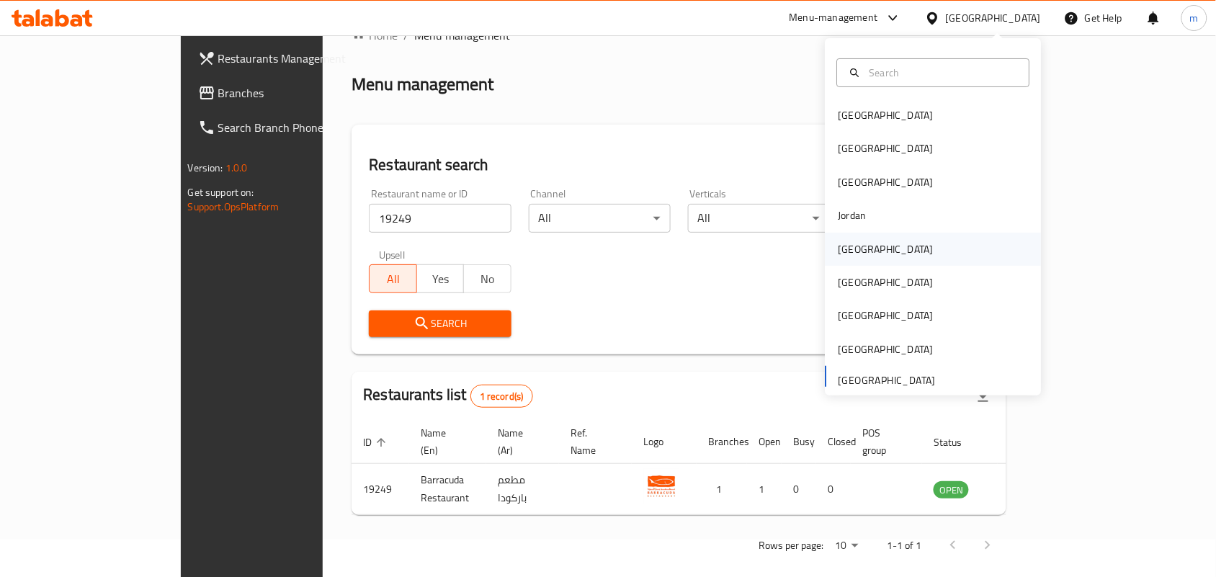
click at [856, 247] on div "[GEOGRAPHIC_DATA]" at bounding box center [886, 249] width 118 height 33
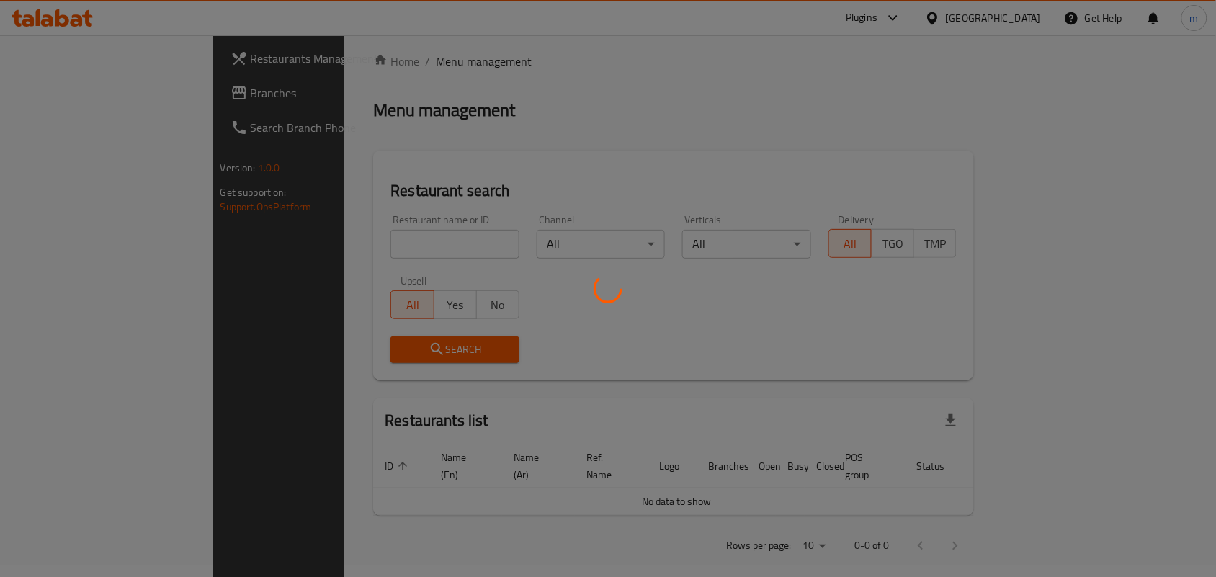
scroll to position [37, 0]
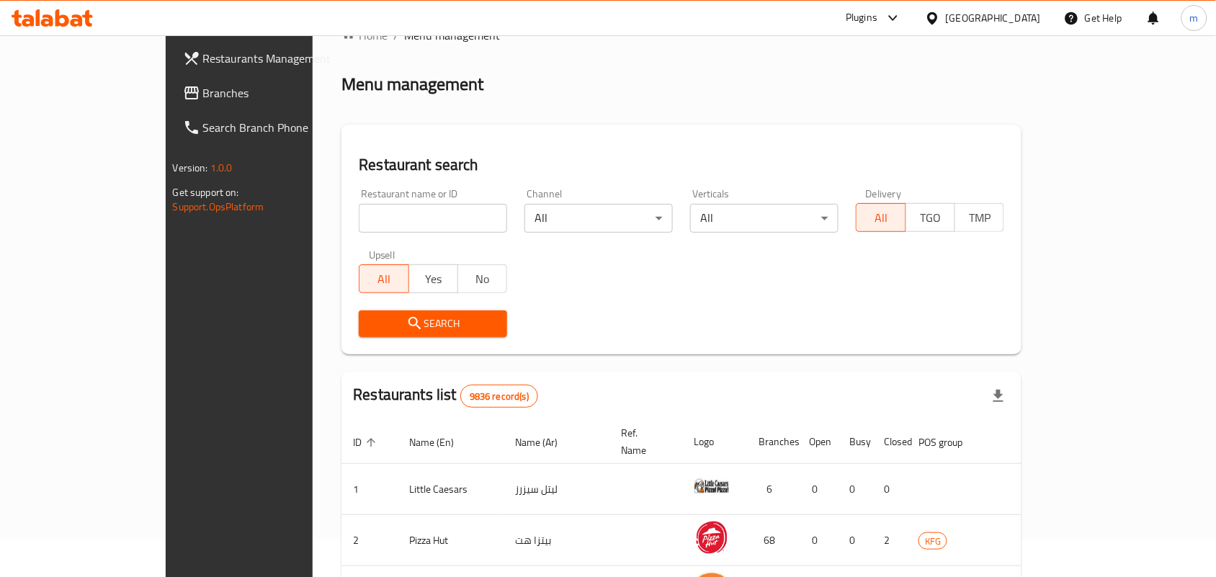
click at [203, 91] on span "Branches" at bounding box center [280, 92] width 154 height 17
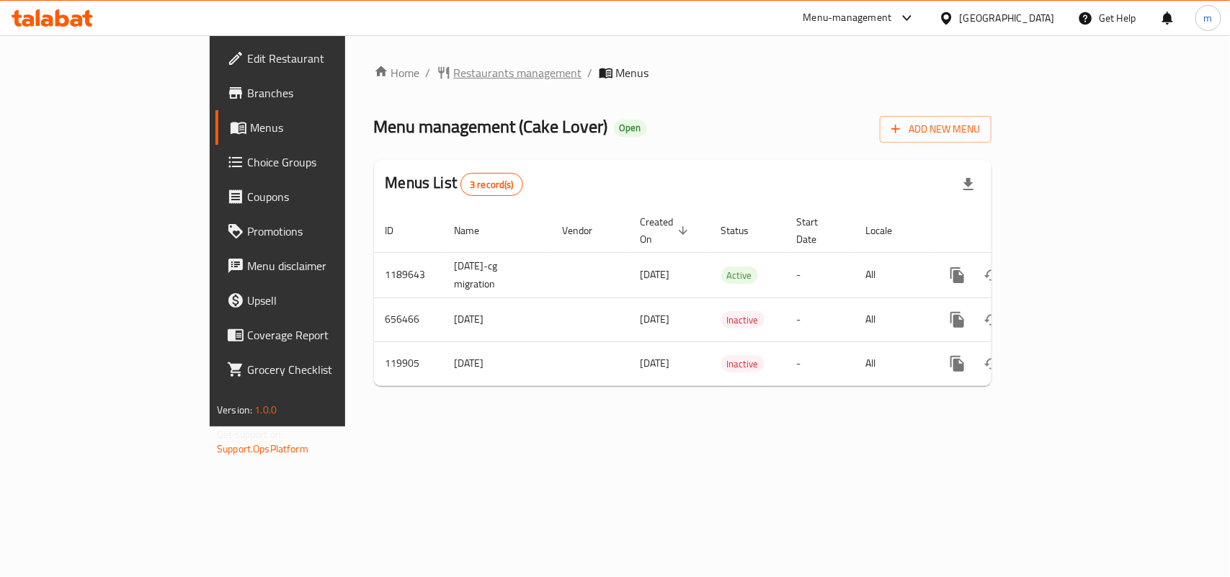
click at [454, 72] on span "Restaurants management" at bounding box center [518, 72] width 128 height 17
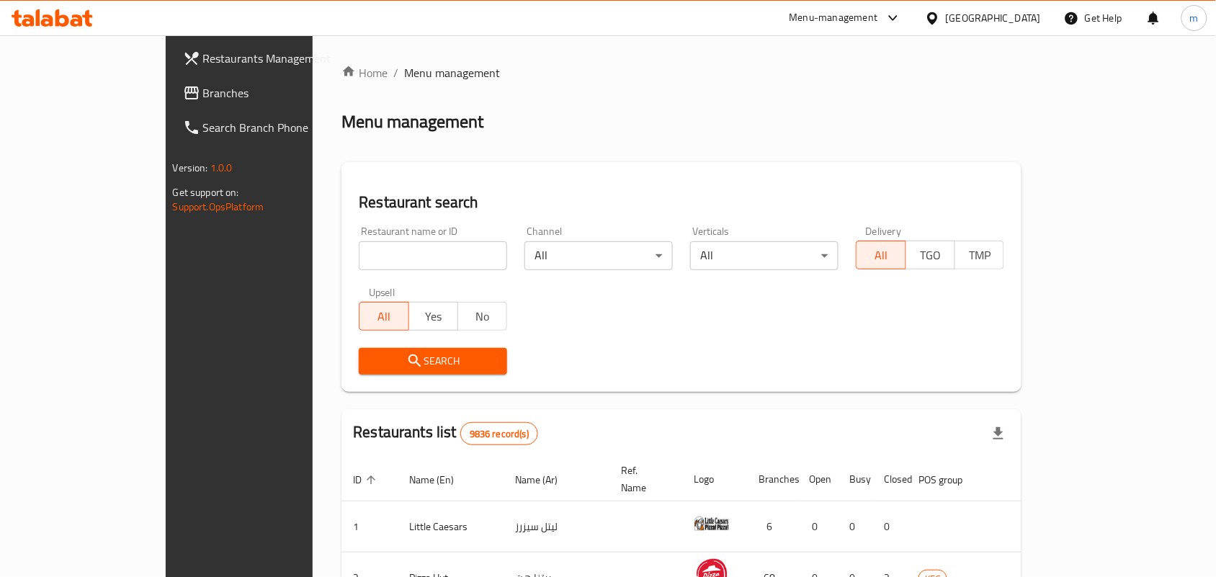
click at [359, 254] on input "search" at bounding box center [433, 255] width 148 height 29
paste input "606626"
type input "606626"
click button "Search" at bounding box center [433, 361] width 148 height 27
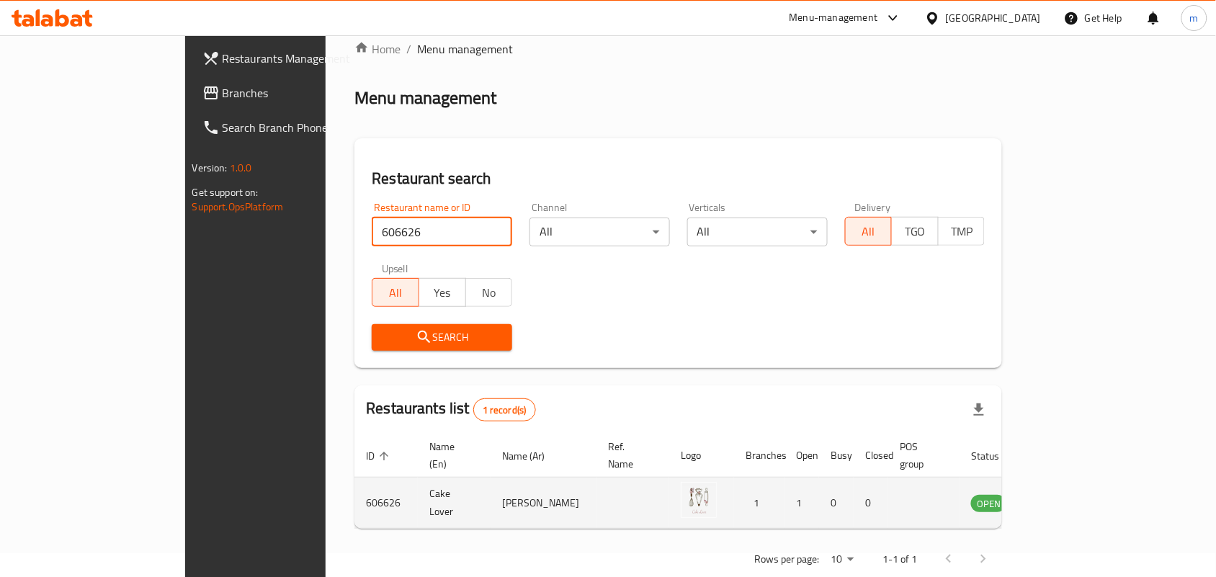
scroll to position [37, 0]
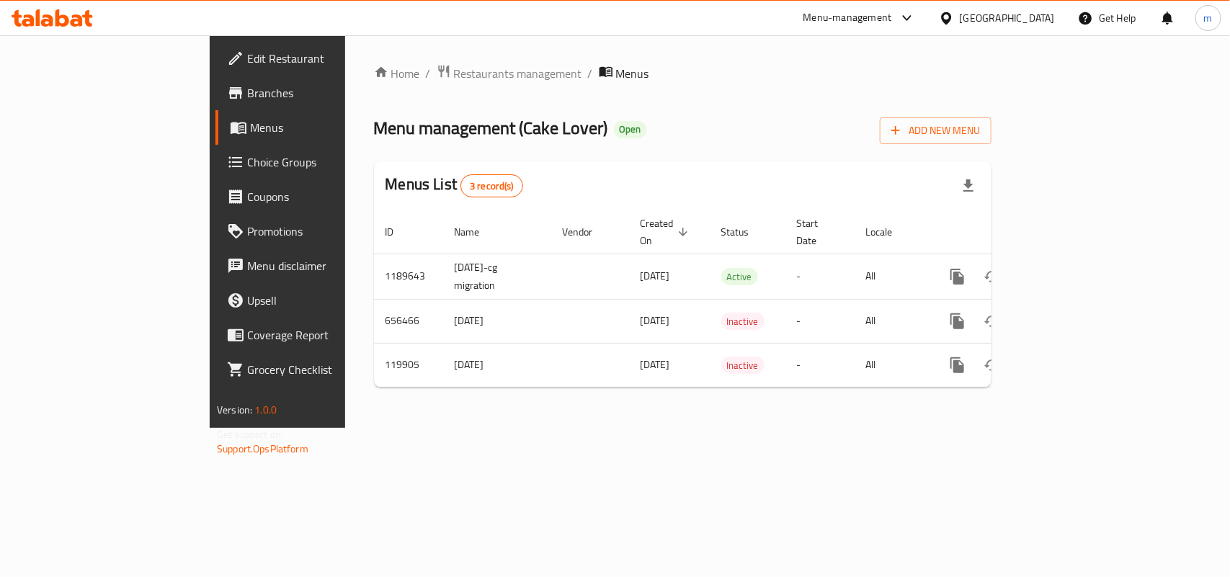
click at [247, 163] on span "Choice Groups" at bounding box center [325, 161] width 156 height 17
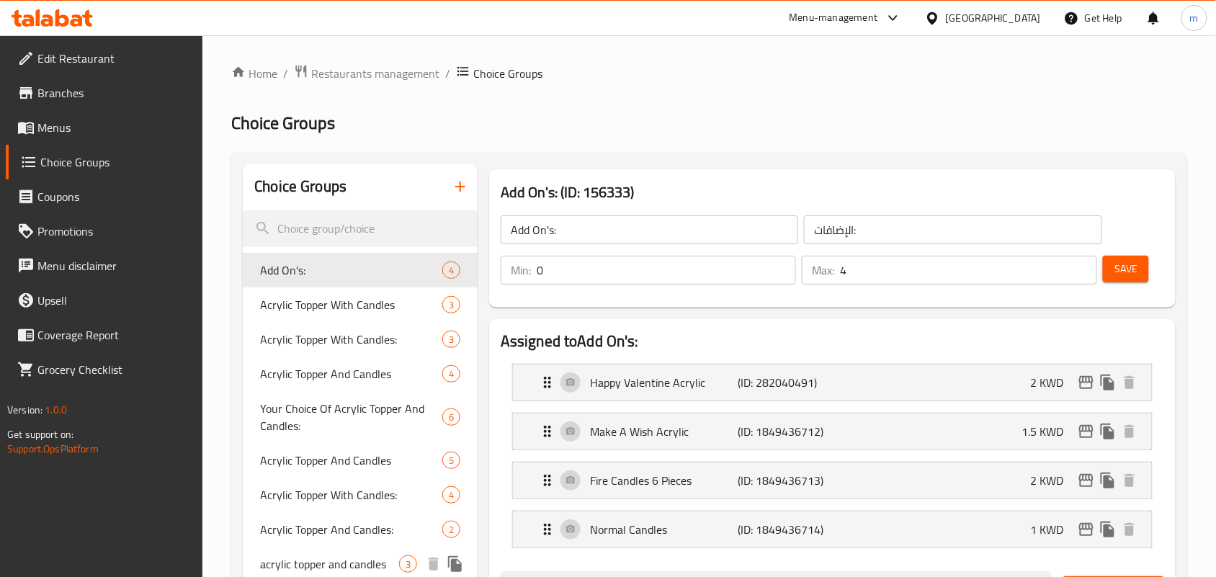
scroll to position [90, 0]
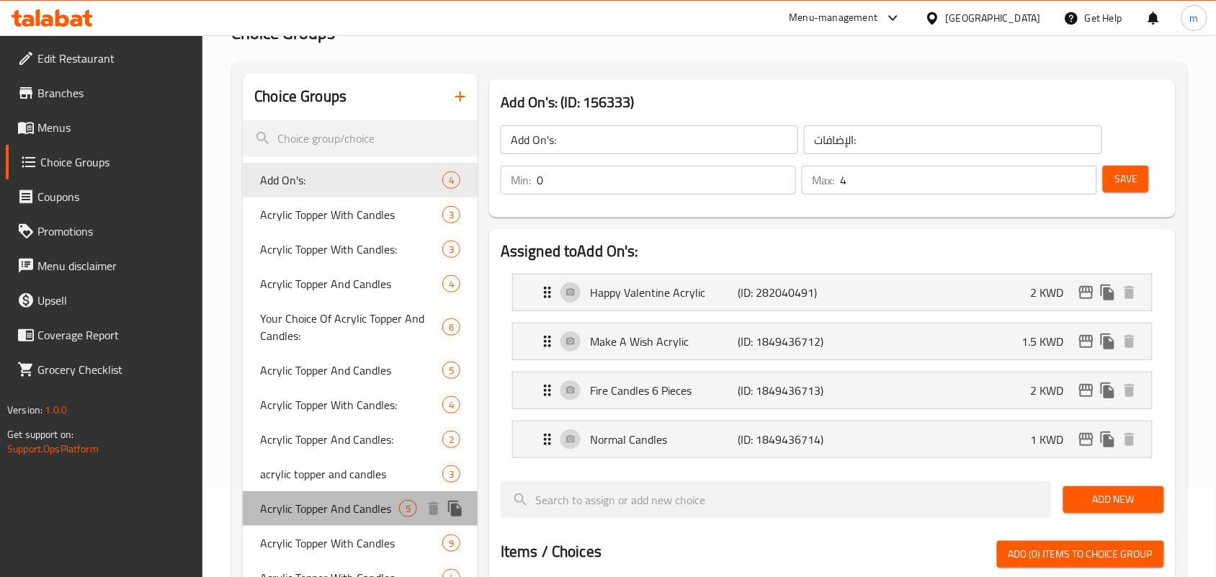
click at [289, 504] on span "Acrylic Topper And Candles" at bounding box center [329, 508] width 139 height 17
type input "Acrylic Topper And Candles"
type input "اكليريك توبر وشموع"
type input "5"
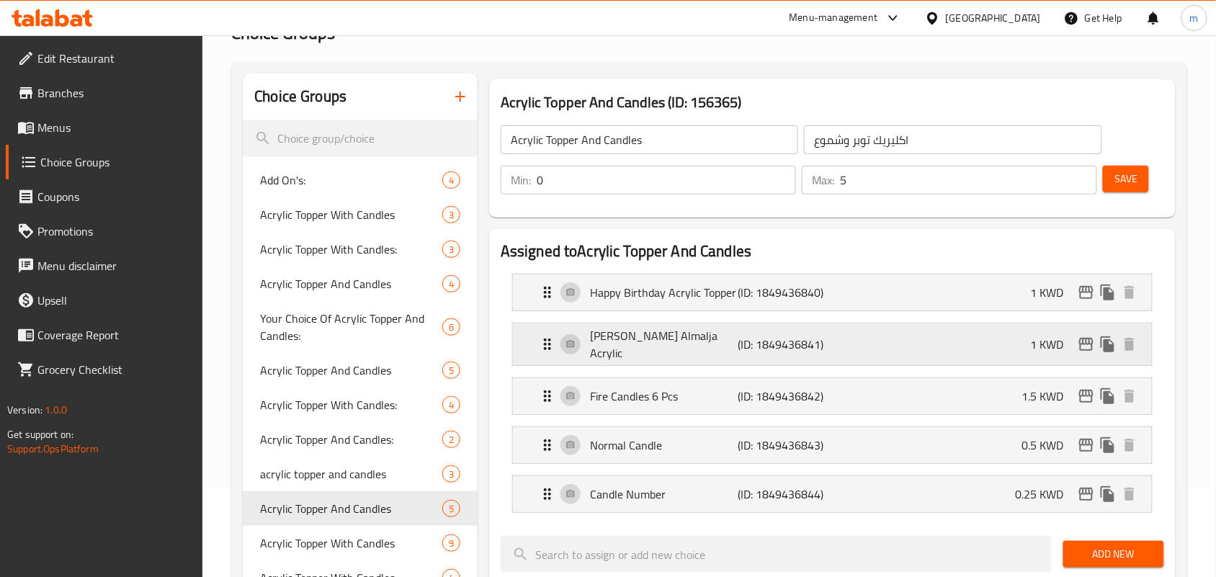
scroll to position [180, 0]
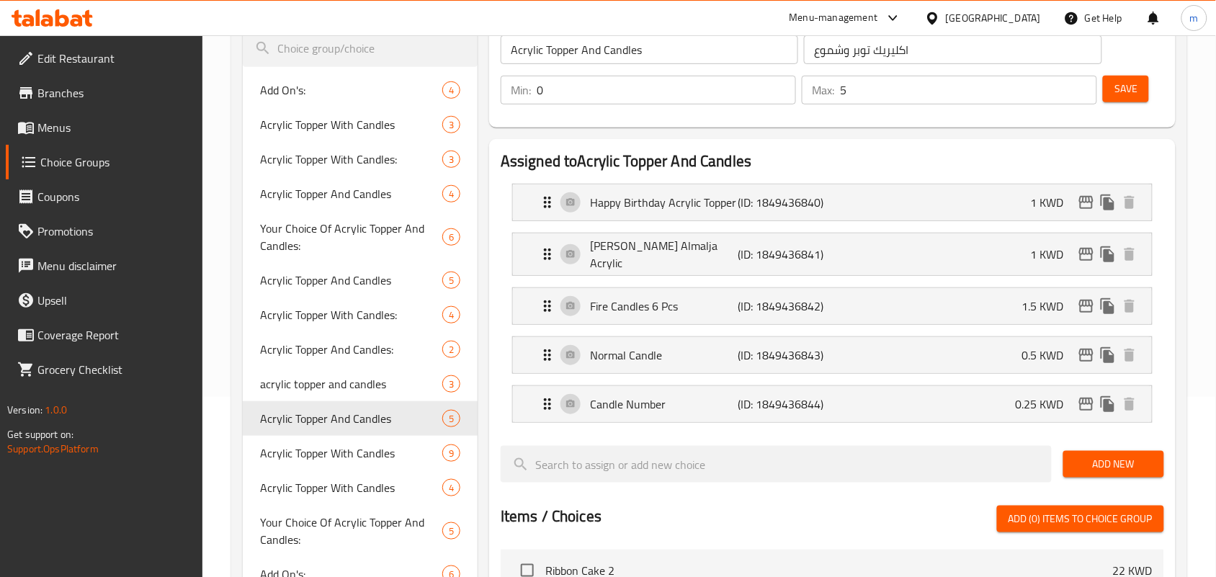
click at [946, 20] on div at bounding box center [935, 18] width 21 height 16
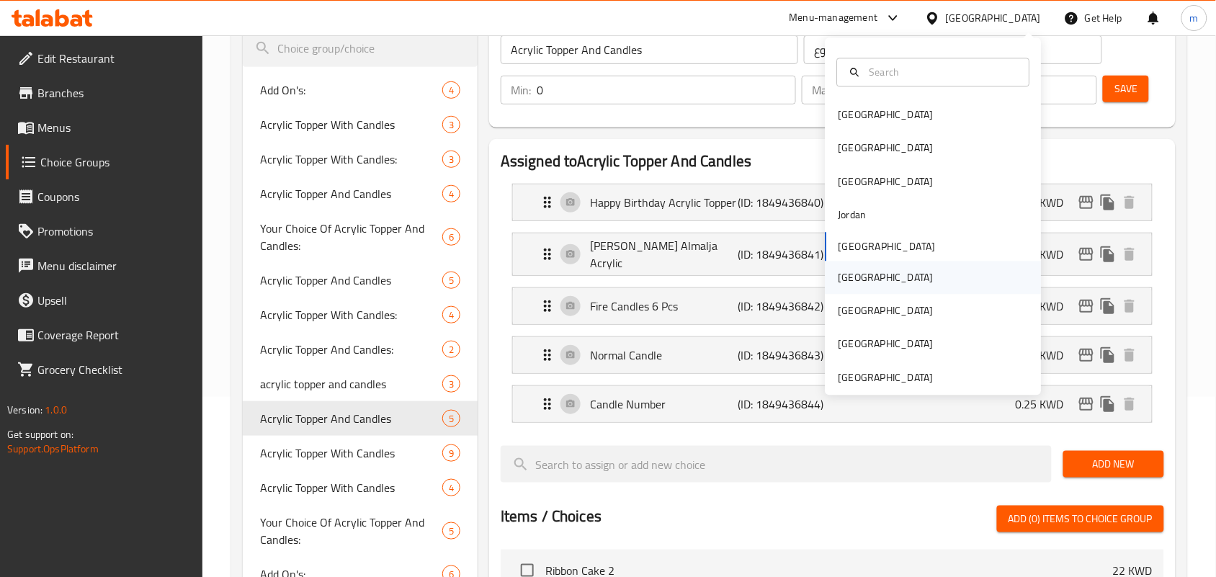
click at [843, 282] on div "[GEOGRAPHIC_DATA]" at bounding box center [886, 277] width 95 height 16
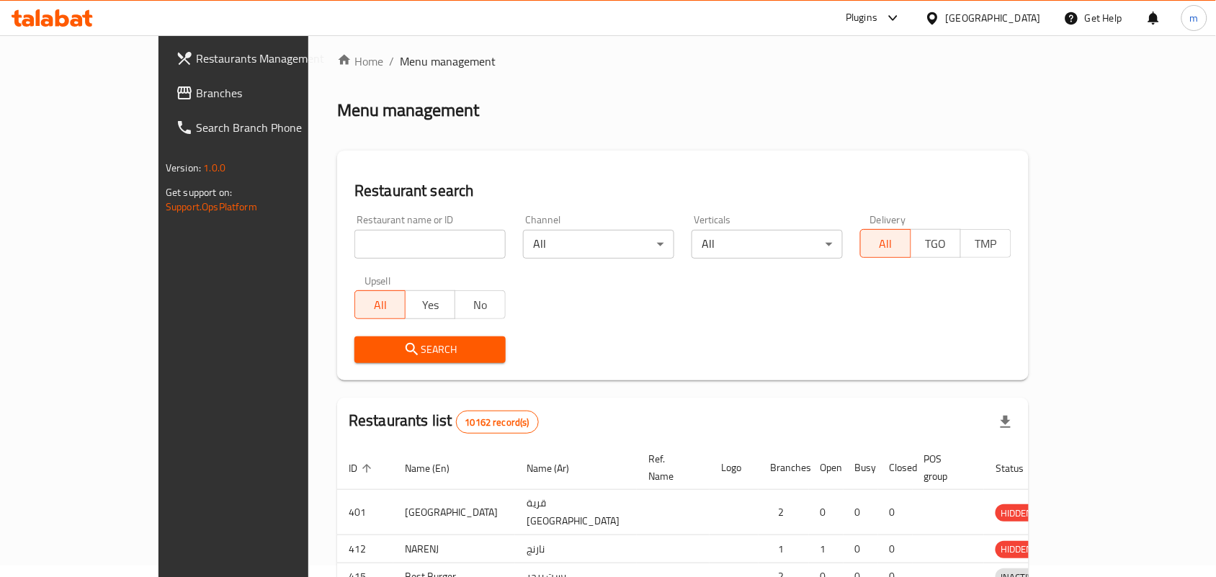
scroll to position [180, 0]
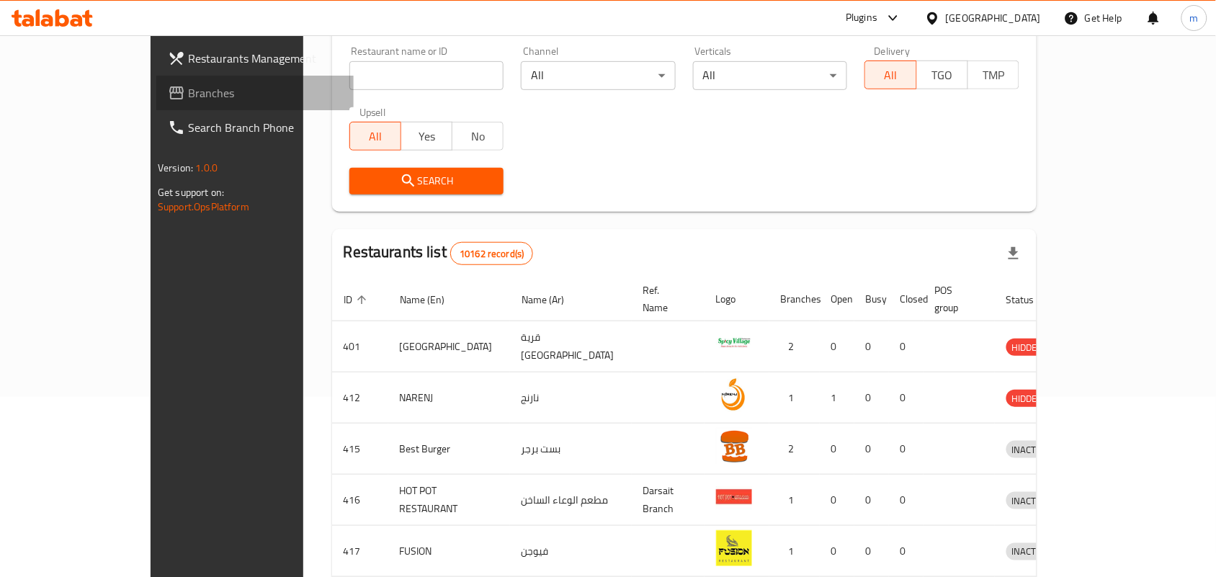
click at [188, 92] on span "Branches" at bounding box center [265, 92] width 154 height 17
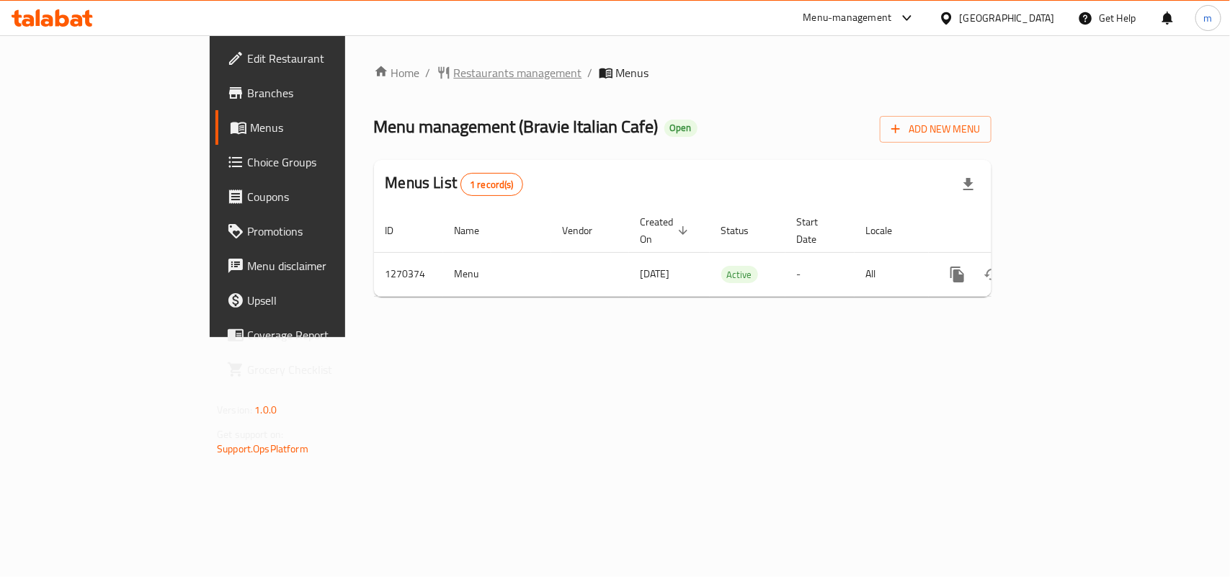
click at [454, 66] on span "Restaurants management" at bounding box center [518, 72] width 128 height 17
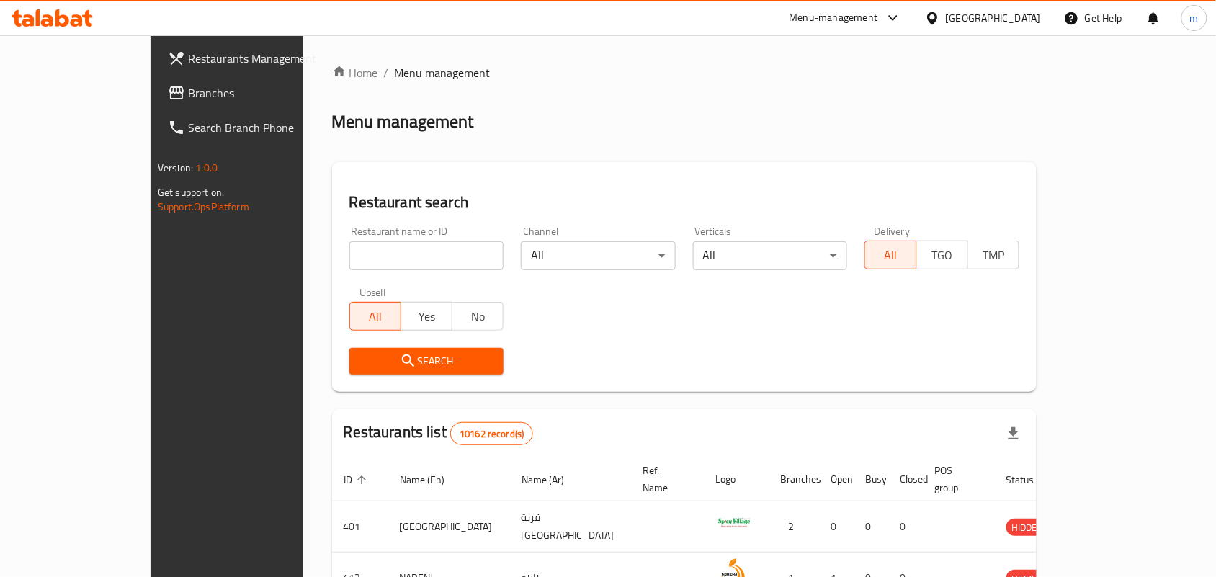
click at [349, 249] on input "search" at bounding box center [426, 255] width 155 height 29
paste input "689167"
type input "689167"
click button "Search" at bounding box center [426, 361] width 155 height 27
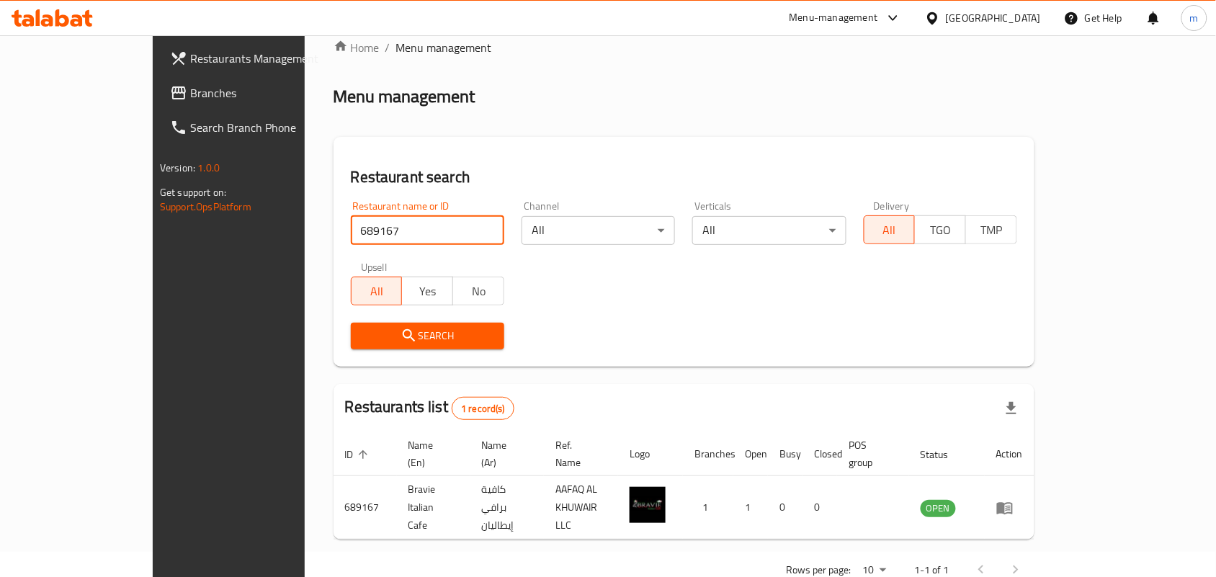
scroll to position [37, 0]
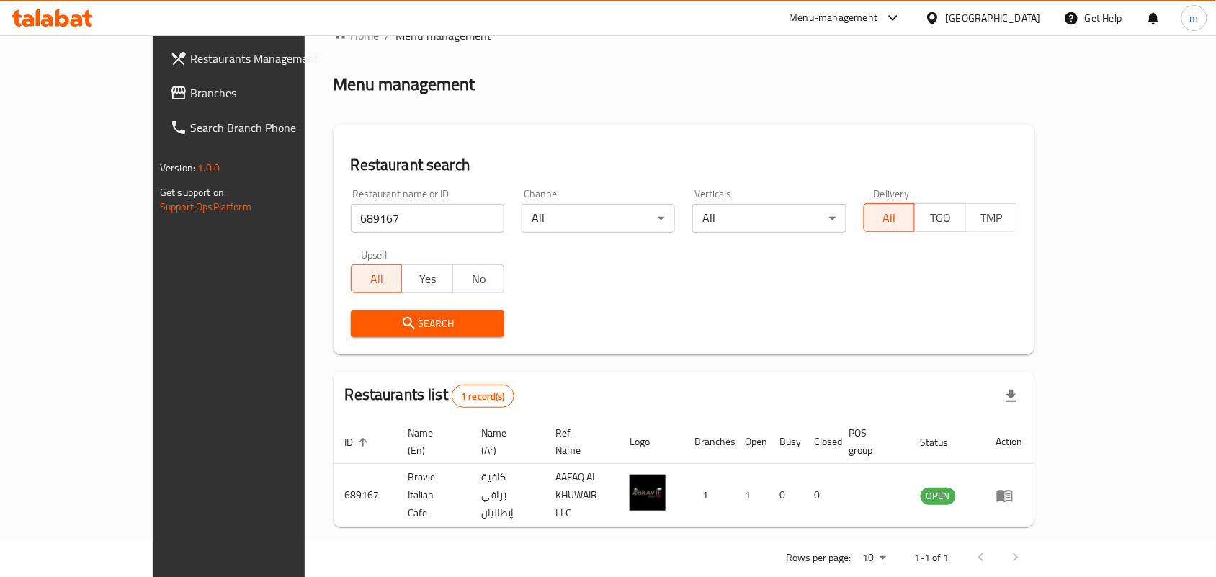
drag, startPoint x: 1007, startPoint y: 12, endPoint x: 1007, endPoint y: 24, distance: 12.2
click at [940, 12] on icon at bounding box center [932, 18] width 15 height 15
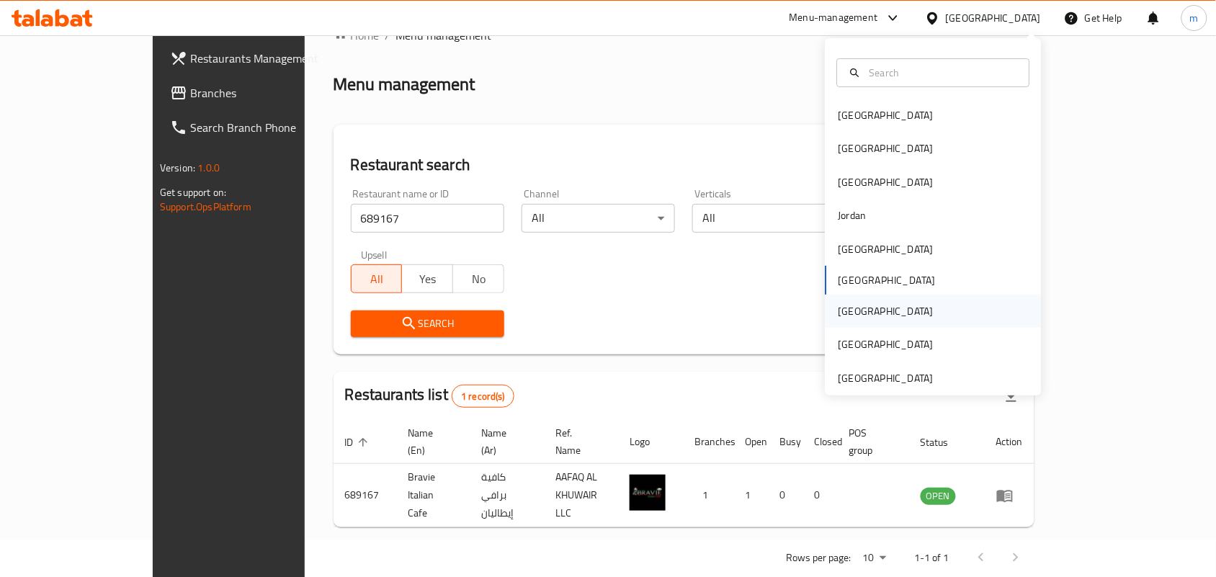
click at [839, 306] on div "[GEOGRAPHIC_DATA]" at bounding box center [886, 311] width 95 height 16
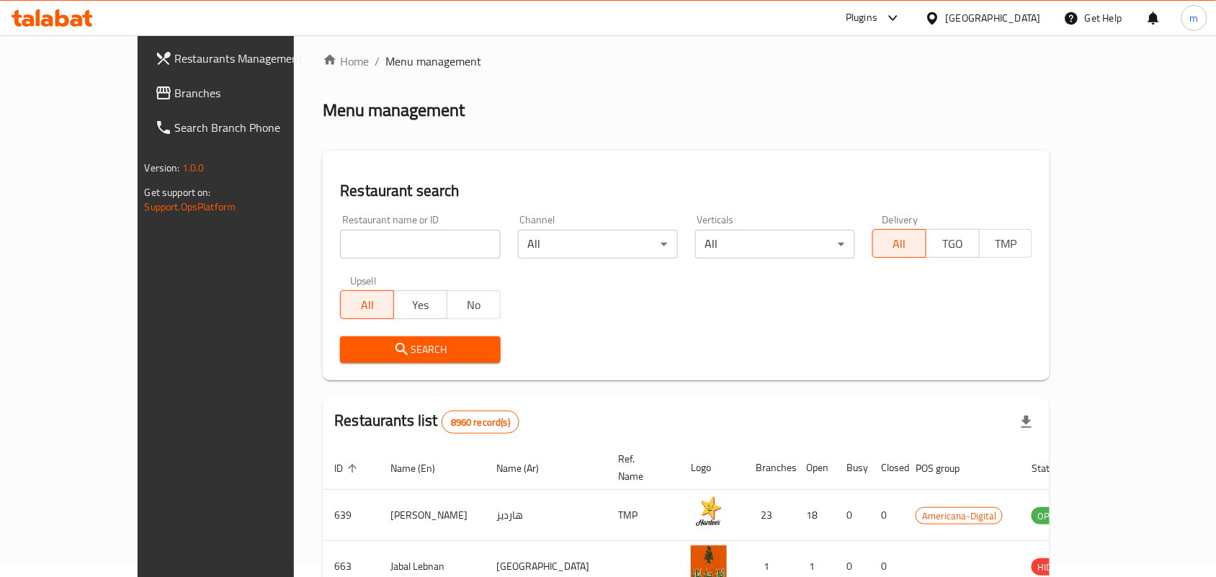
scroll to position [37, 0]
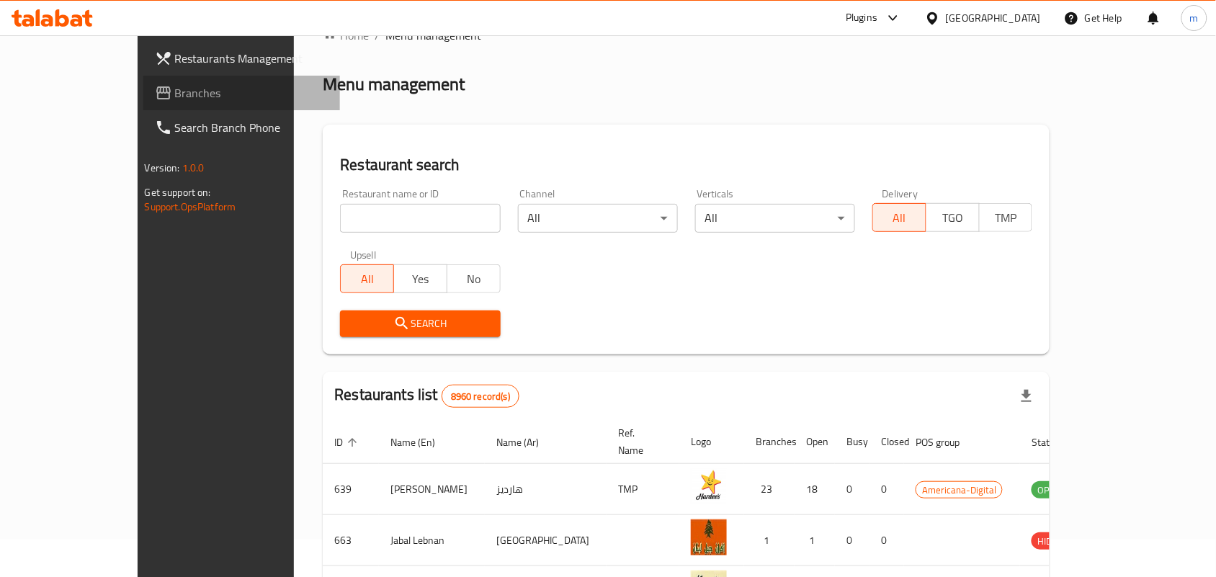
click at [143, 78] on link "Branches" at bounding box center [241, 93] width 197 height 35
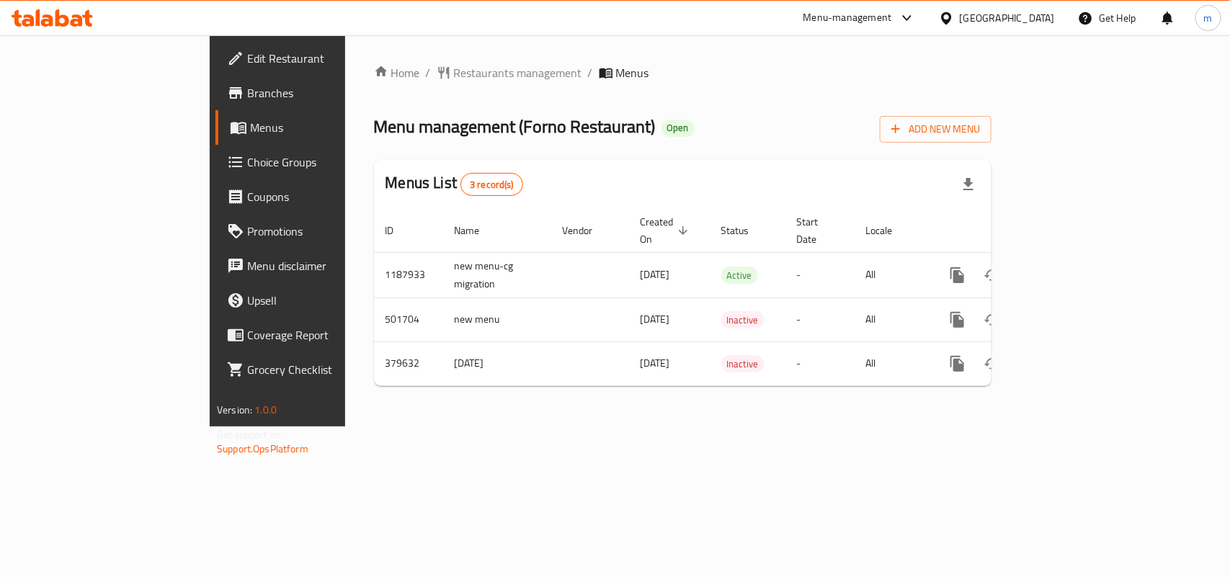
click at [454, 76] on span "Restaurants management" at bounding box center [518, 72] width 128 height 17
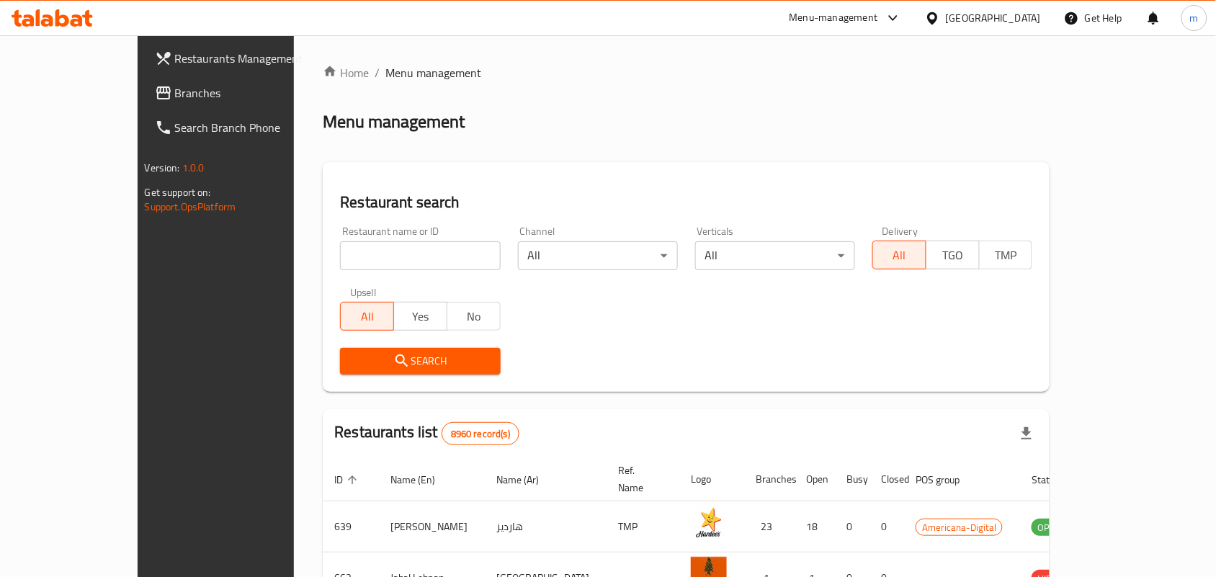
click at [340, 253] on input "search" at bounding box center [420, 255] width 160 height 29
paste input "631364"
type input "631364"
click button "Search" at bounding box center [420, 361] width 160 height 27
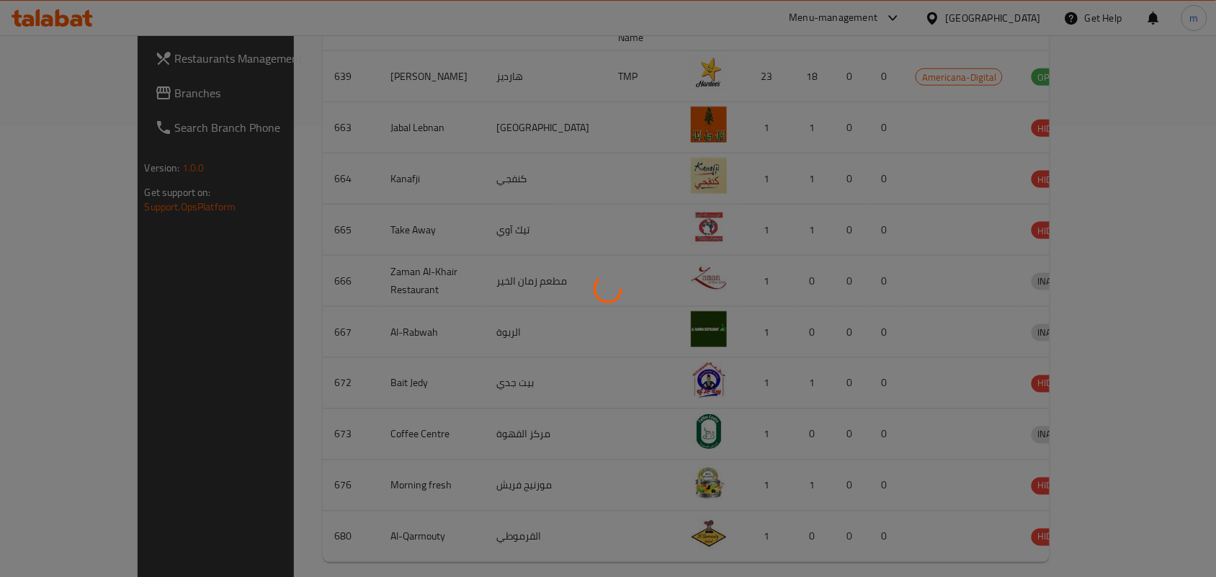
scroll to position [37, 0]
